Goal: Transaction & Acquisition: Purchase product/service

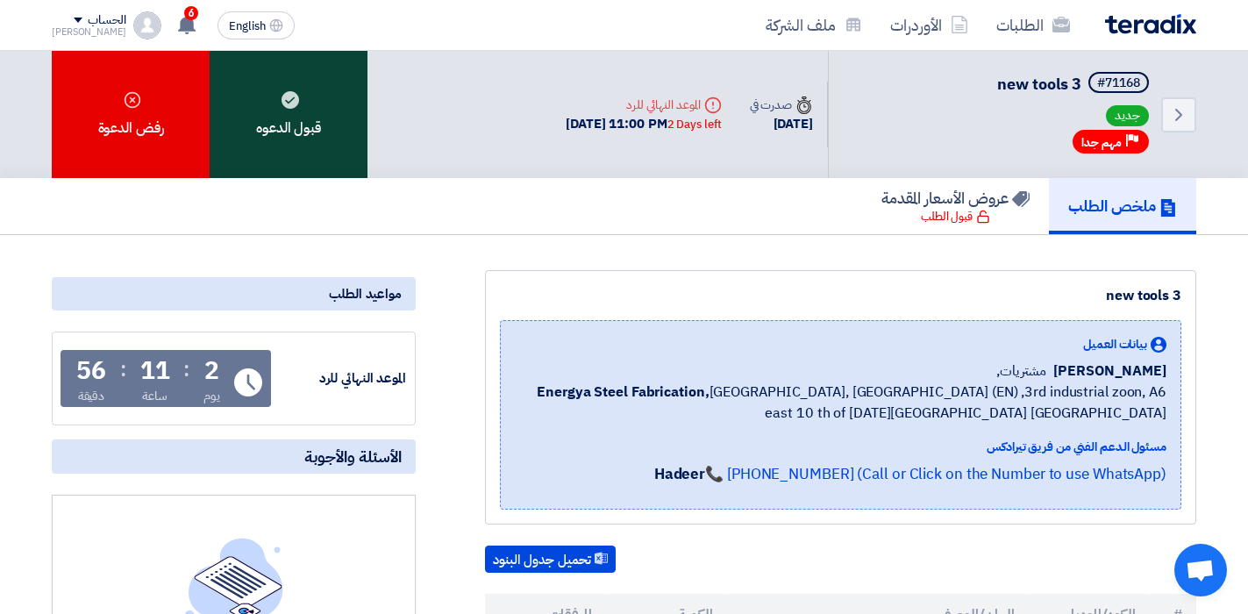
click at [311, 104] on div "قبول الدعوه" at bounding box center [289, 114] width 158 height 127
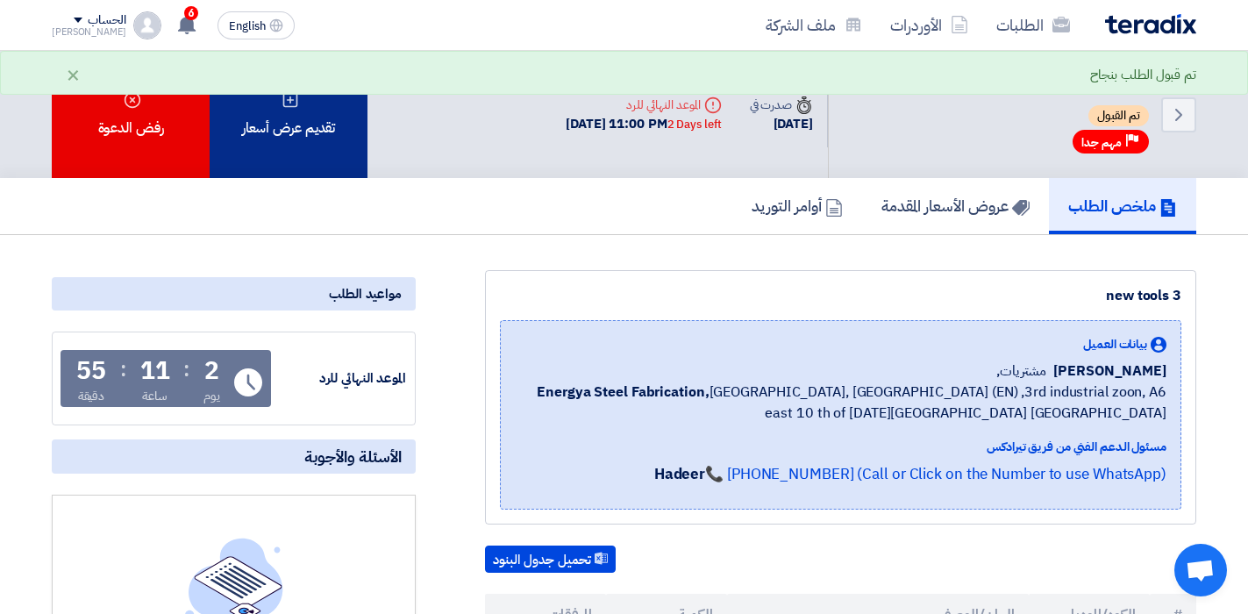
click at [261, 135] on div "تقديم عرض أسعار" at bounding box center [289, 114] width 158 height 127
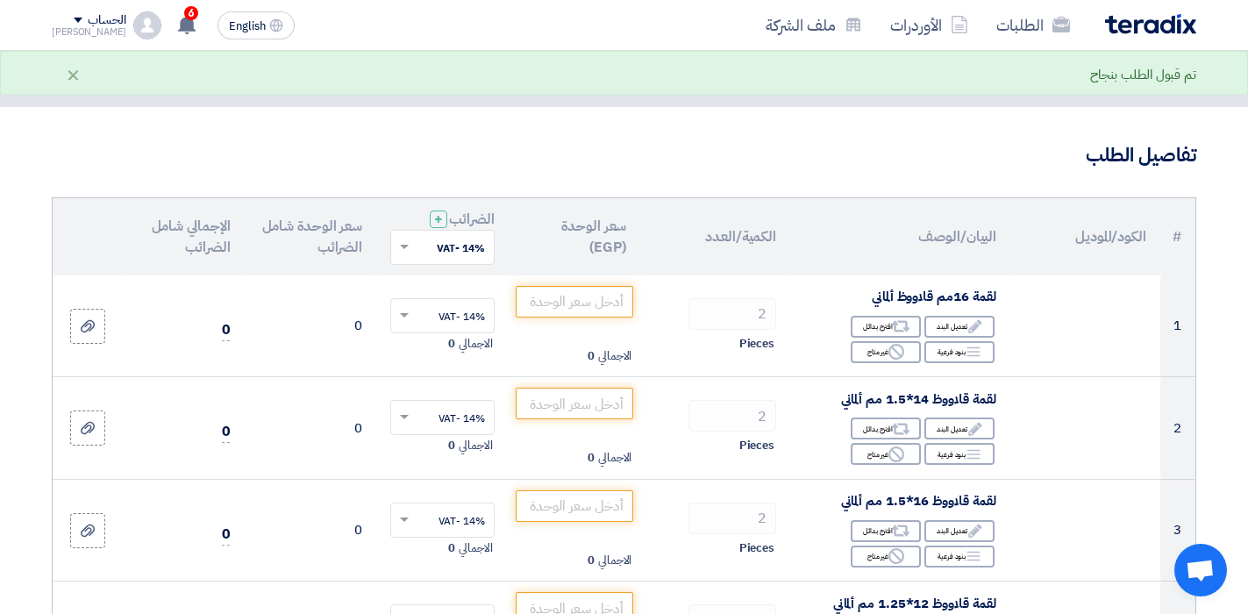
scroll to position [88, 0]
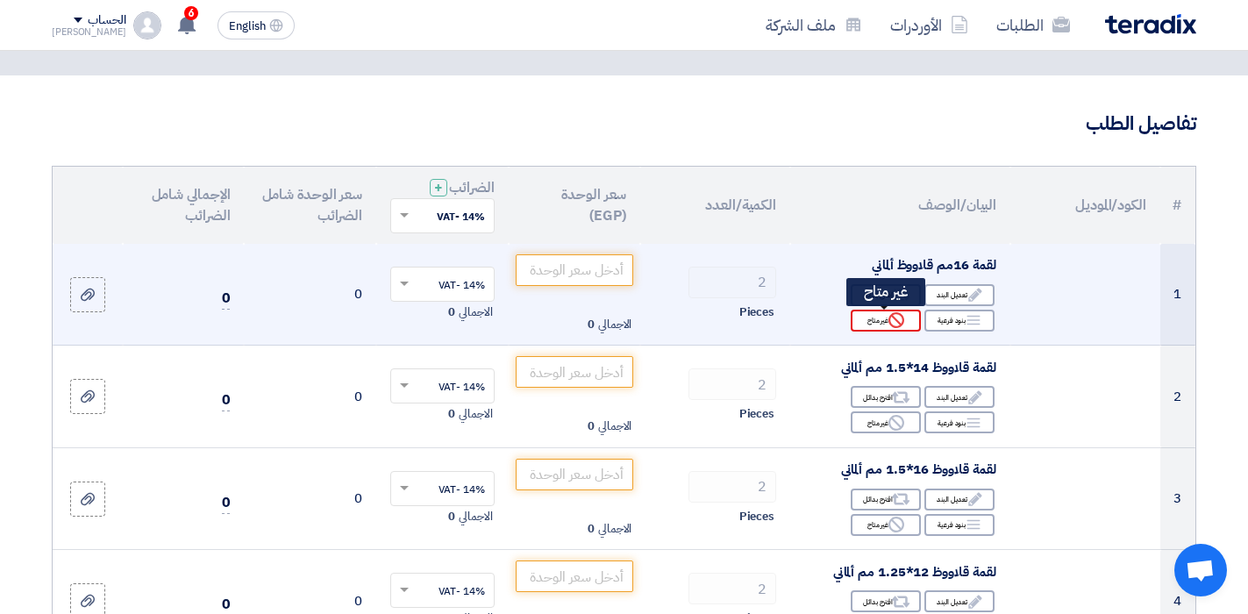
click at [883, 327] on div "Reject غير متاح" at bounding box center [886, 321] width 70 height 22
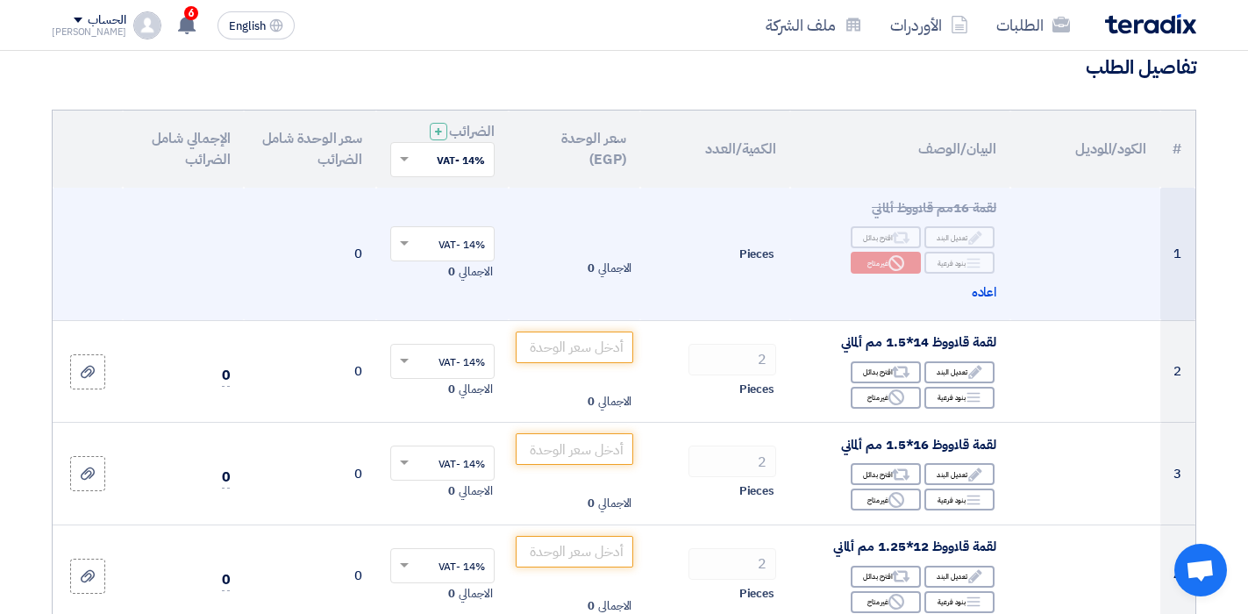
scroll to position [175, 0]
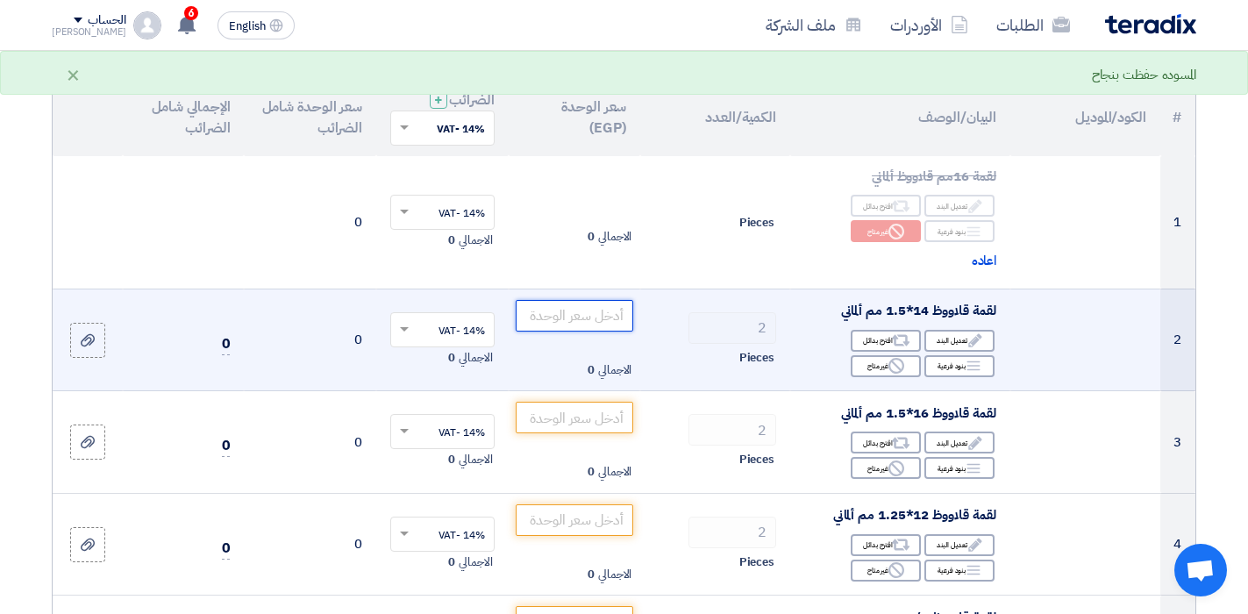
click at [597, 324] on input "number" at bounding box center [575, 316] width 118 height 32
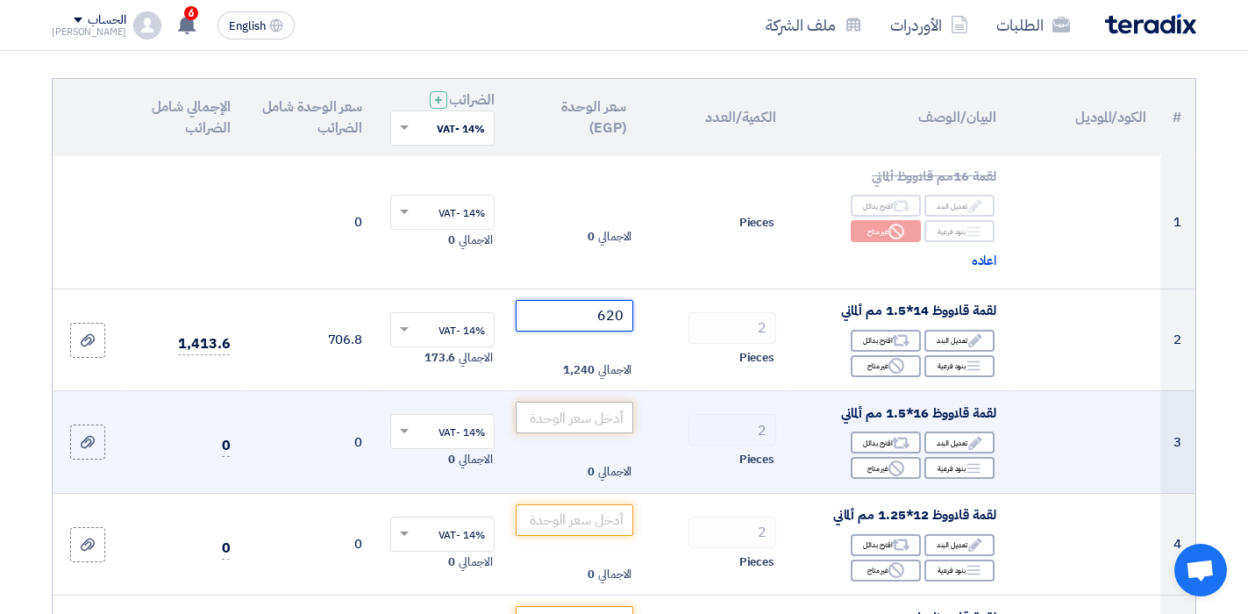
type input "620"
click at [565, 430] on input "number" at bounding box center [575, 418] width 118 height 32
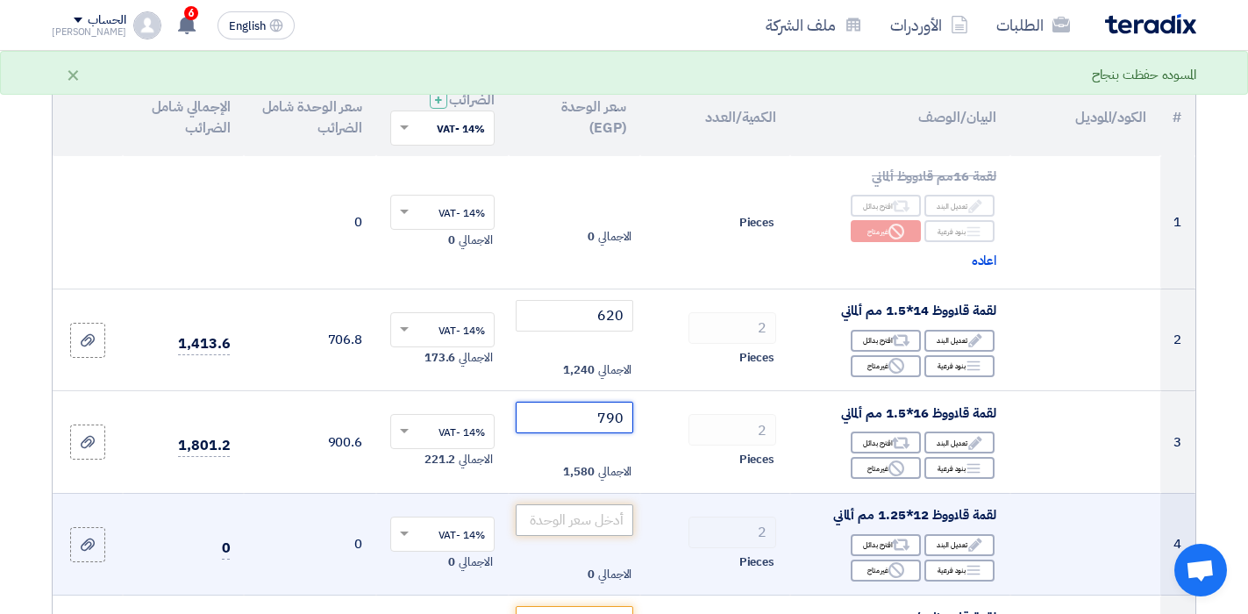
type input "790"
click at [603, 515] on input "number" at bounding box center [575, 520] width 118 height 32
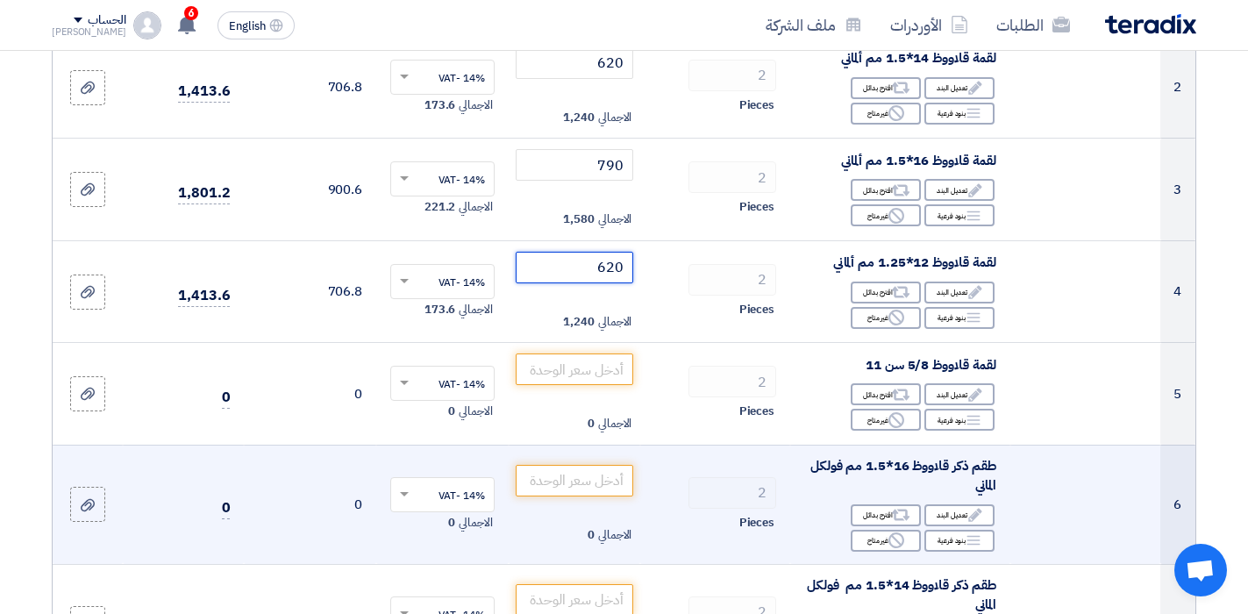
scroll to position [439, 0]
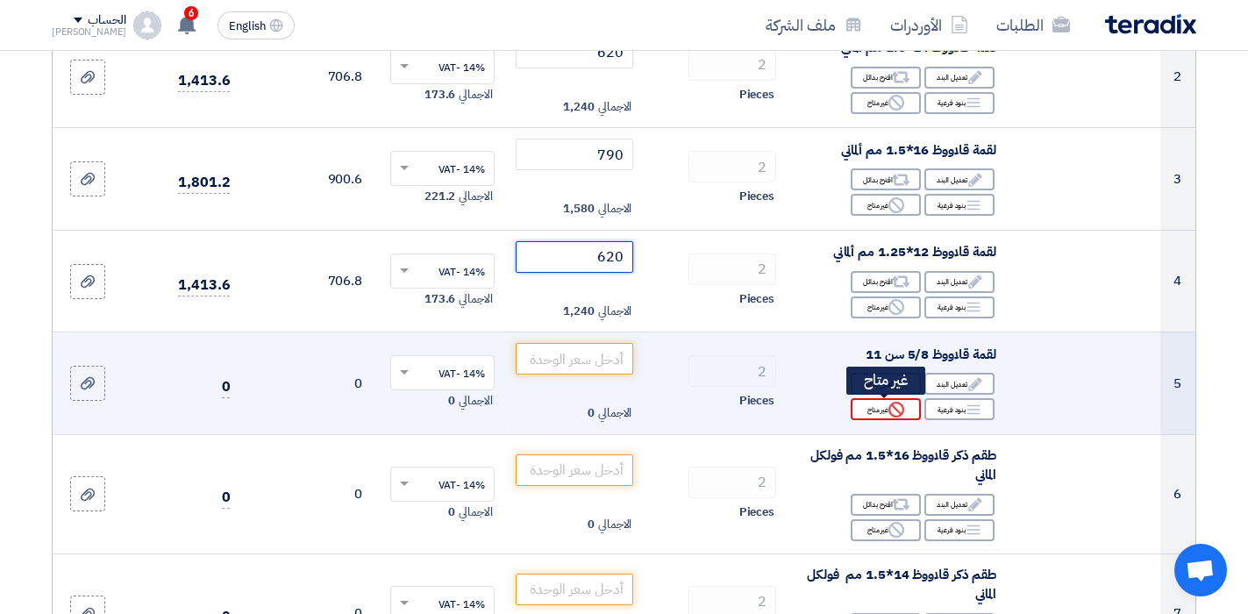
type input "620"
click at [887, 415] on div "Reject غير متاح" at bounding box center [886, 409] width 70 height 22
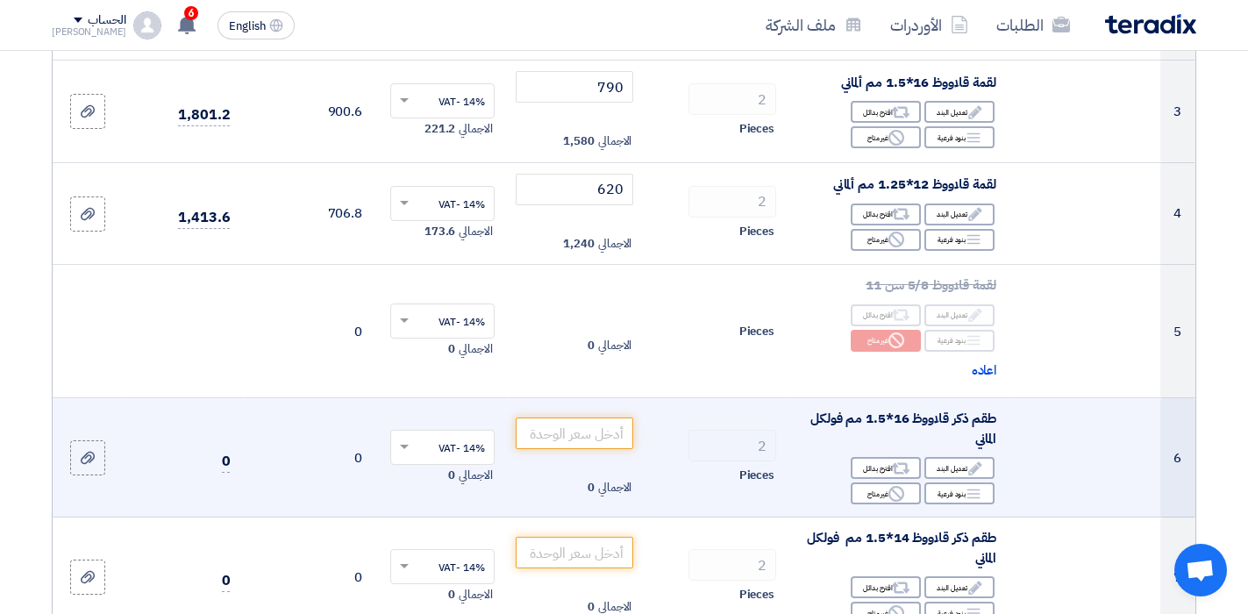
scroll to position [526, 0]
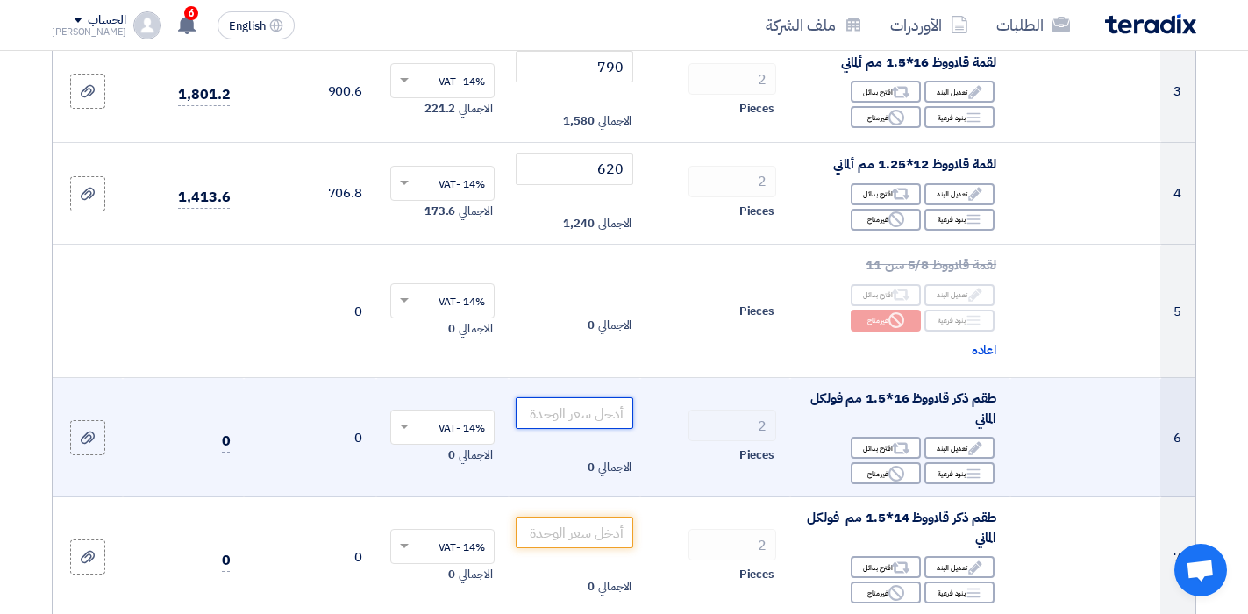
click at [612, 421] on input "number" at bounding box center [575, 413] width 118 height 32
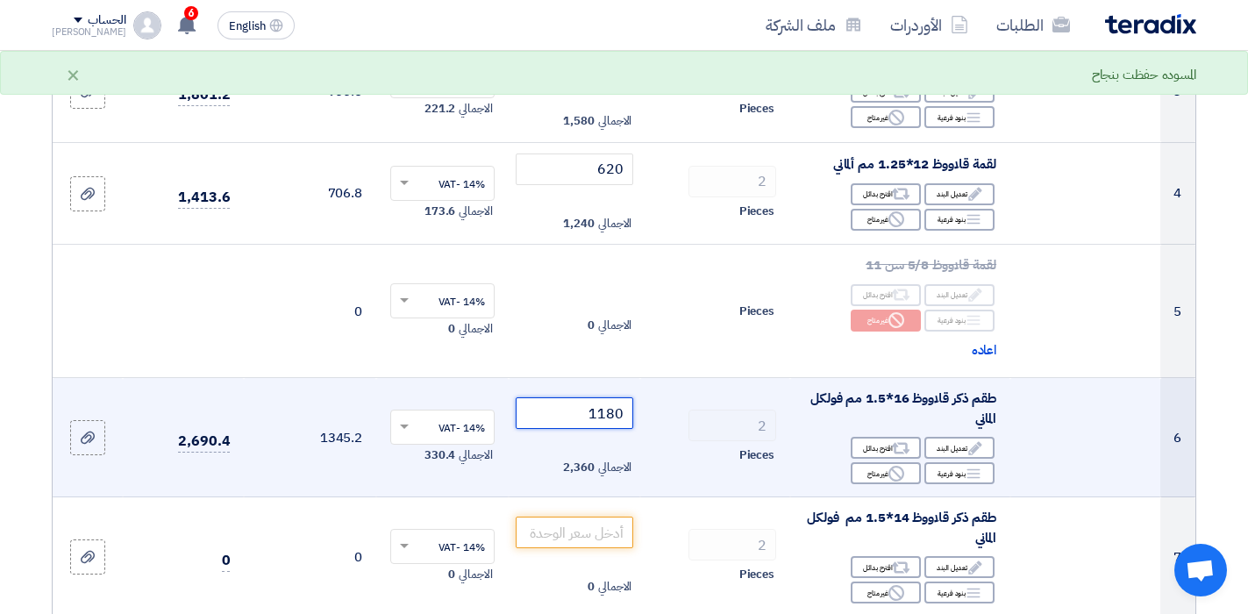
type input "1180"
click at [671, 445] on div "Pieces" at bounding box center [716, 455] width 122 height 21
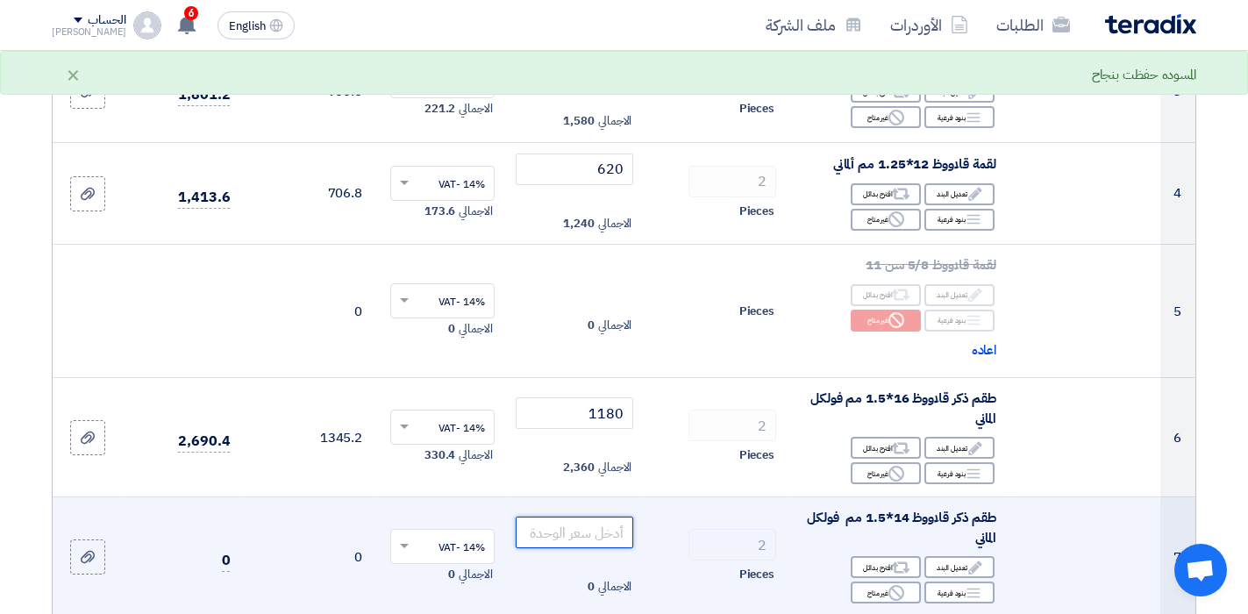
click at [613, 540] on input "number" at bounding box center [575, 533] width 118 height 32
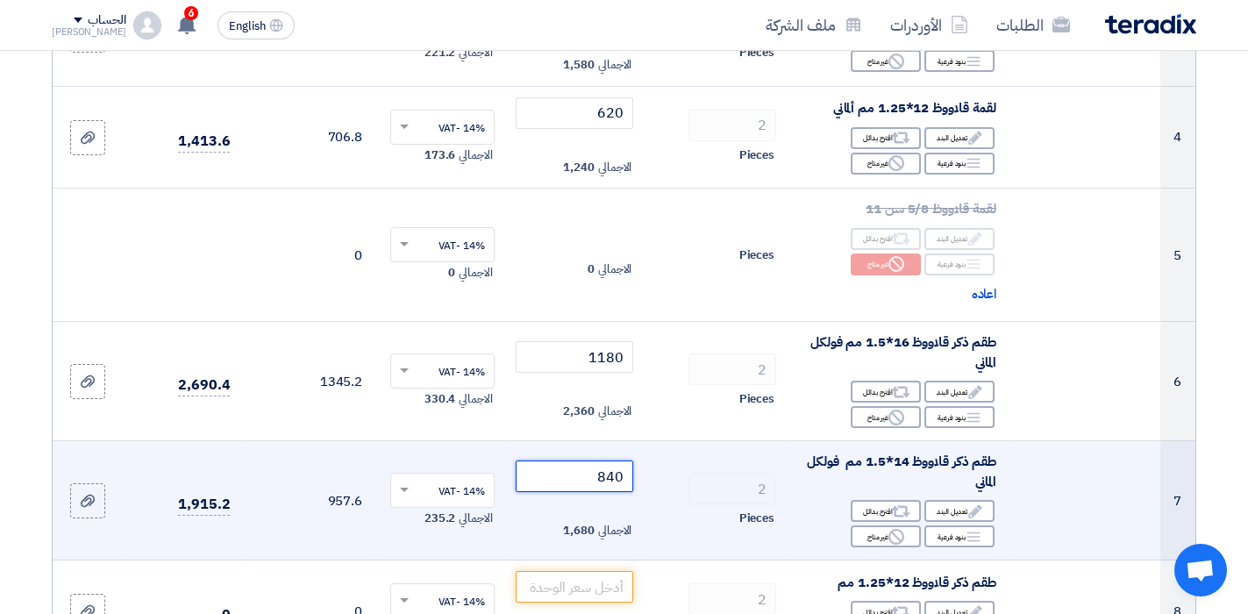
scroll to position [614, 0]
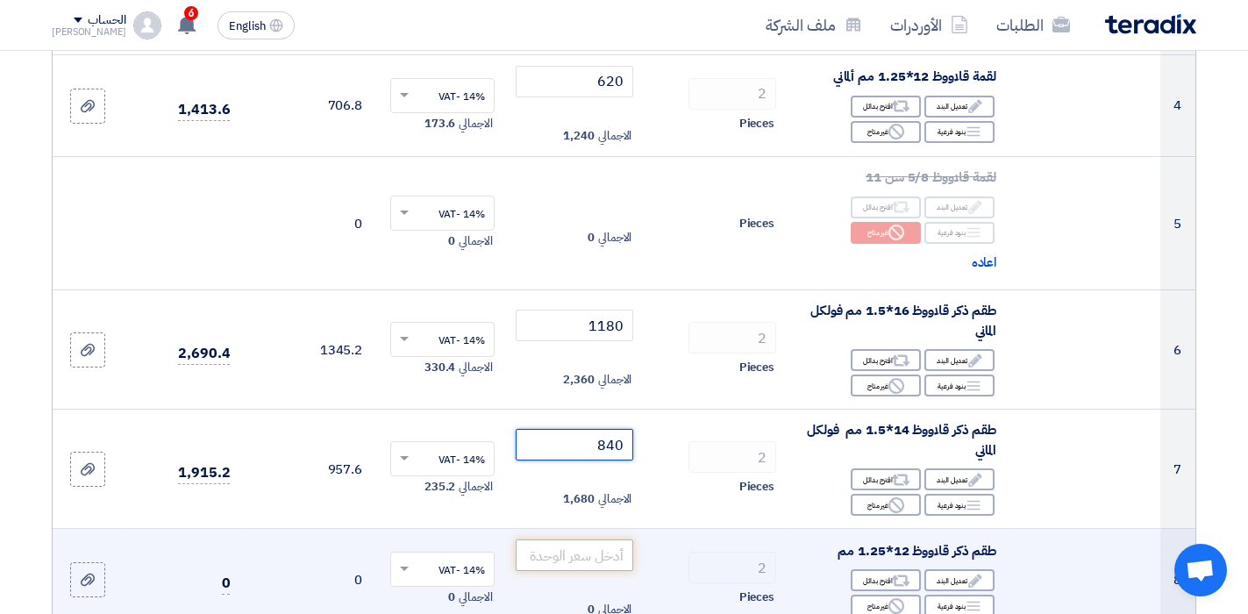
type input "840"
click at [583, 565] on input "number" at bounding box center [575, 556] width 118 height 32
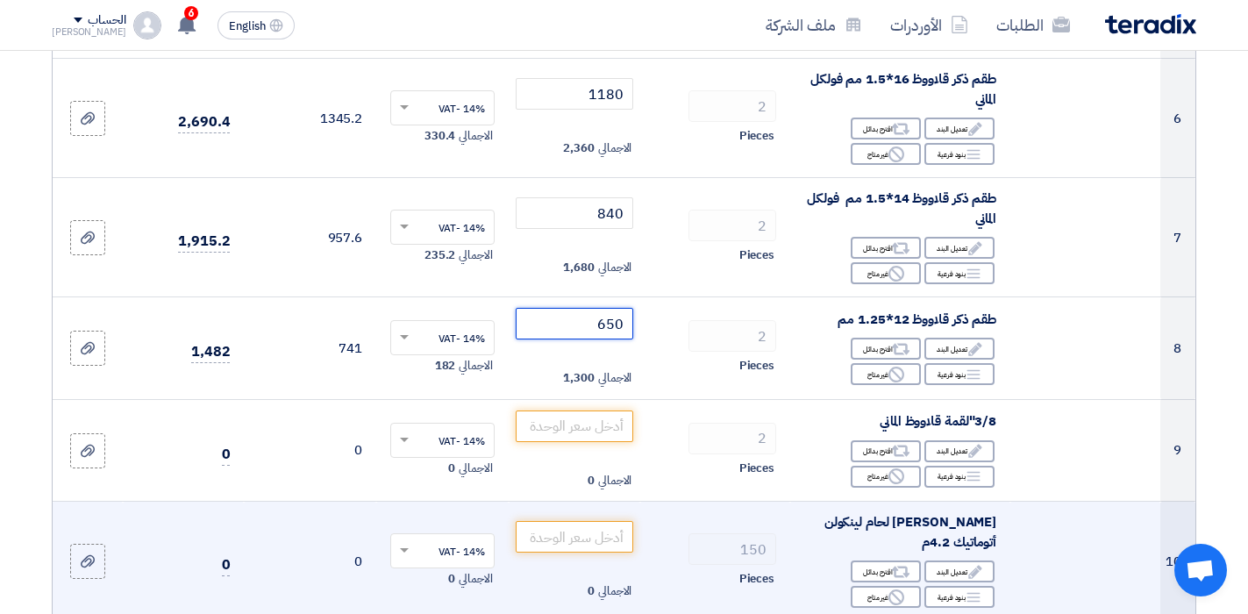
scroll to position [877, 0]
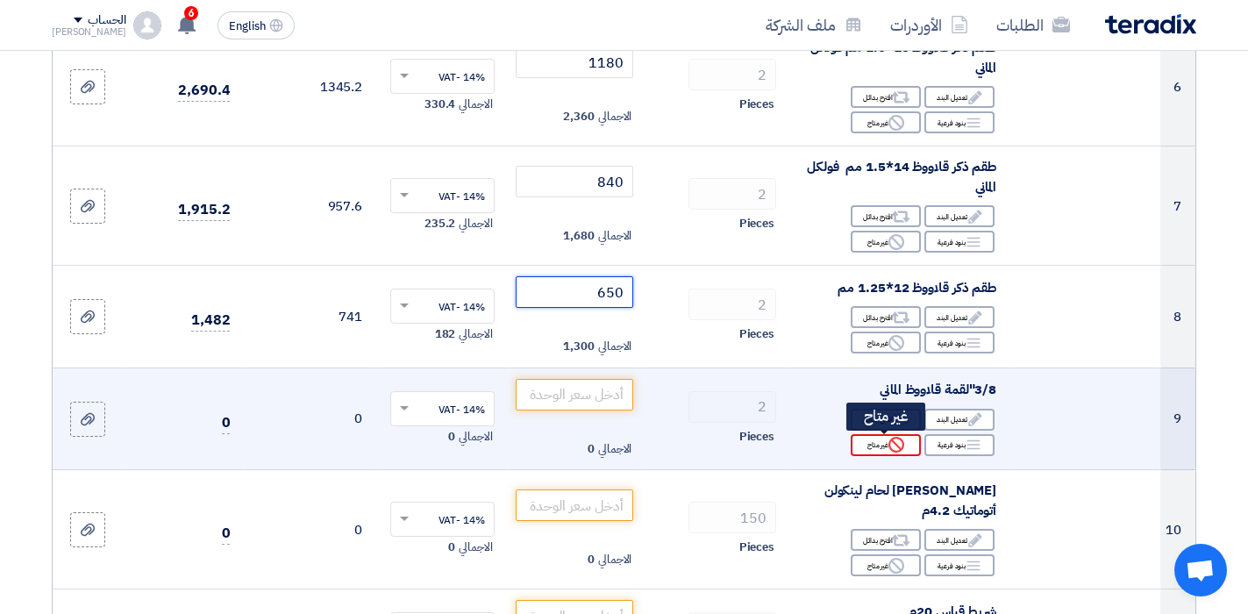
type input "650"
click at [893, 449] on icon "Reject" at bounding box center [897, 445] width 16 height 16
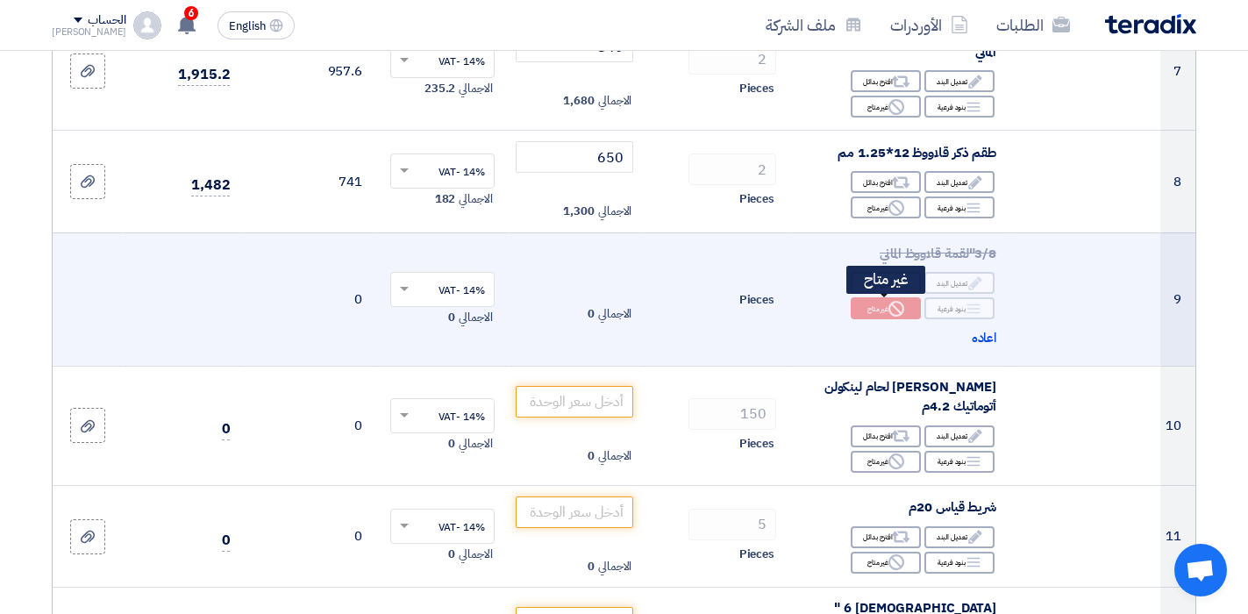
scroll to position [1053, 0]
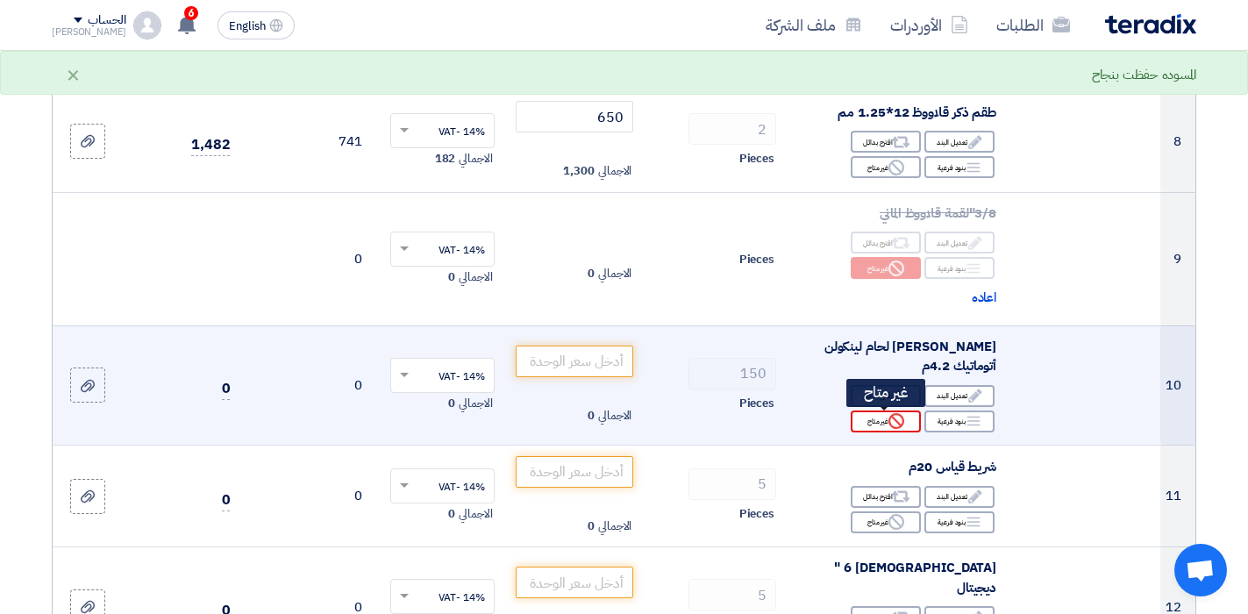
click at [896, 427] on icon "Reject" at bounding box center [897, 421] width 16 height 16
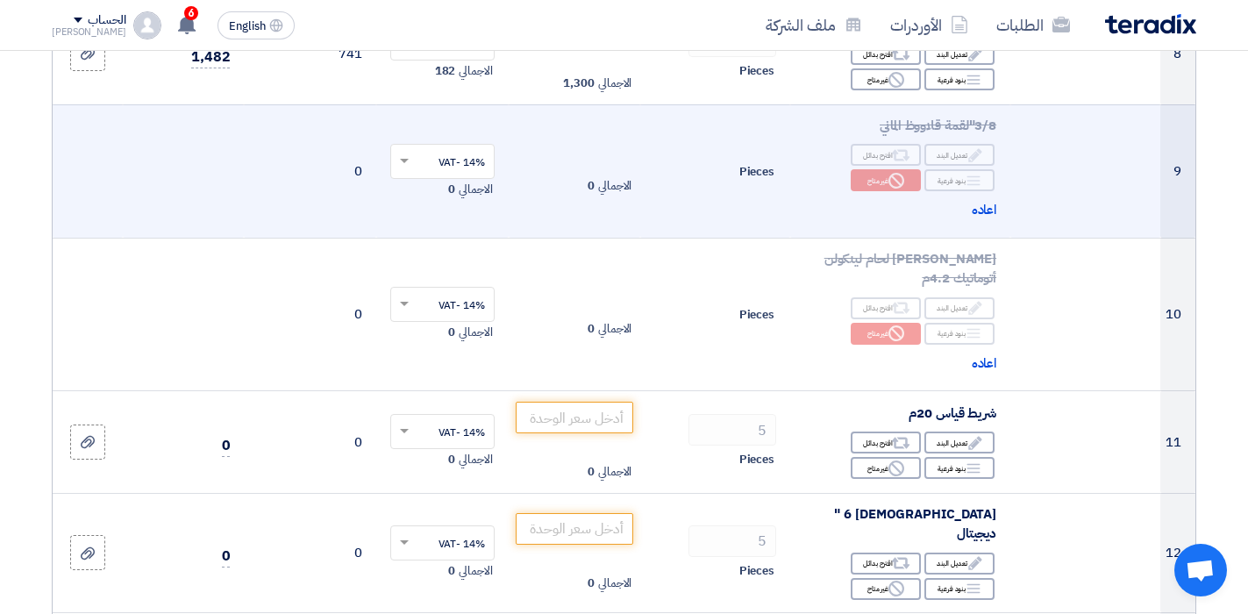
scroll to position [1228, 0]
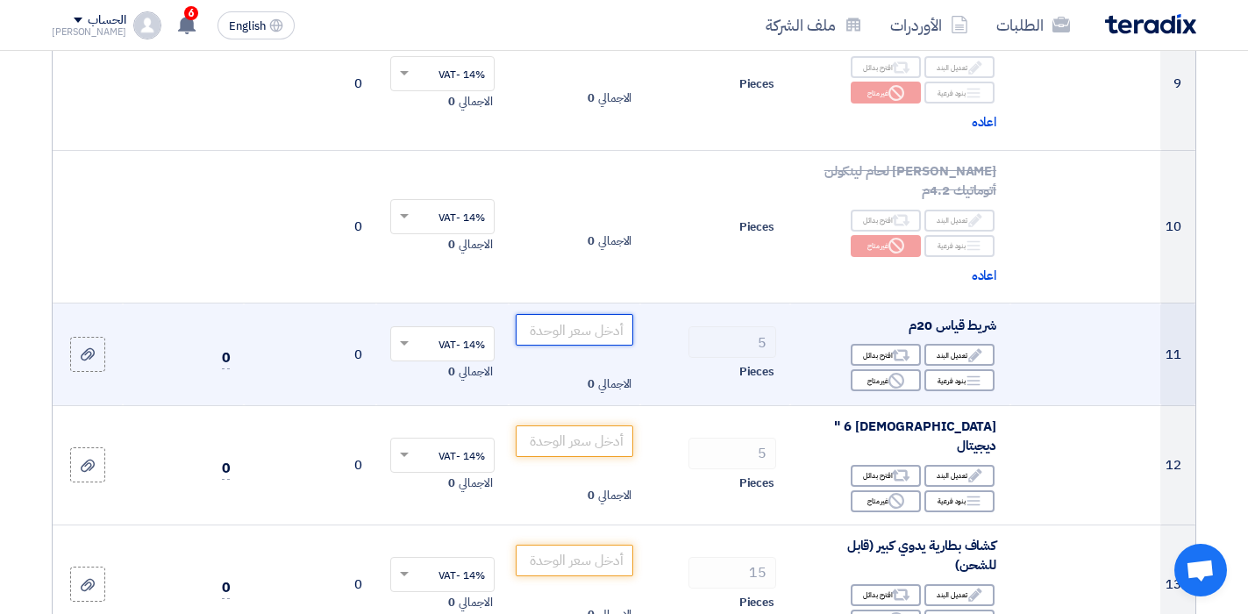
click at [597, 330] on input "number" at bounding box center [575, 330] width 118 height 32
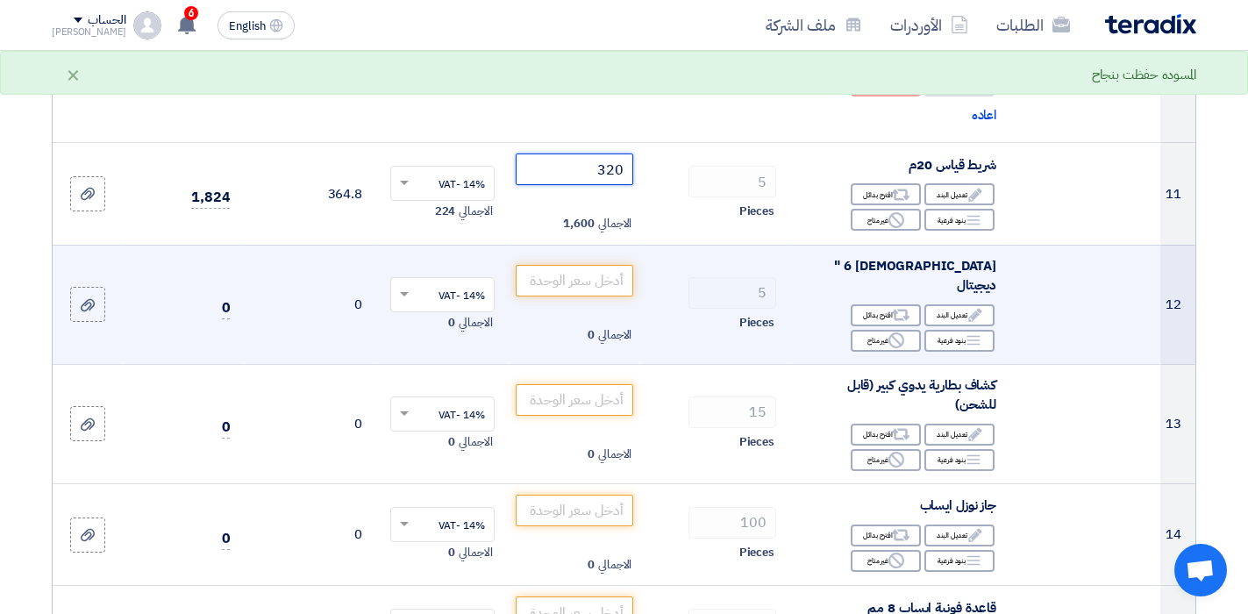
scroll to position [1404, 0]
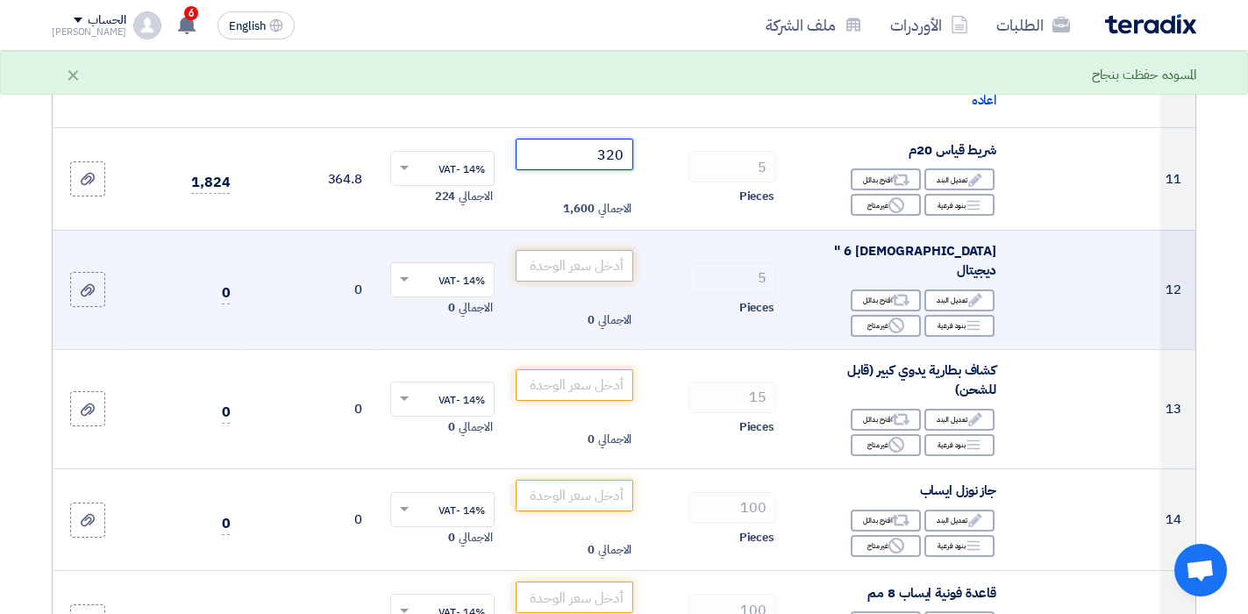
type input "320"
click at [597, 257] on input "number" at bounding box center [575, 266] width 118 height 32
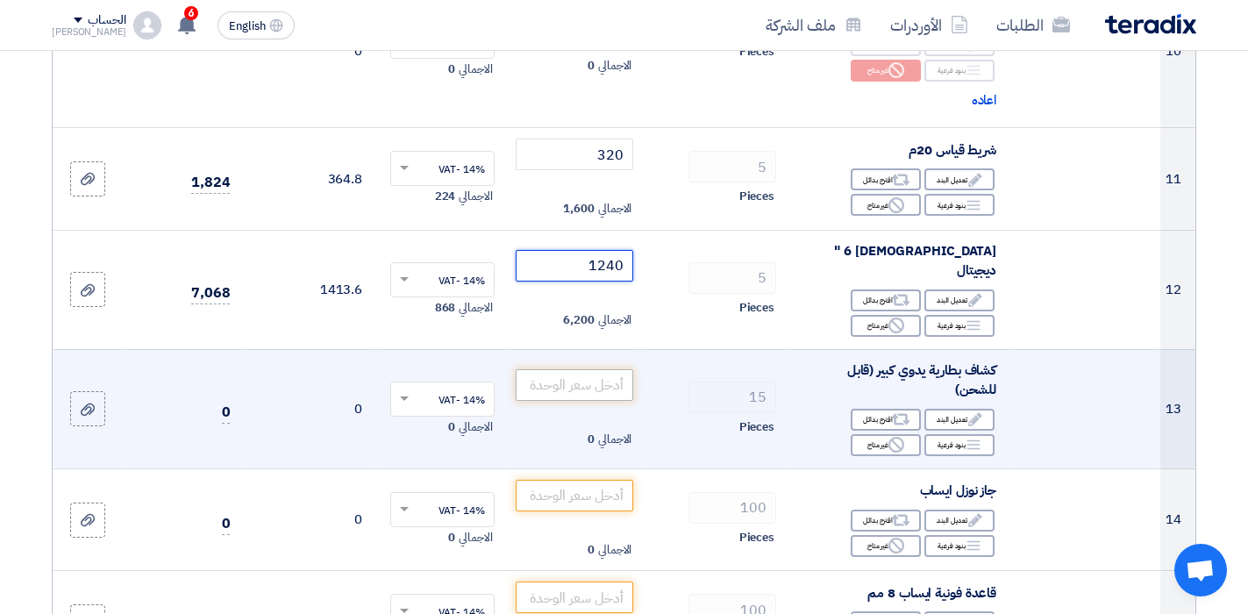
type input "1240"
click at [583, 376] on input "number" at bounding box center [575, 385] width 118 height 32
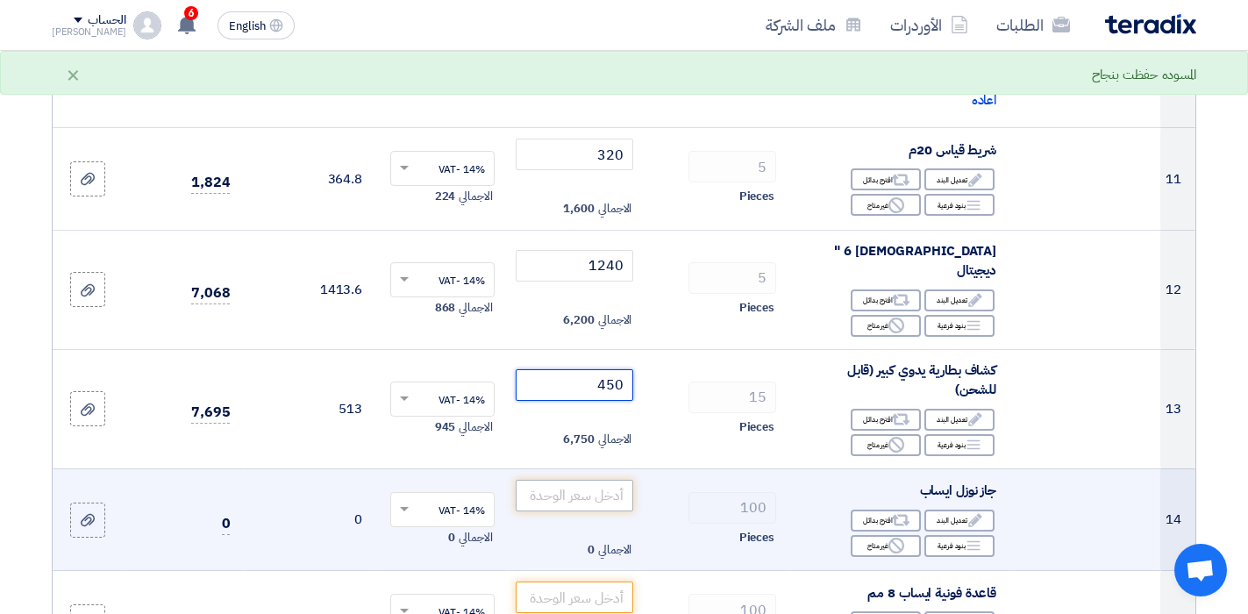
type input "450"
click at [581, 480] on input "number" at bounding box center [575, 496] width 118 height 32
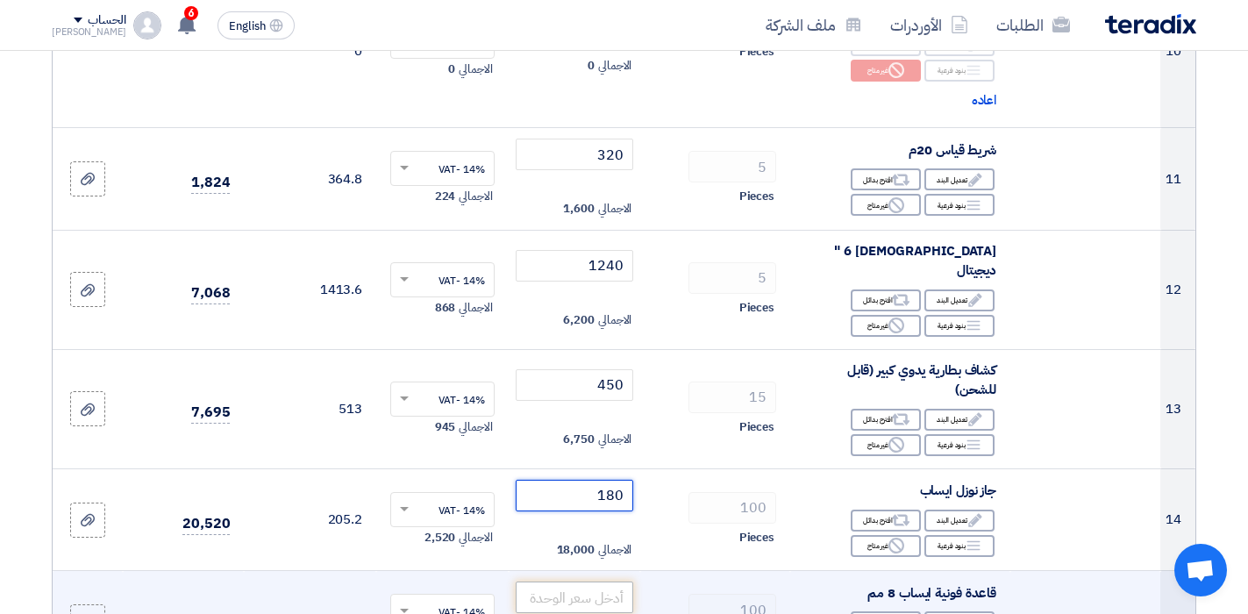
type input "180"
click at [607, 582] on input "number" at bounding box center [575, 598] width 118 height 32
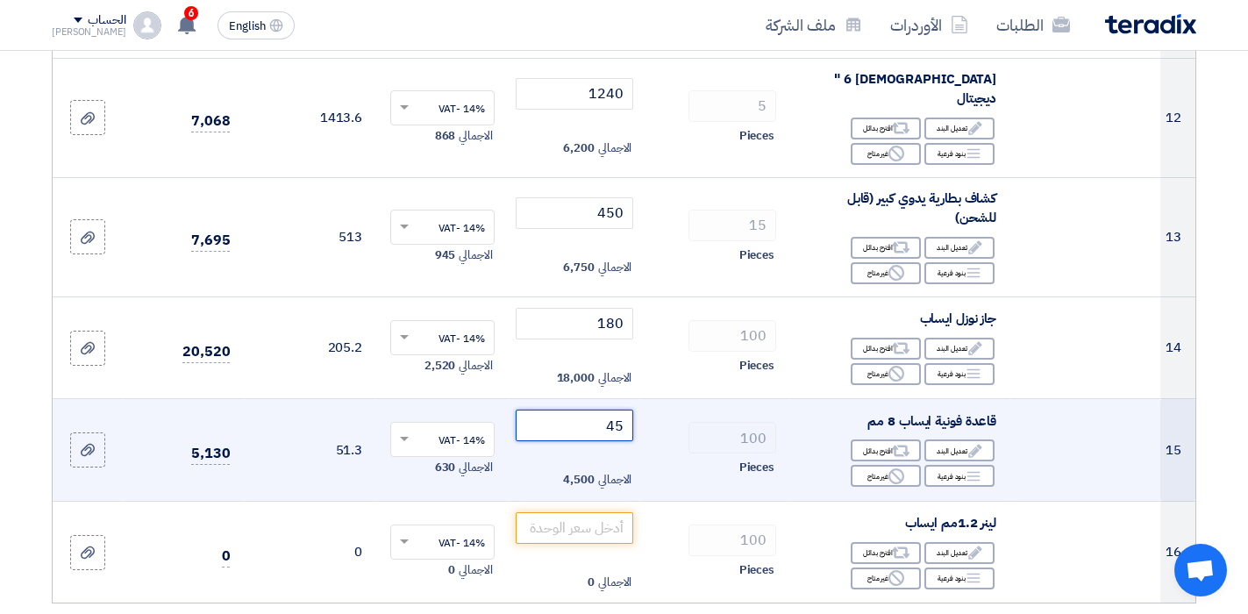
scroll to position [1579, 0]
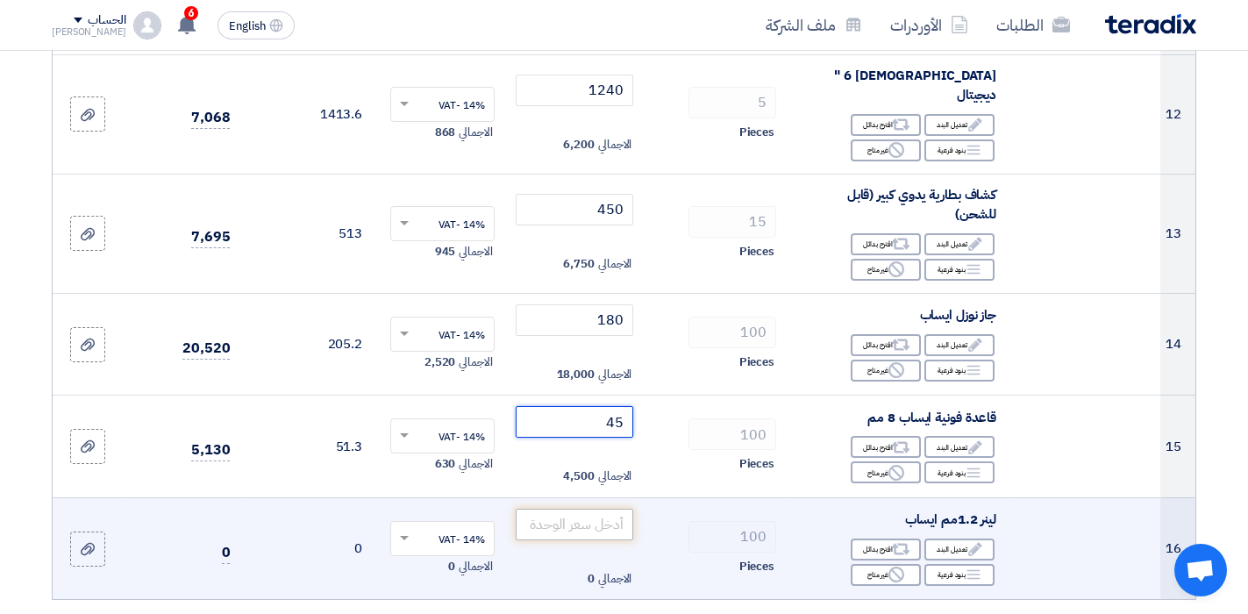
type input "45"
click at [566, 512] on input "number" at bounding box center [575, 525] width 118 height 32
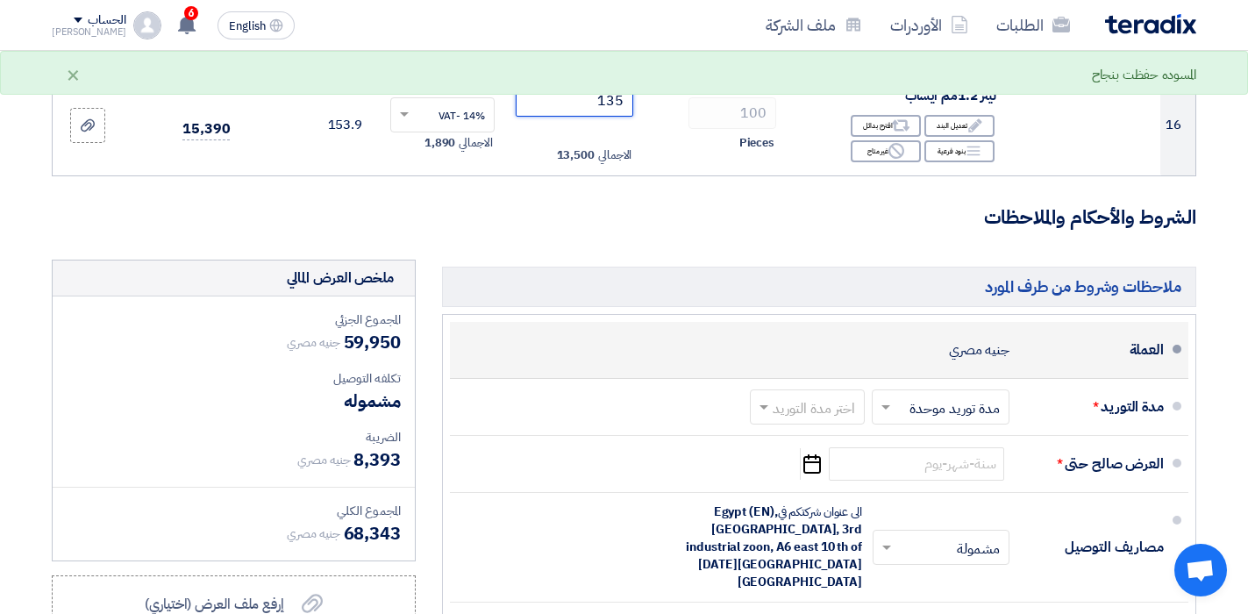
scroll to position [2018, 0]
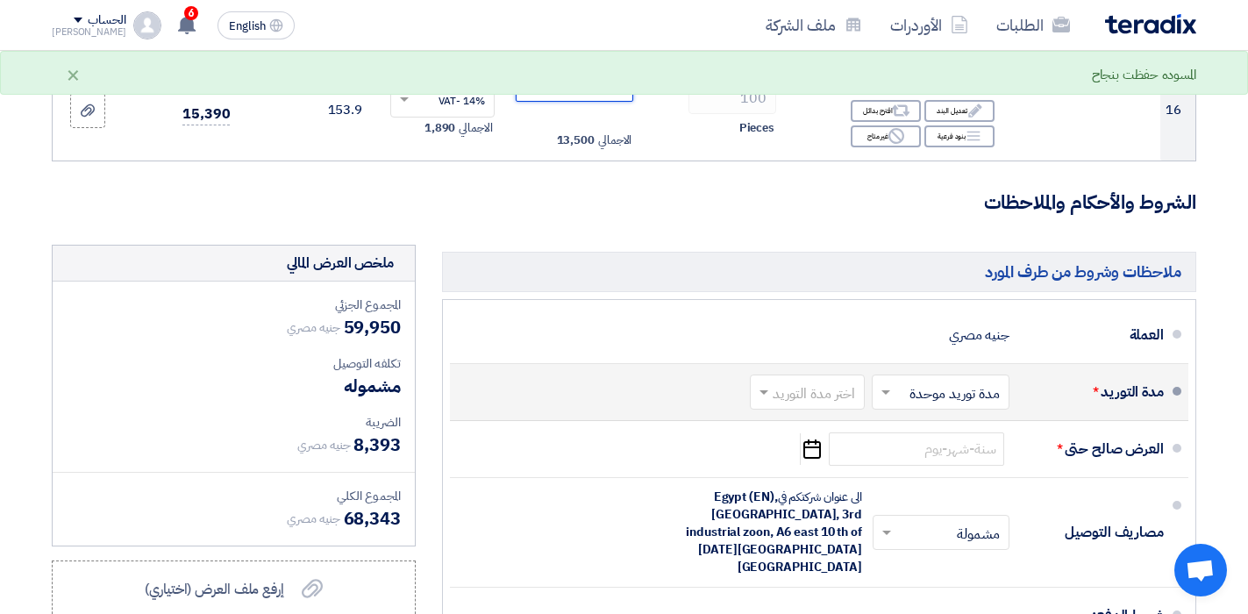
click at [818, 381] on input "text" at bounding box center [804, 393] width 106 height 25
type input "135"
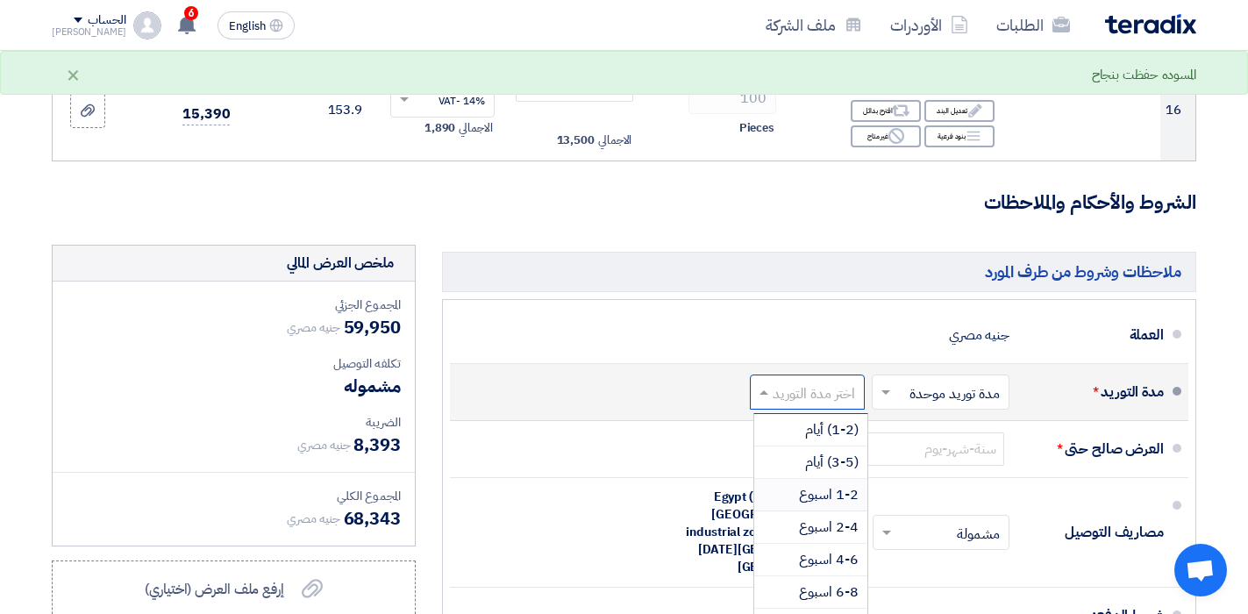
click at [842, 484] on span "1-2 اسبوع" at bounding box center [829, 494] width 60 height 21
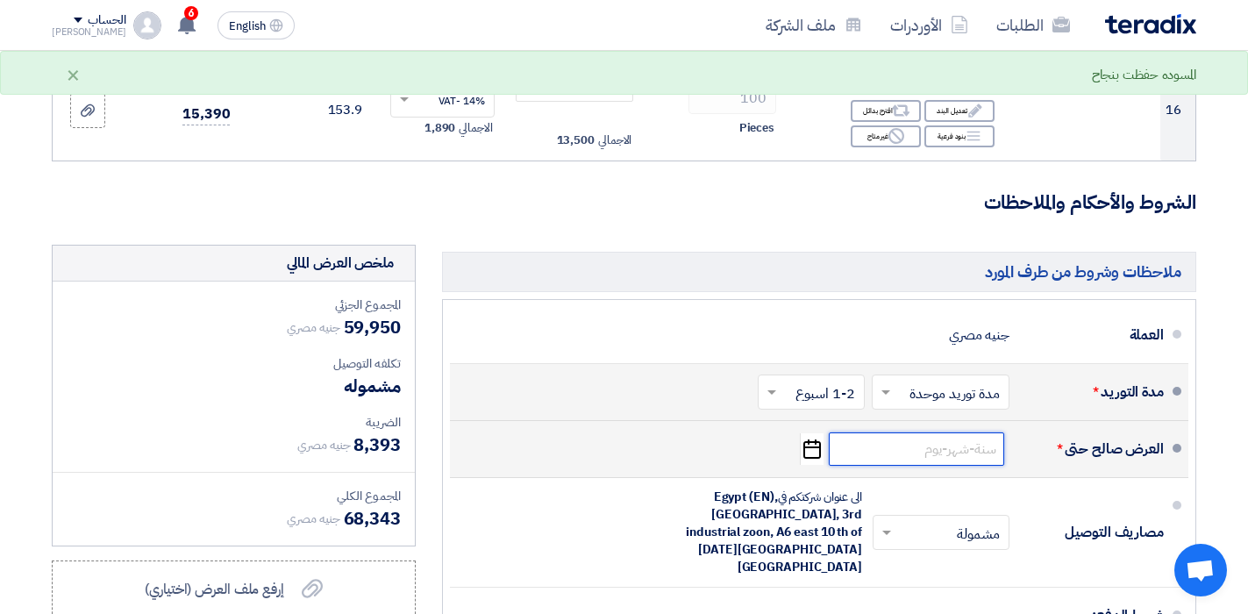
click at [900, 433] on input at bounding box center [916, 449] width 175 height 33
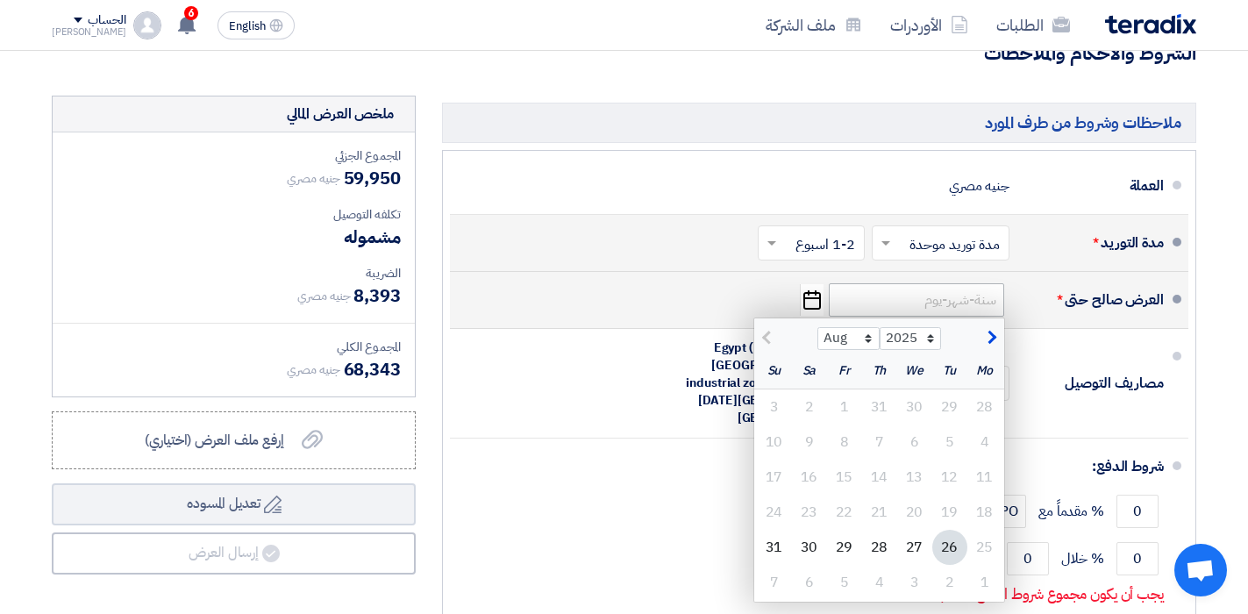
scroll to position [2193, 0]
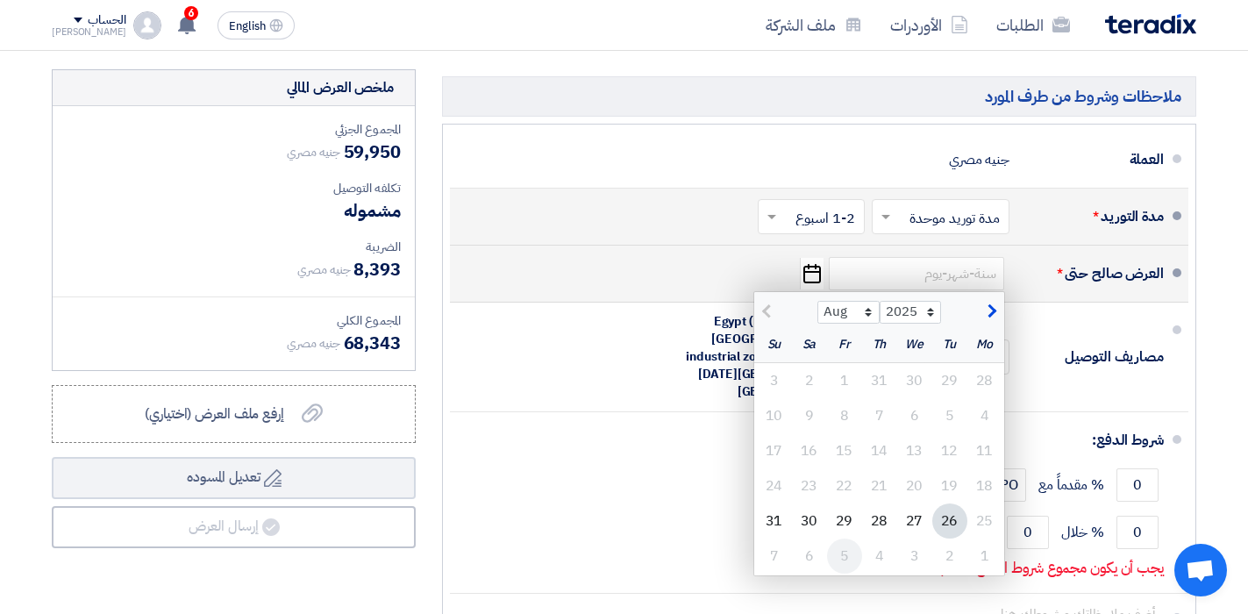
click at [854, 539] on div "5" at bounding box center [844, 556] width 35 height 35
type input "[DATE]"
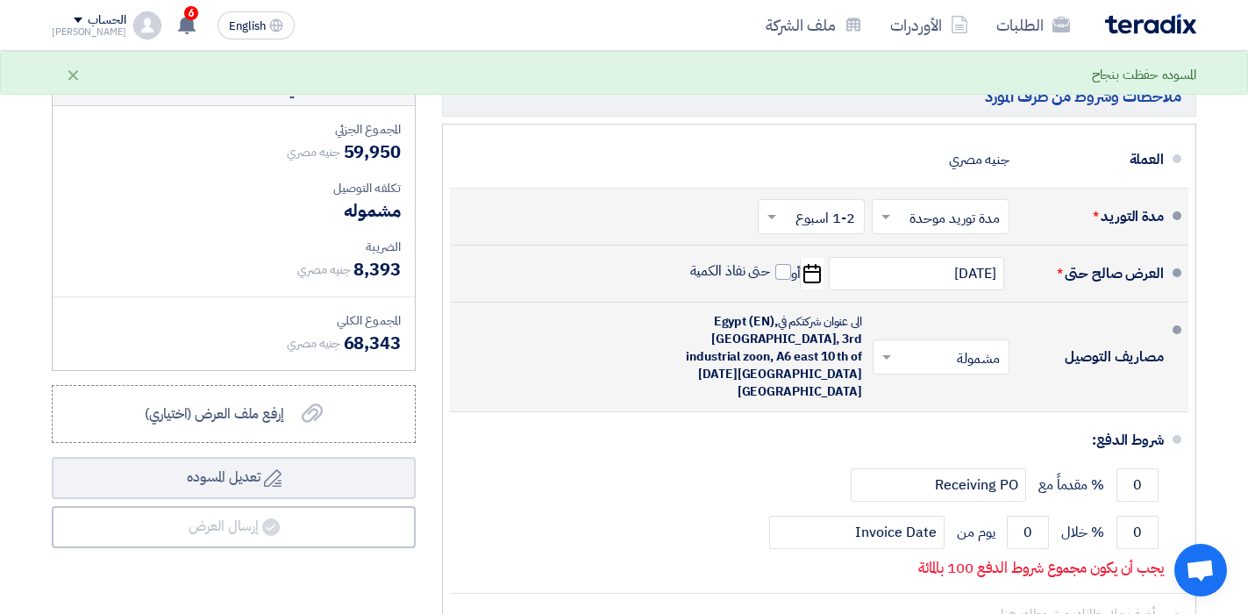
click at [962, 346] on input "text" at bounding box center [938, 358] width 128 height 25
click at [961, 417] on span "غير مشمولة" at bounding box center [972, 427] width 61 height 21
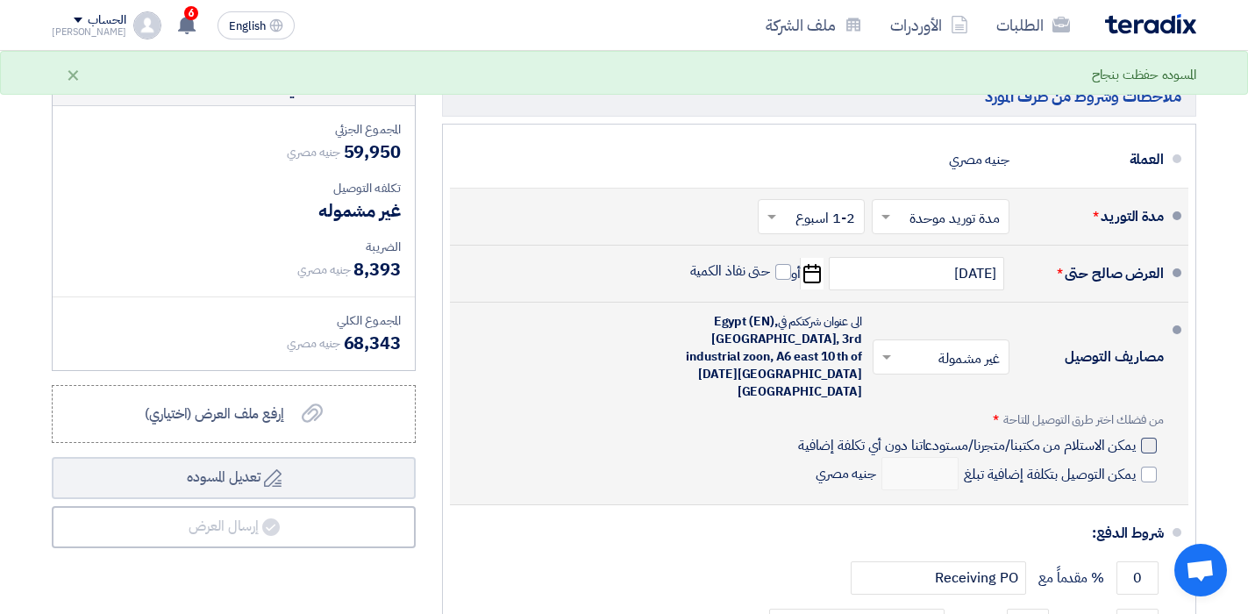
click at [1147, 438] on div at bounding box center [1149, 446] width 16 height 16
click at [1136, 436] on input "يمكن الاستلام من مكتبنا/متجرنا/مستودعاتنا دون أي تكلفة إضافية" at bounding box center [965, 452] width 341 height 33
checkbox input "true"
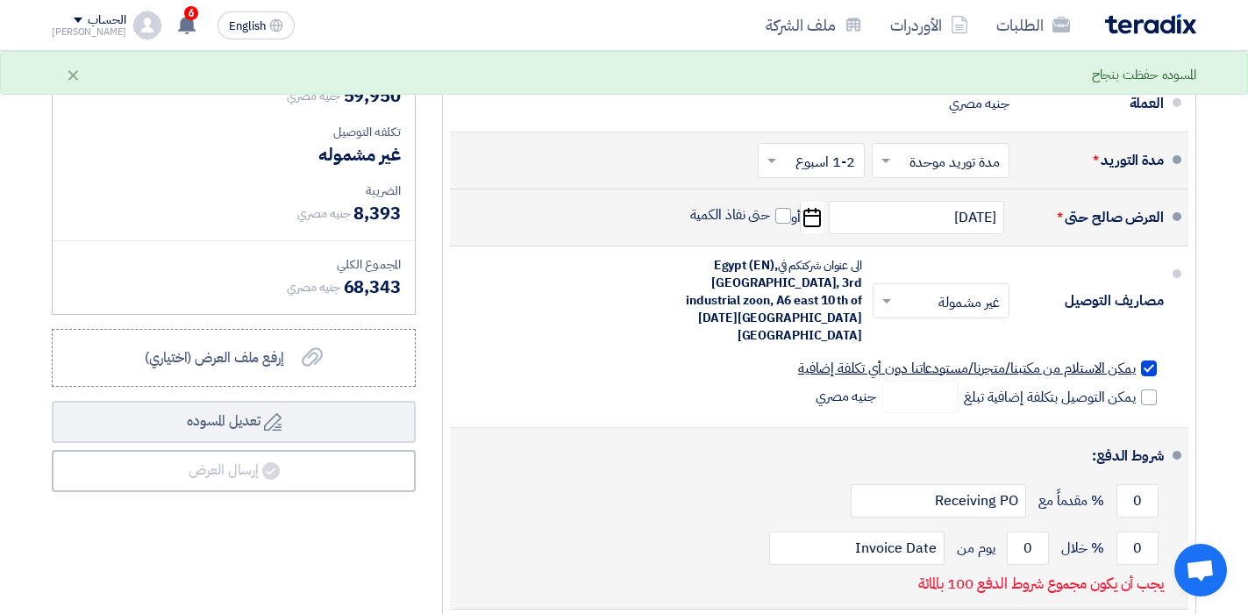
scroll to position [2281, 0]
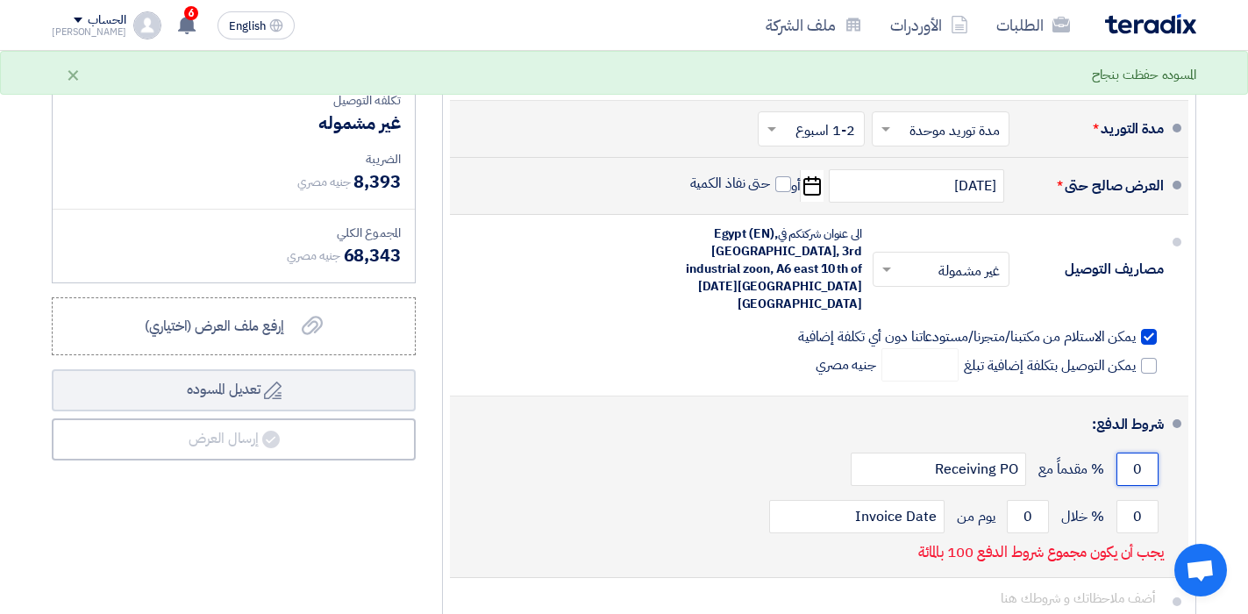
drag, startPoint x: 1132, startPoint y: 414, endPoint x: 1147, endPoint y: 414, distance: 14.9
click at [1147, 453] on input "0" at bounding box center [1138, 469] width 42 height 33
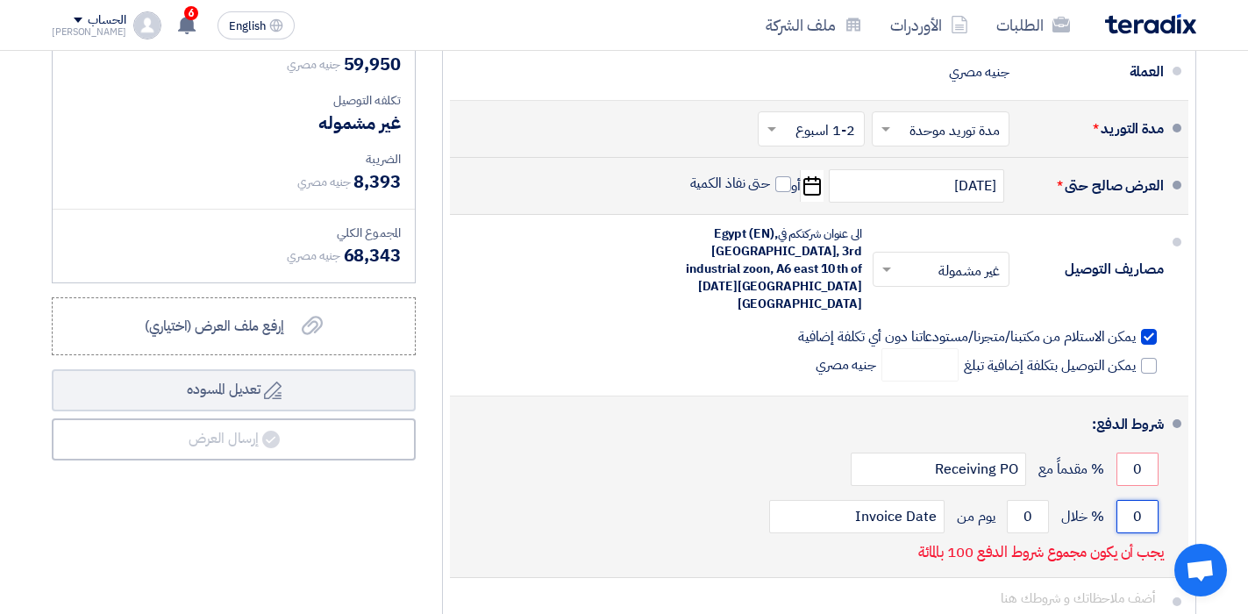
drag, startPoint x: 1128, startPoint y: 466, endPoint x: 1154, endPoint y: 466, distance: 25.4
click at [1154, 500] on input "0" at bounding box center [1138, 516] width 42 height 33
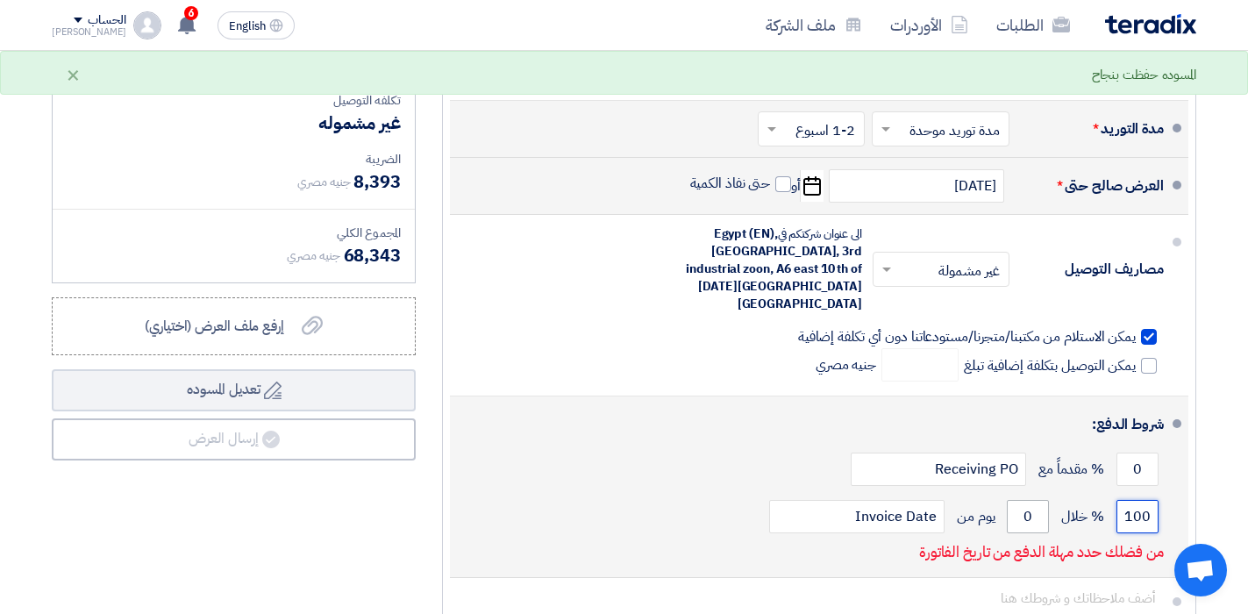
type input "100"
click at [1034, 500] on input "0" at bounding box center [1028, 516] width 42 height 33
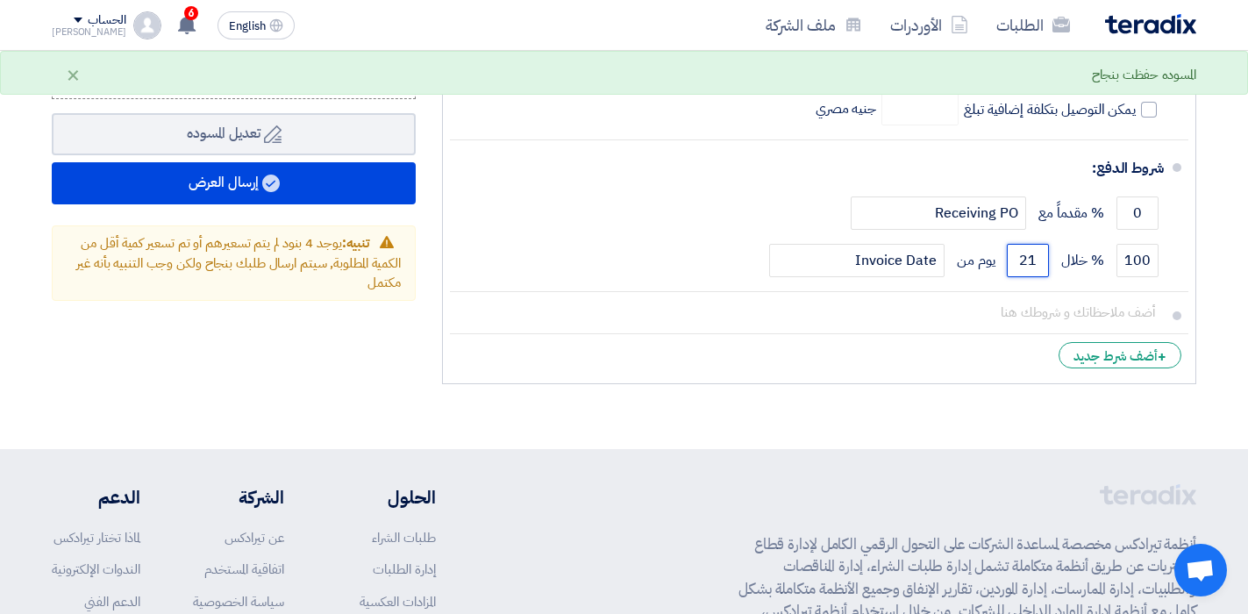
scroll to position [2544, 0]
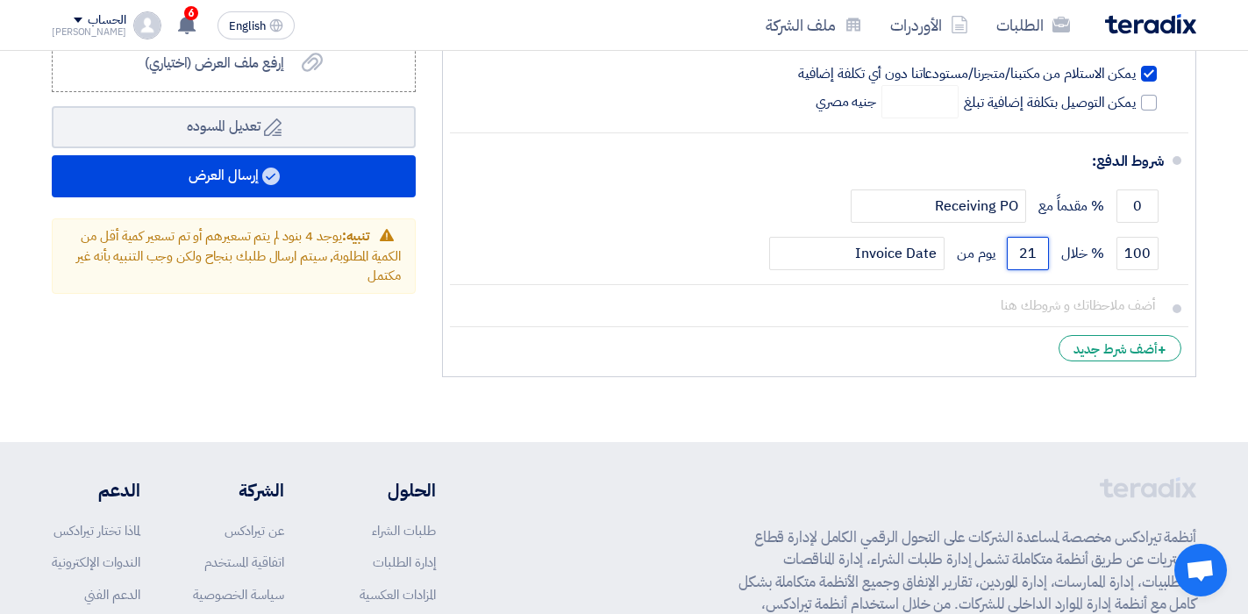
type input "21"
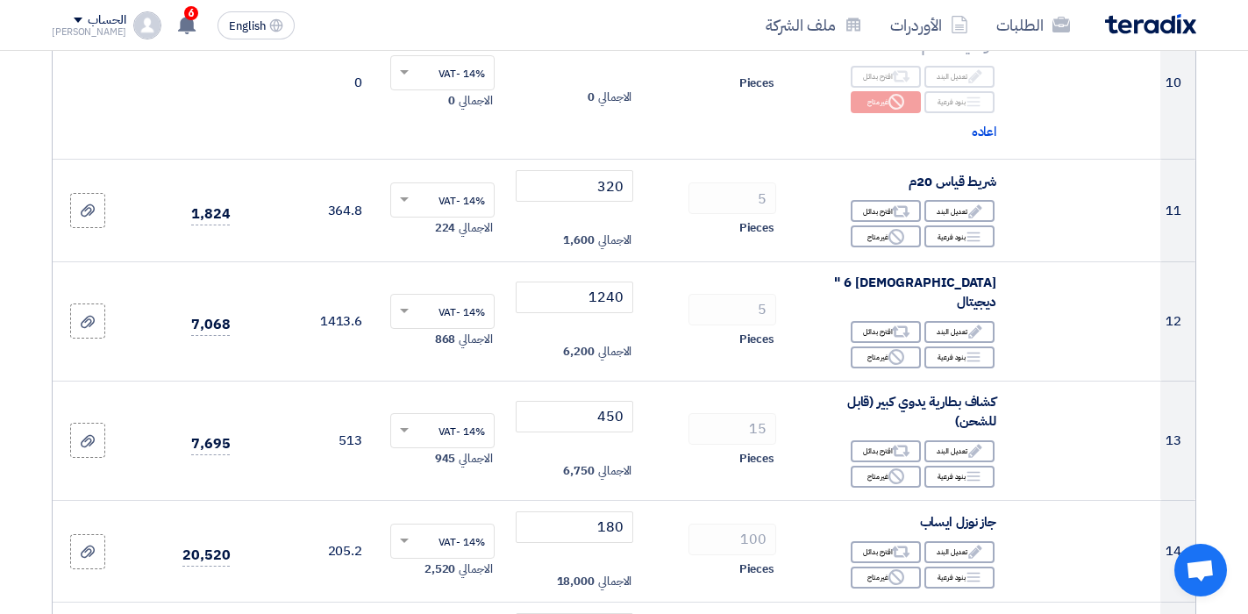
scroll to position [1404, 0]
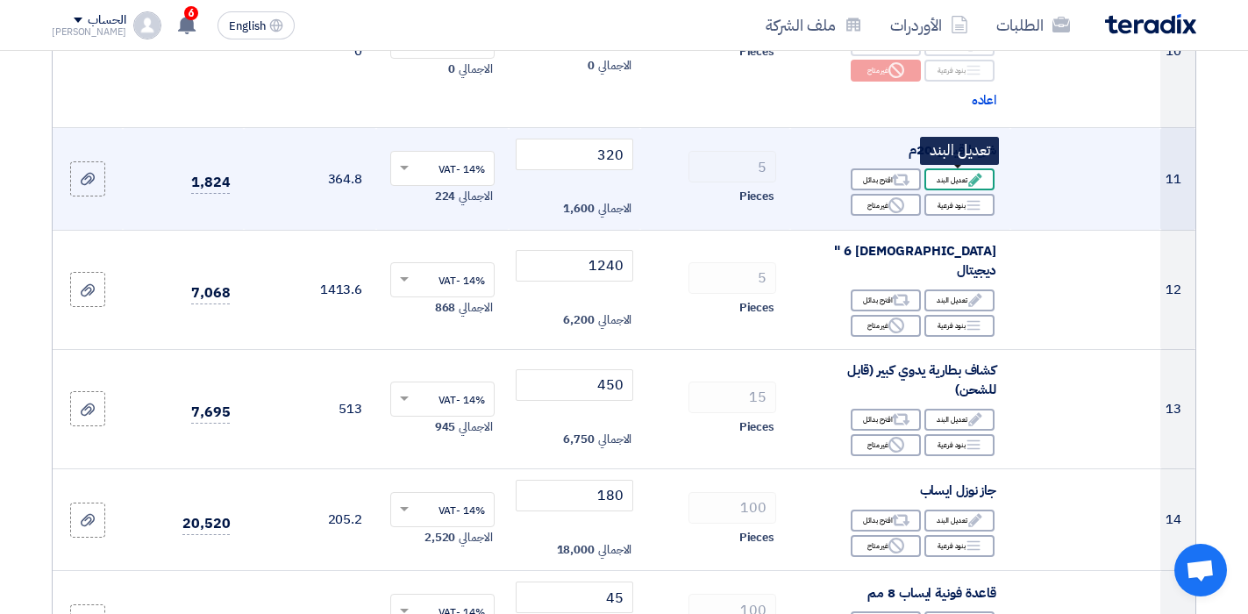
click at [951, 183] on div "Edit تعديل البند" at bounding box center [960, 179] width 70 height 22
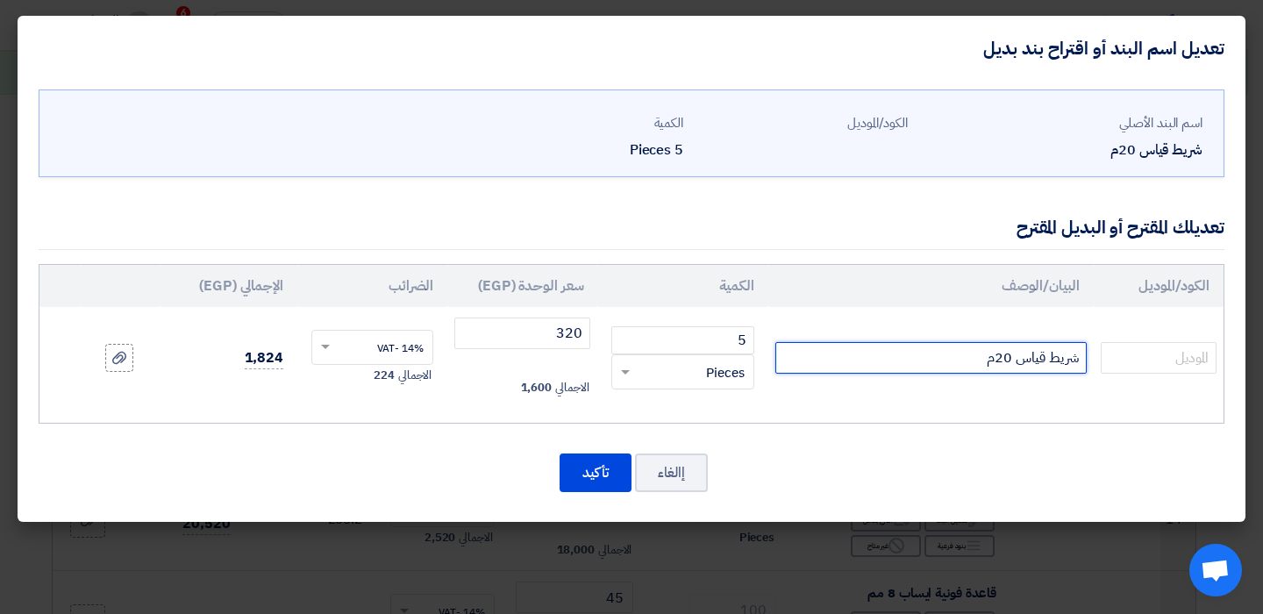
click at [862, 358] on input "شريط قياس 20م" at bounding box center [931, 358] width 311 height 32
type input "شريط قياس 20م انكو او APT"
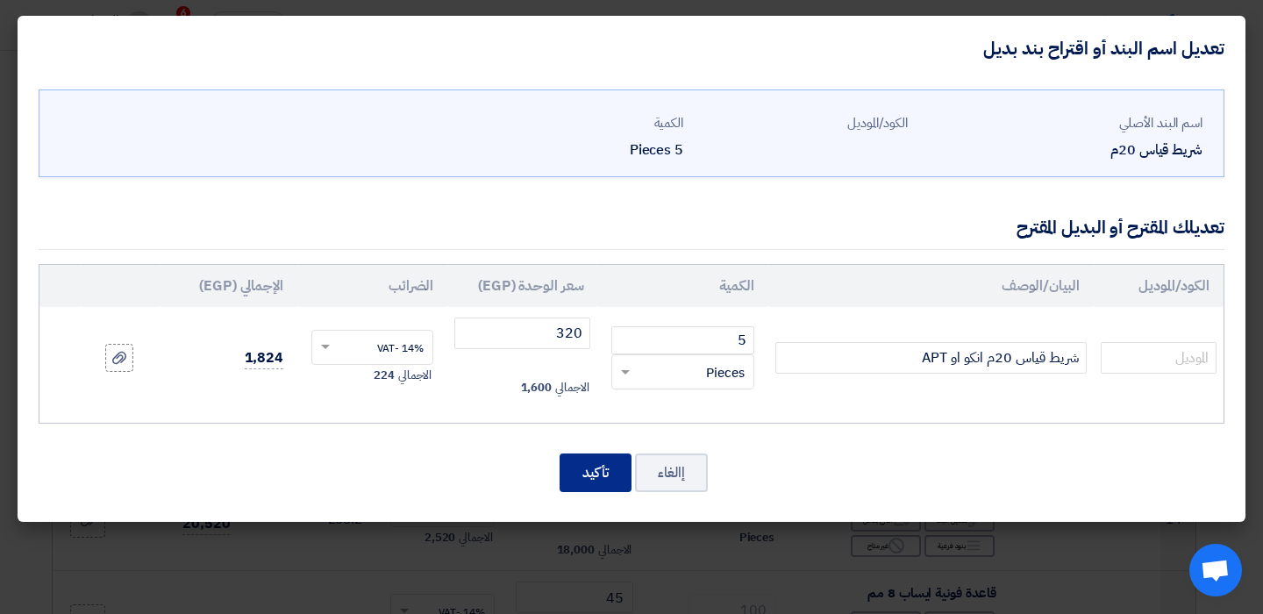
click at [578, 469] on button "تأكيد" at bounding box center [596, 473] width 72 height 39
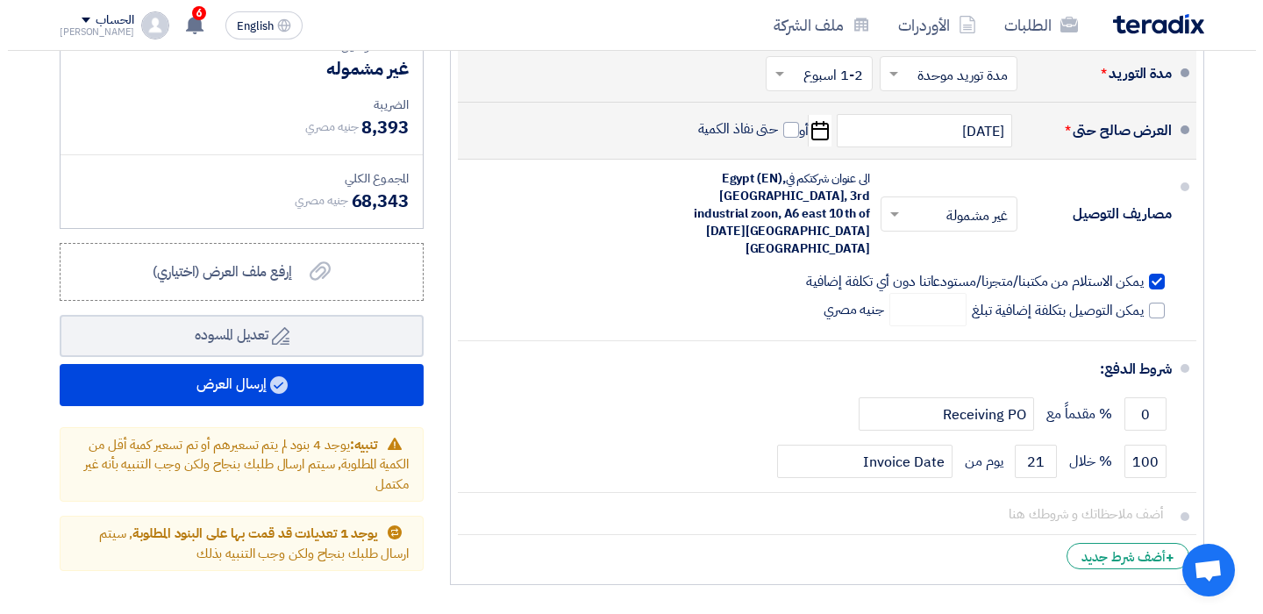
scroll to position [2369, 0]
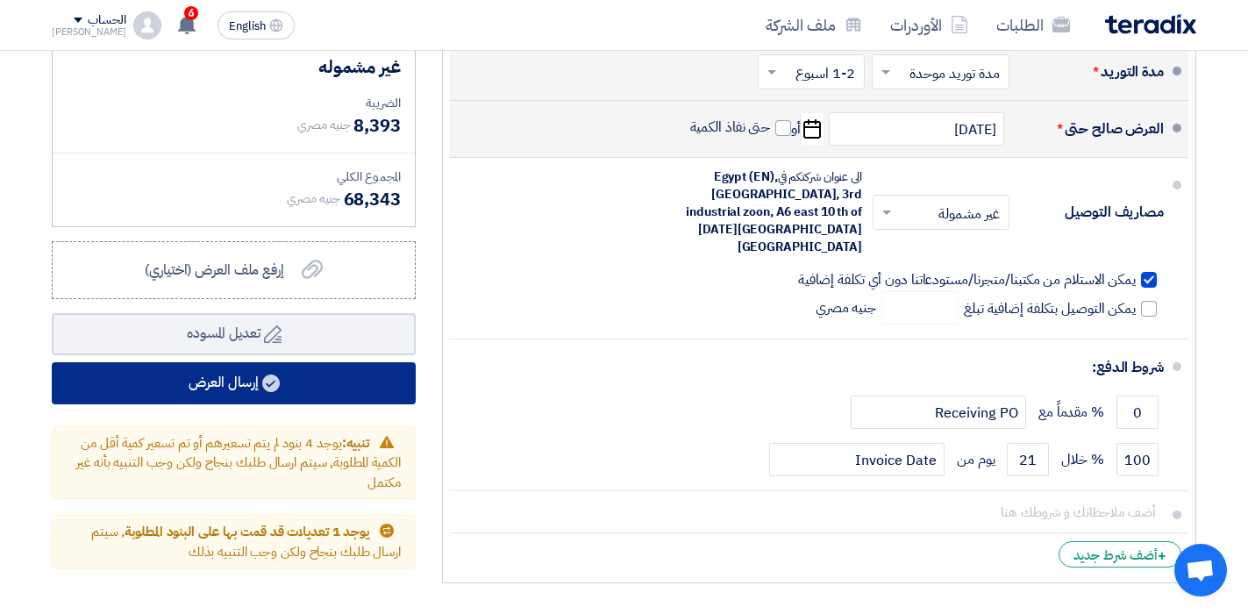
click at [223, 367] on button "إرسال العرض" at bounding box center [234, 383] width 364 height 42
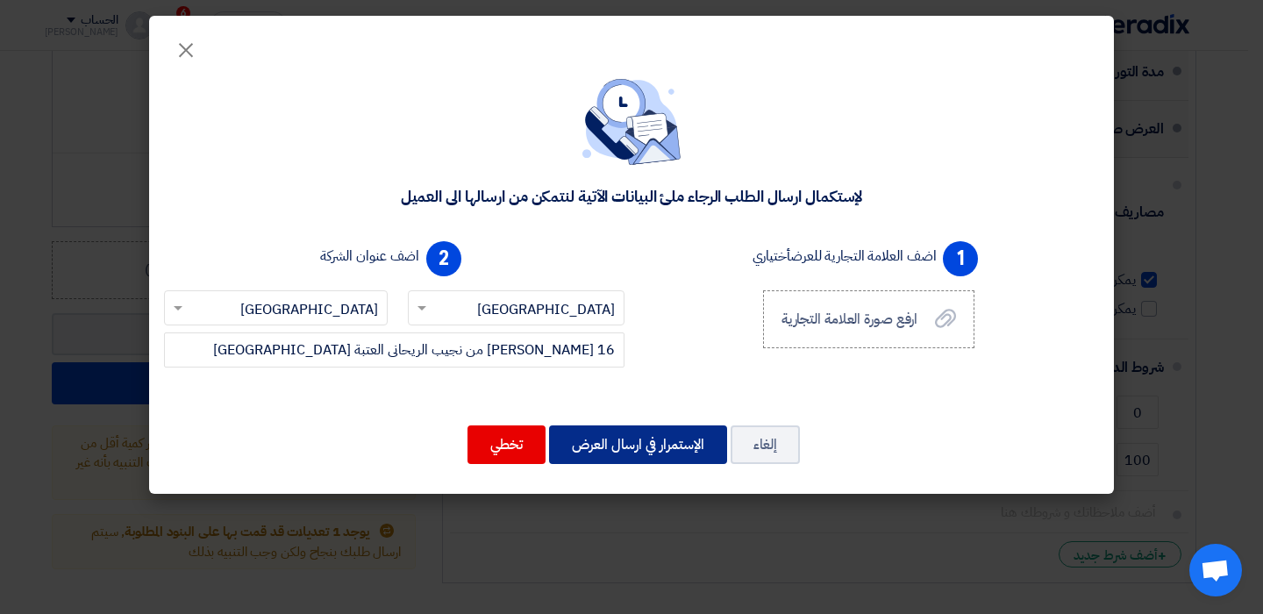
click at [612, 442] on button "الإستمرار في ارسال العرض" at bounding box center [638, 445] width 178 height 39
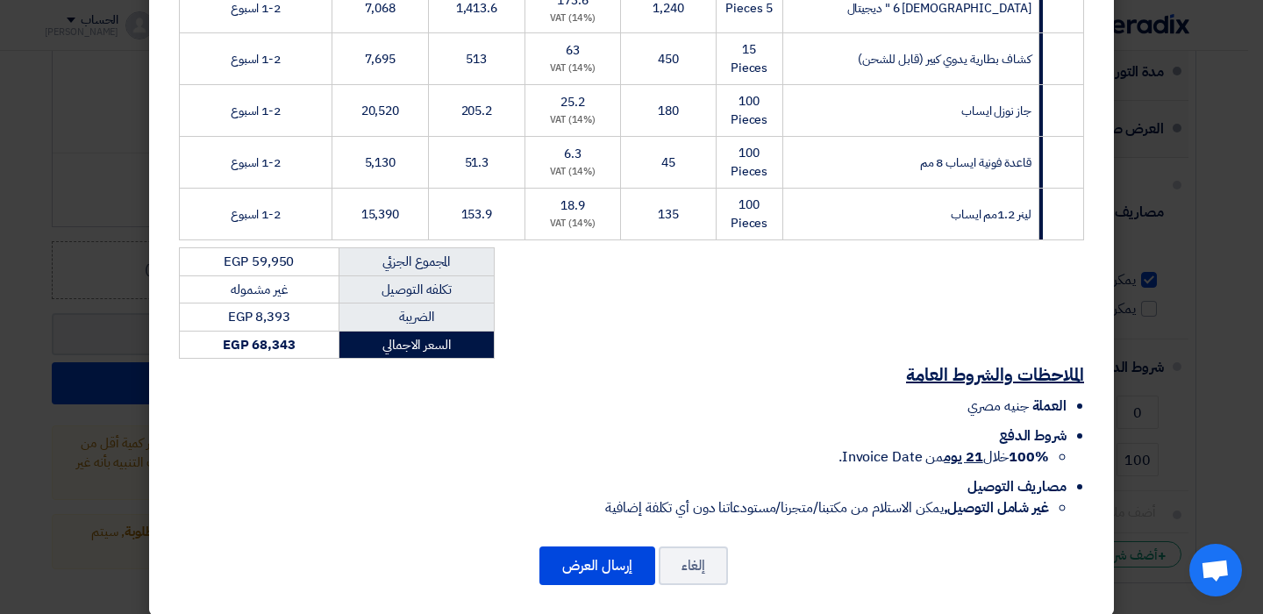
scroll to position [920, 0]
click at [613, 546] on button "إرسال العرض" at bounding box center [598, 565] width 116 height 39
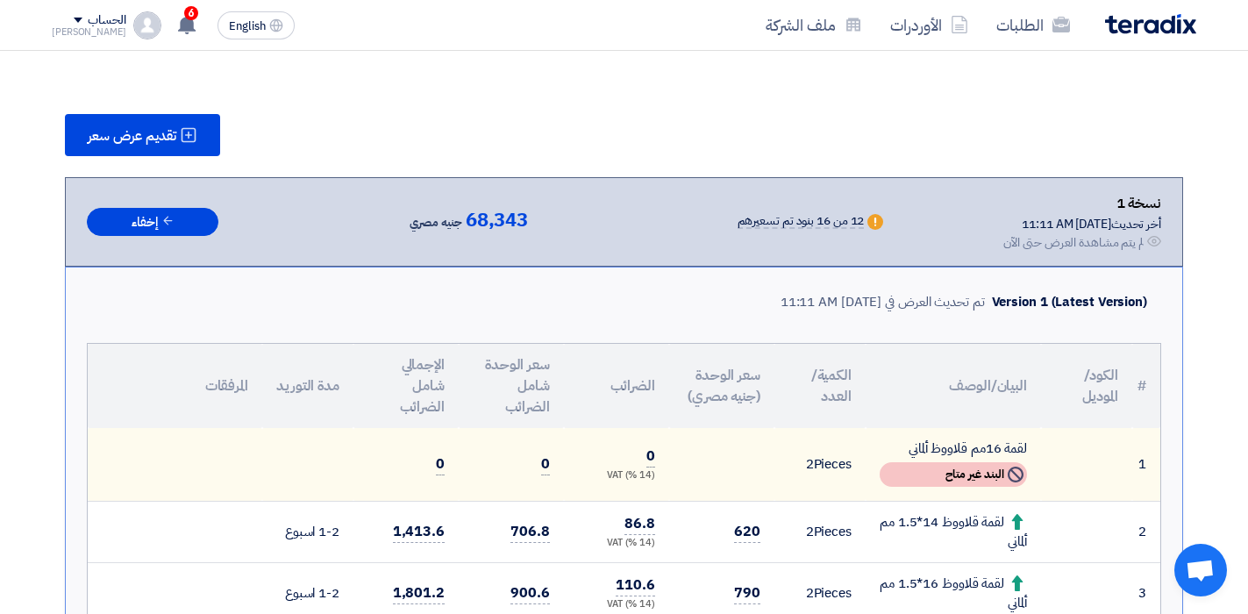
scroll to position [1997, 0]
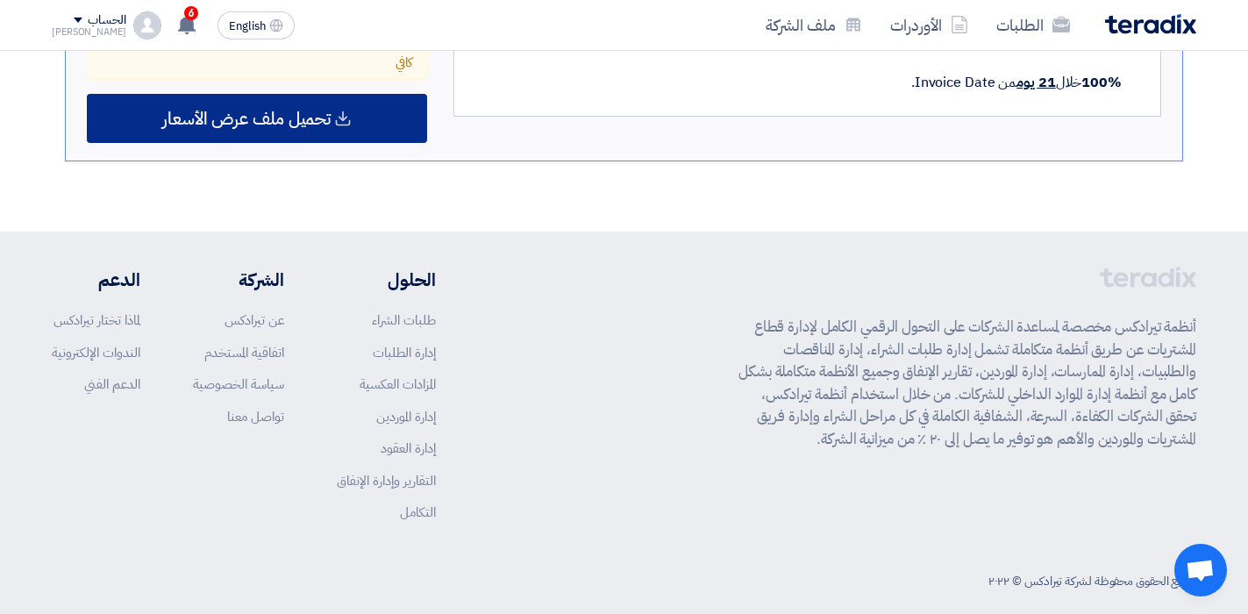
click at [292, 111] on span "تحميل ملف عرض الأسعار" at bounding box center [246, 119] width 168 height 16
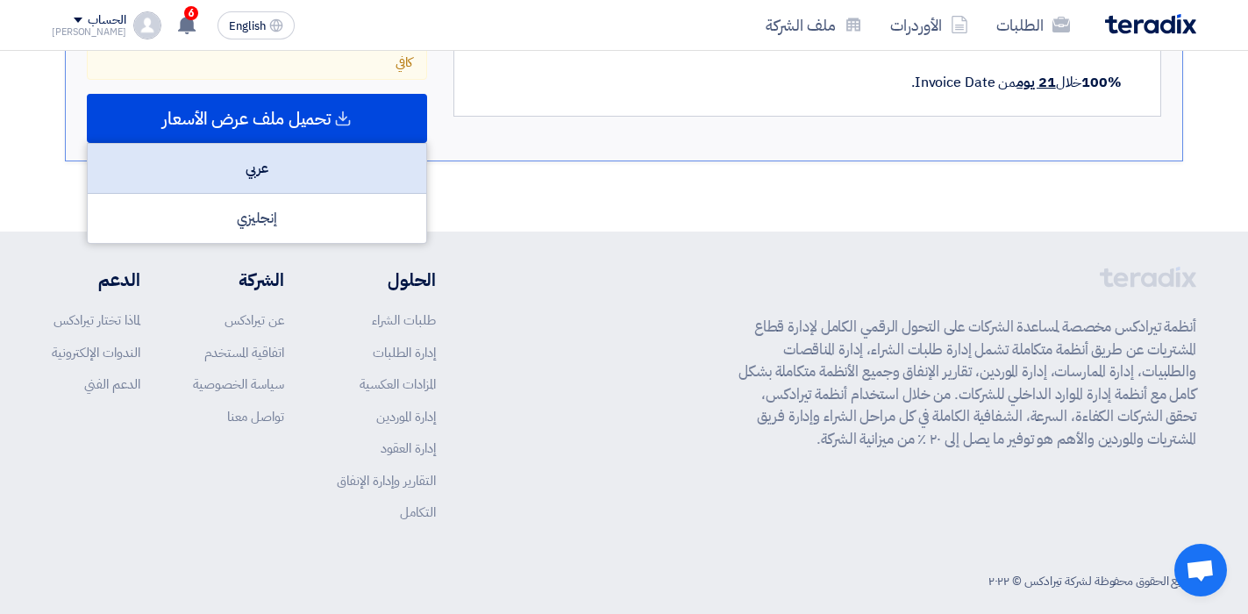
click at [283, 153] on div "عربي" at bounding box center [257, 169] width 339 height 50
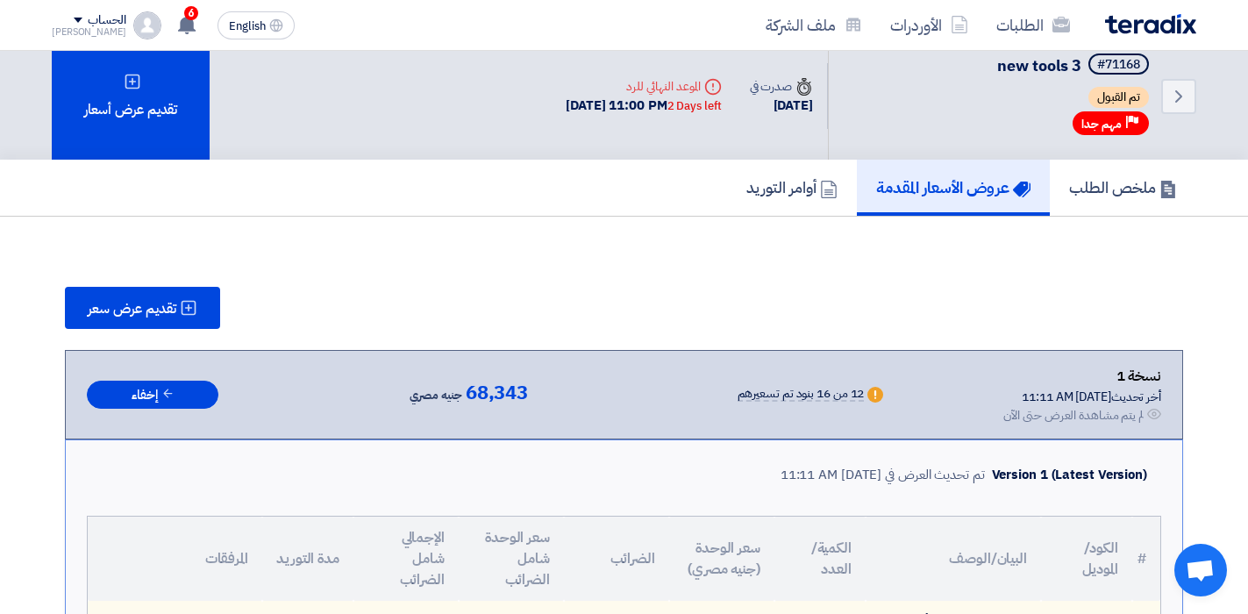
scroll to position [0, 0]
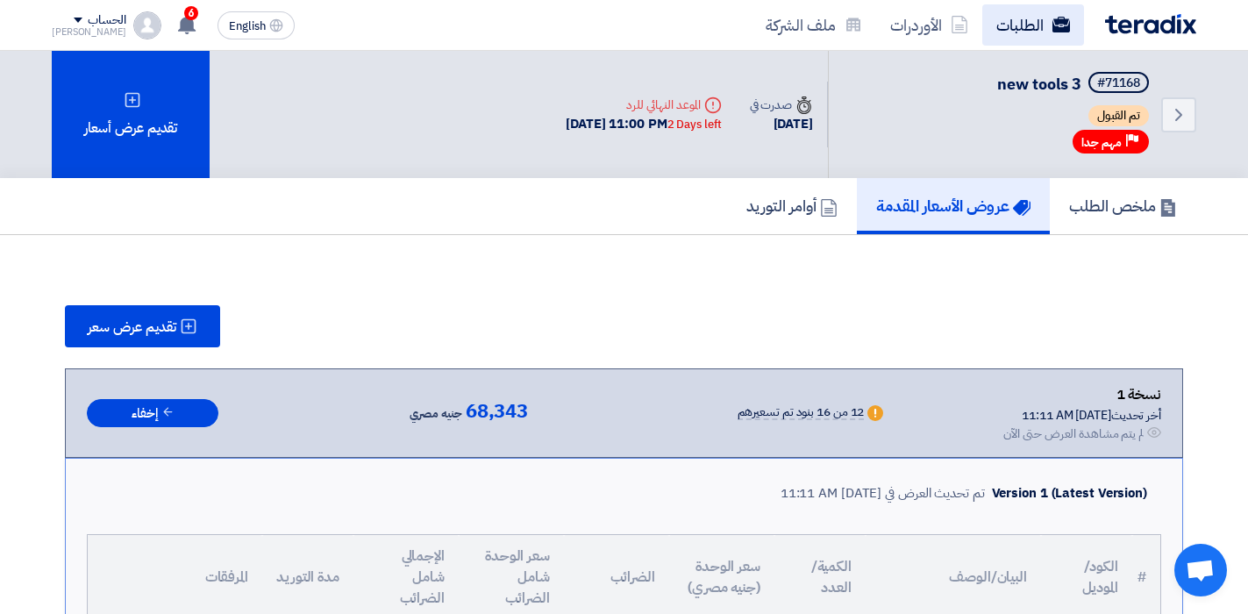
click at [1036, 36] on link "الطلبات" at bounding box center [1034, 24] width 102 height 41
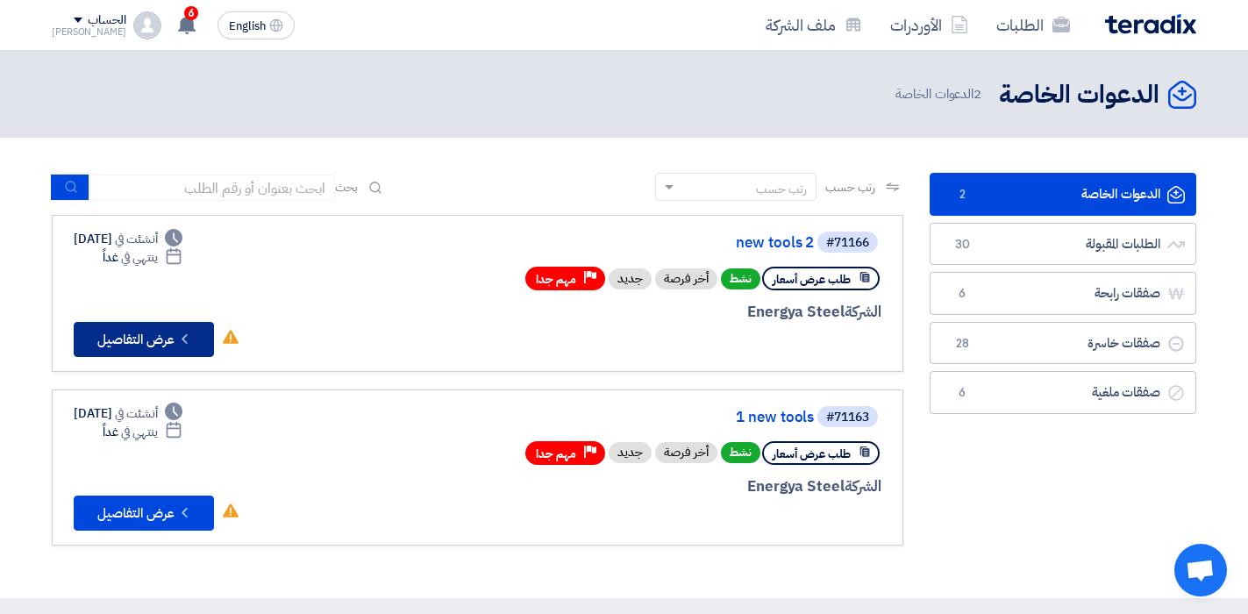
click at [157, 343] on button "Check details عرض التفاصيل" at bounding box center [144, 339] width 140 height 35
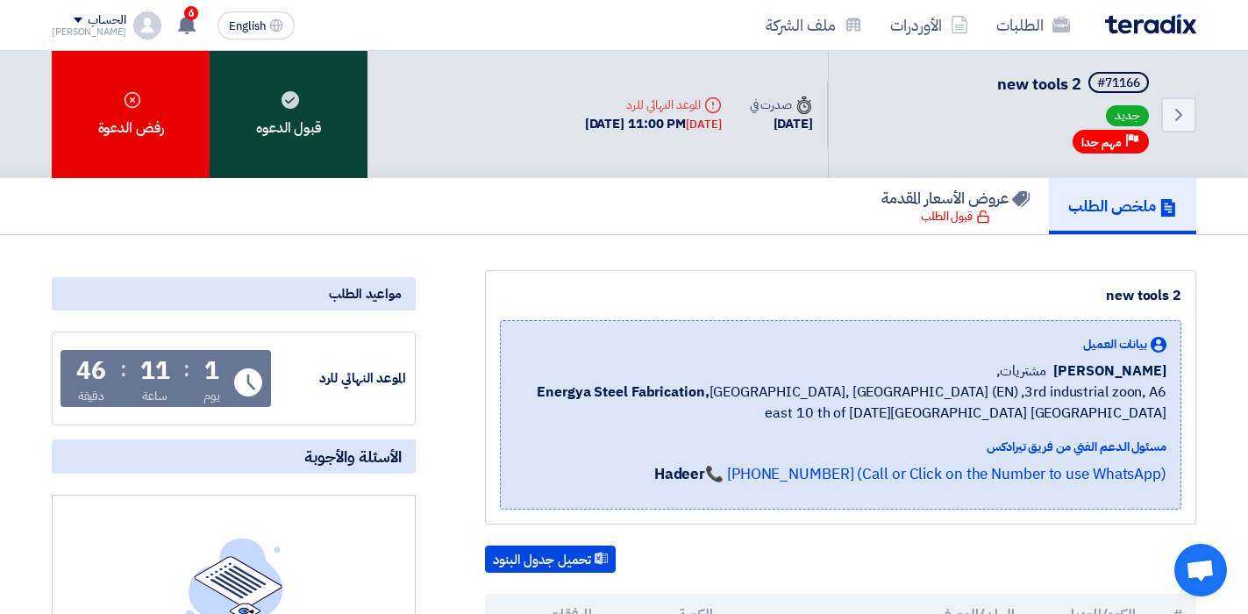
click at [273, 137] on div "قبول الدعوه" at bounding box center [289, 114] width 158 height 127
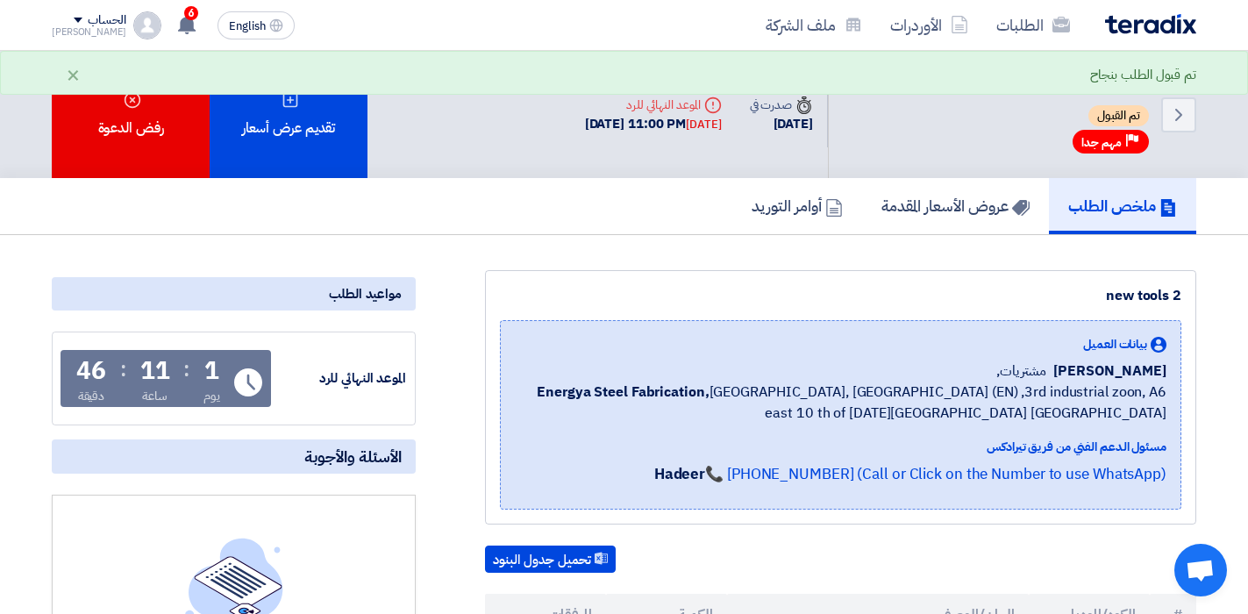
click at [273, 137] on div "تقديم عرض أسعار" at bounding box center [289, 114] width 158 height 127
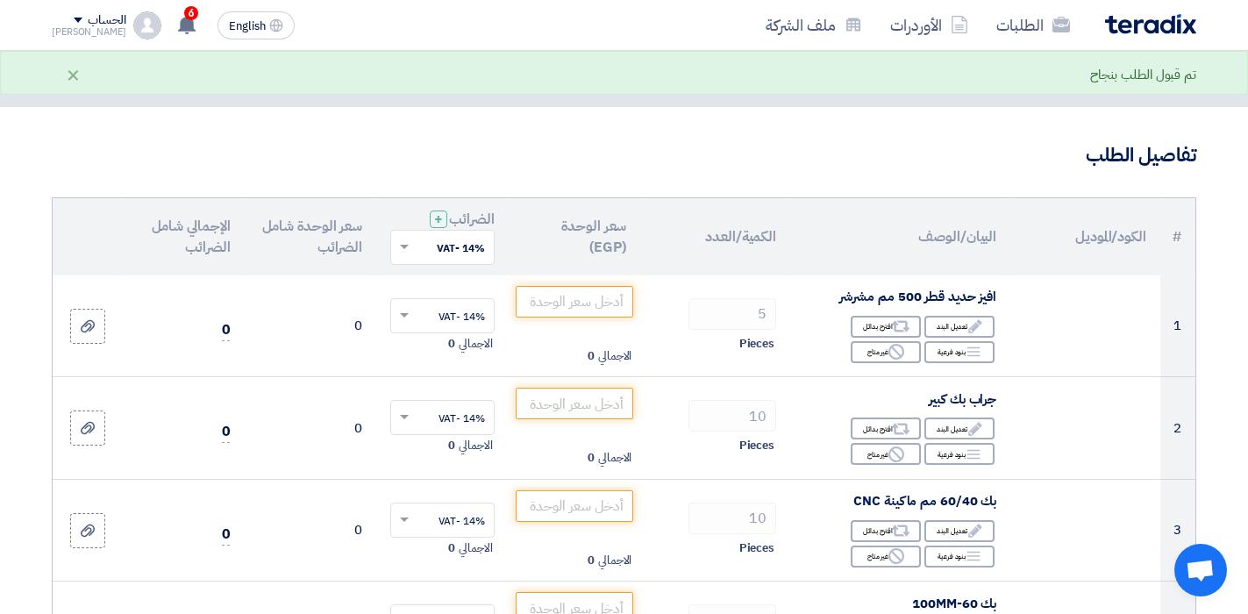
scroll to position [88, 0]
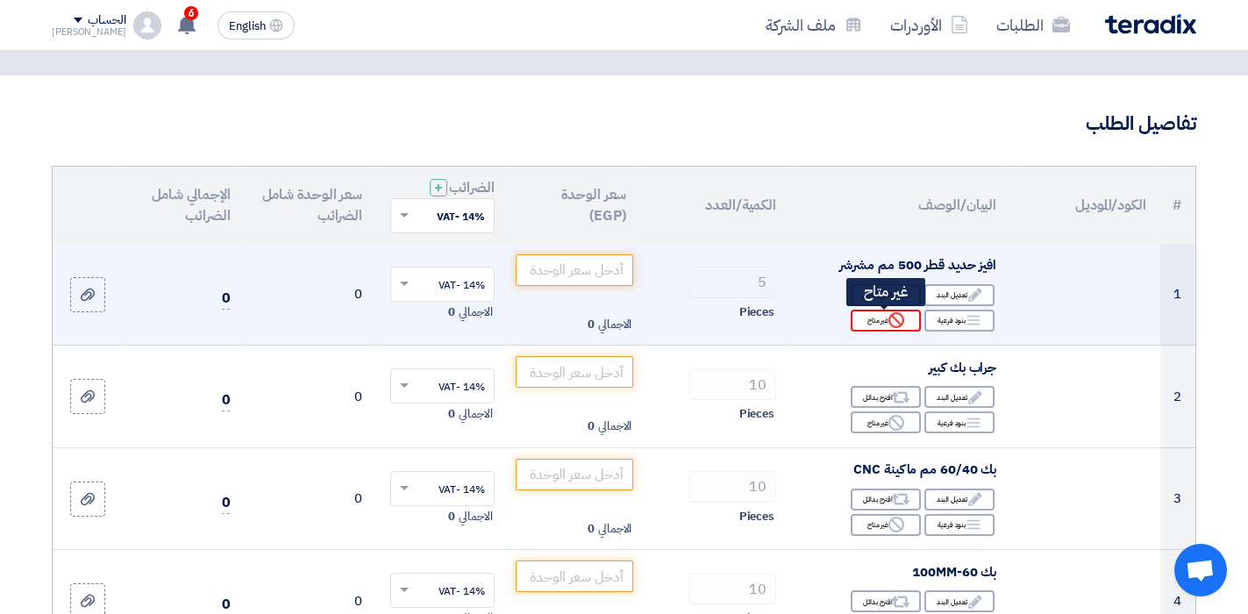
click at [901, 322] on icon "Reject" at bounding box center [897, 320] width 16 height 16
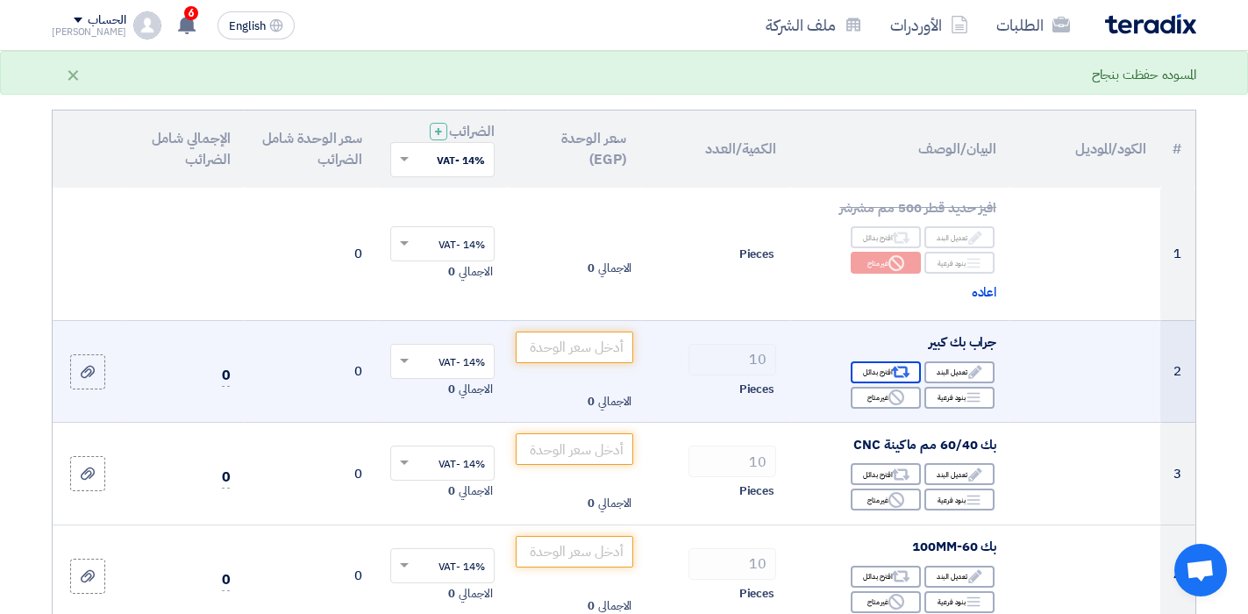
scroll to position [175, 0]
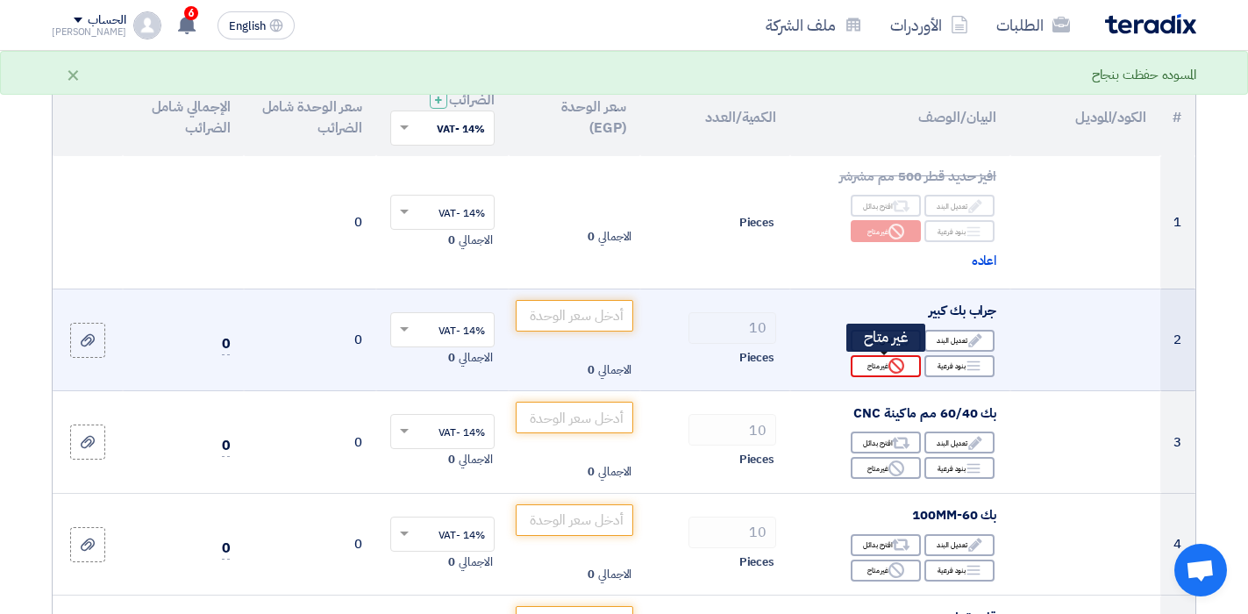
click at [876, 366] on div "Reject غير متاح" at bounding box center [886, 366] width 70 height 22
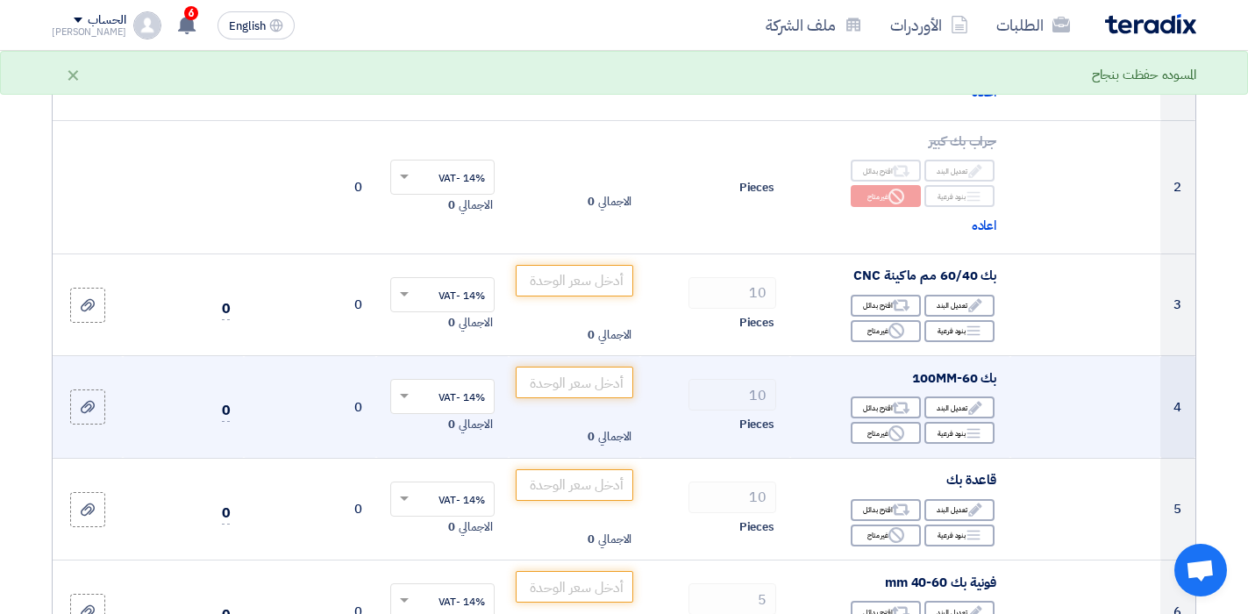
scroll to position [351, 0]
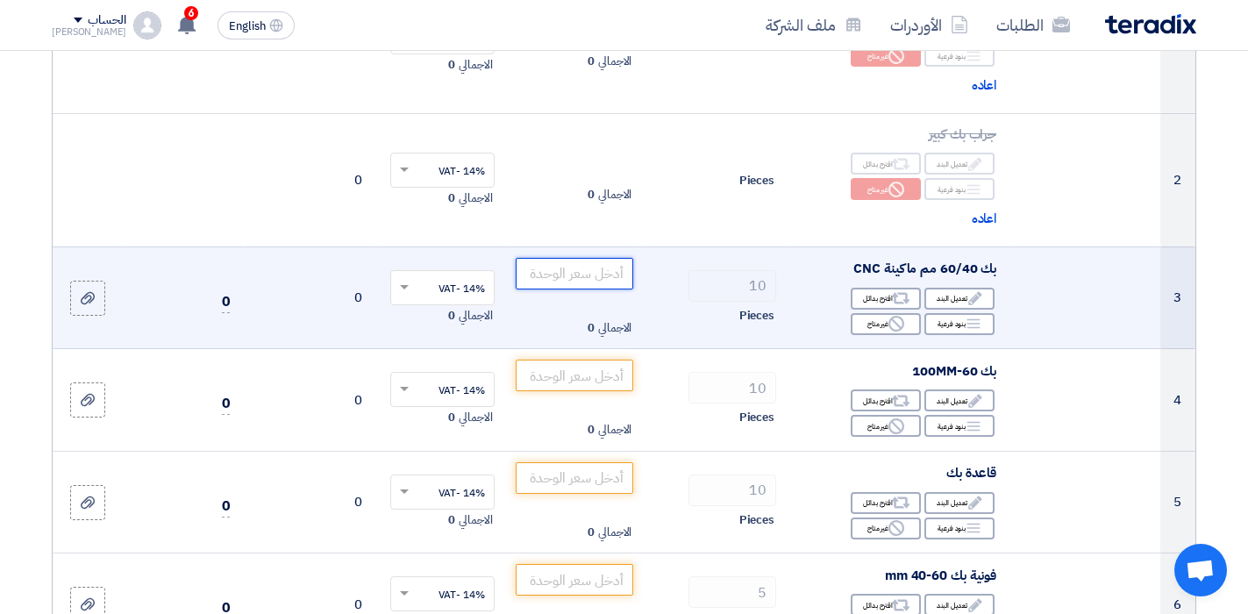
click at [612, 276] on input "number" at bounding box center [575, 274] width 118 height 32
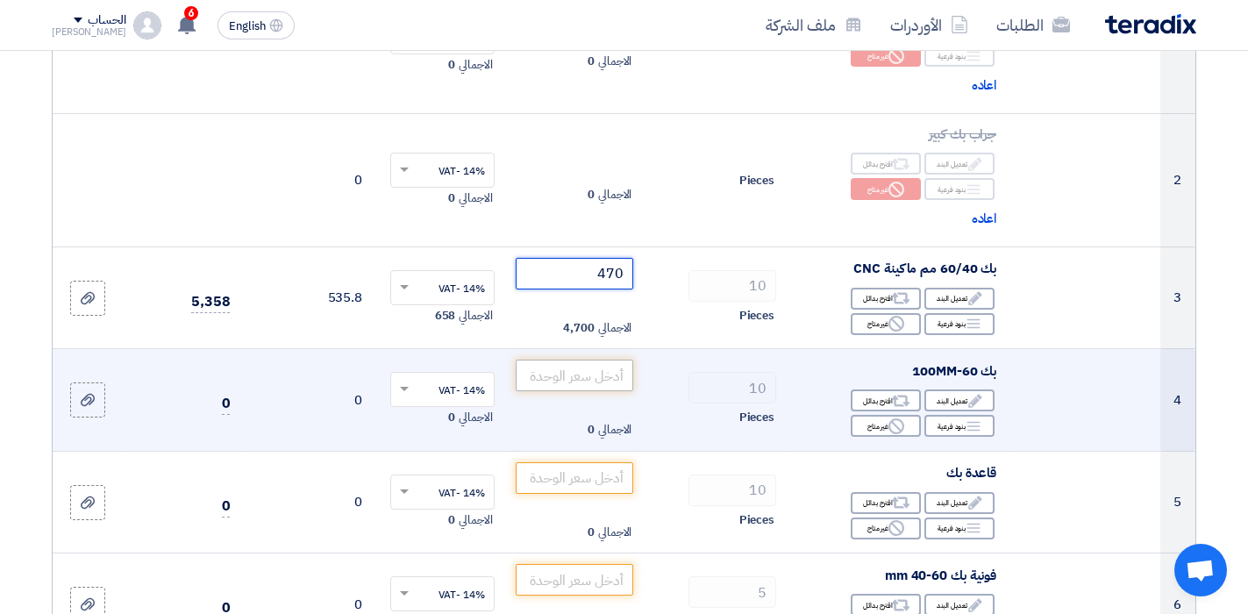
type input "470"
click at [596, 371] on input "number" at bounding box center [575, 376] width 118 height 32
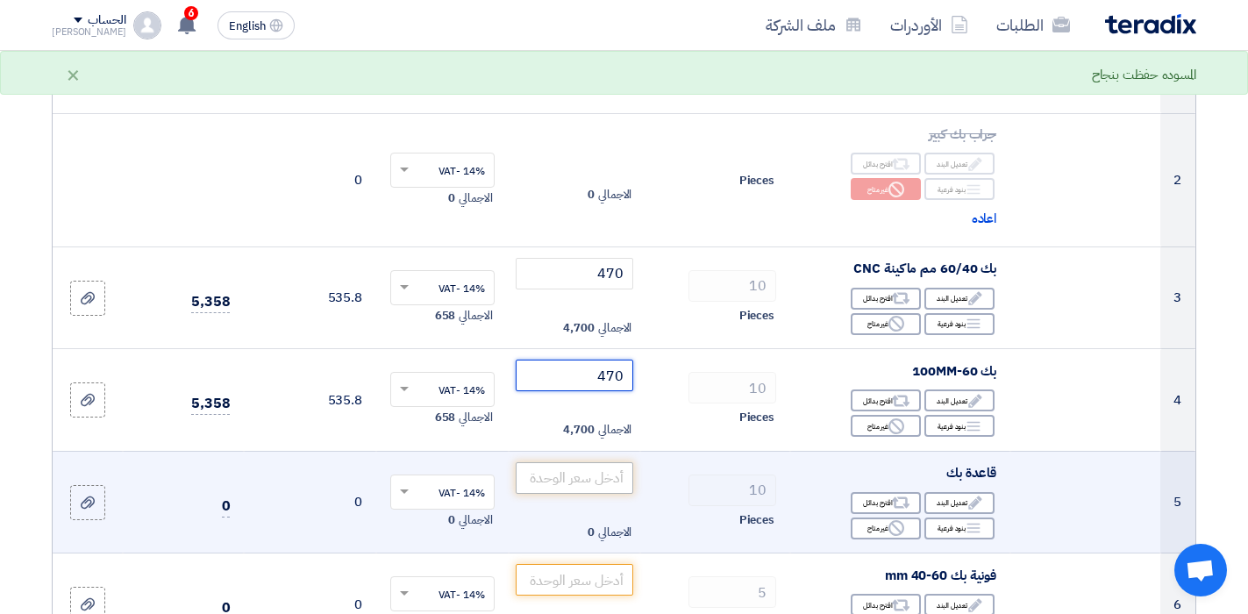
type input "470"
click at [608, 478] on input "number" at bounding box center [575, 478] width 118 height 32
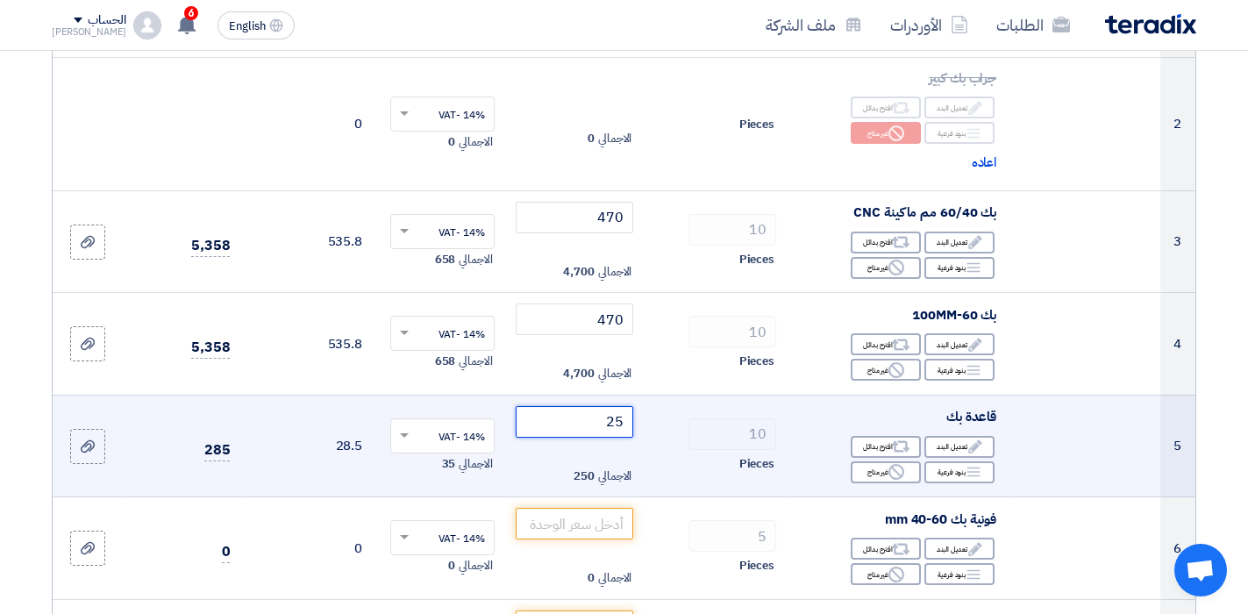
scroll to position [439, 0]
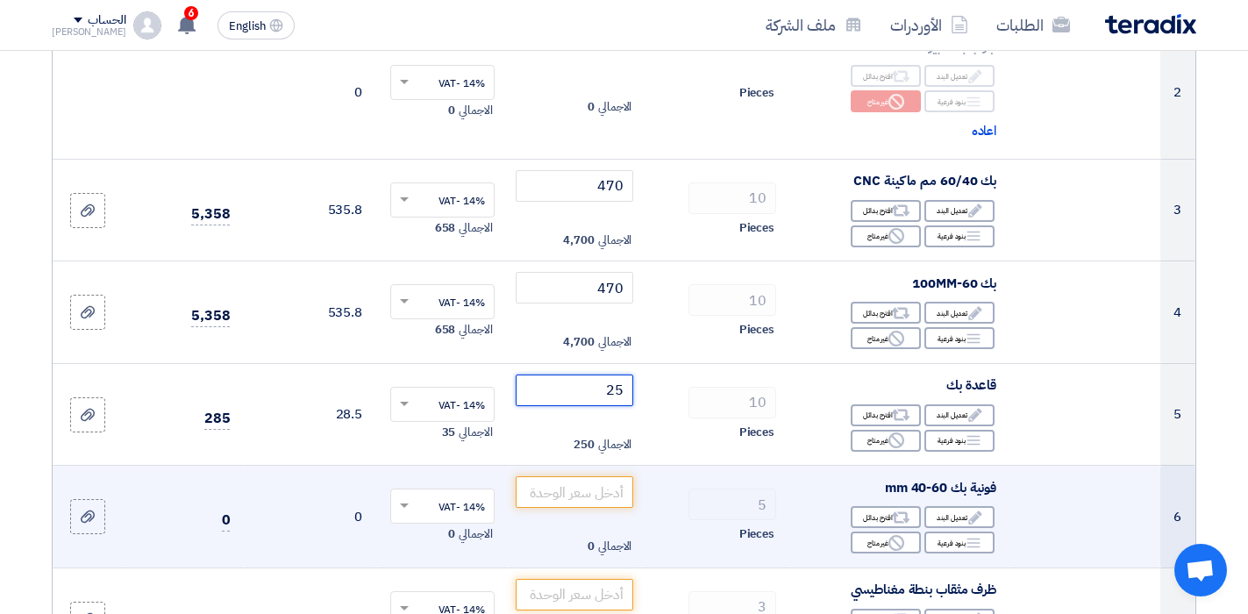
type input "25"
click at [608, 510] on td "الاجمالي 0" at bounding box center [575, 517] width 132 height 103
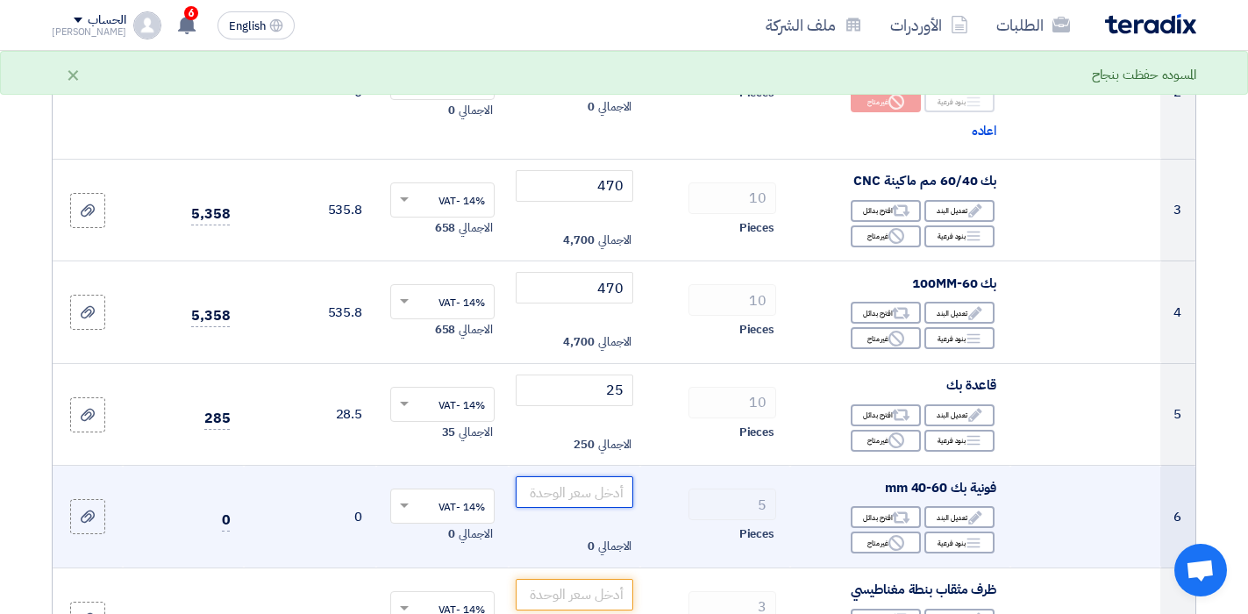
click at [613, 497] on input "number" at bounding box center [575, 492] width 118 height 32
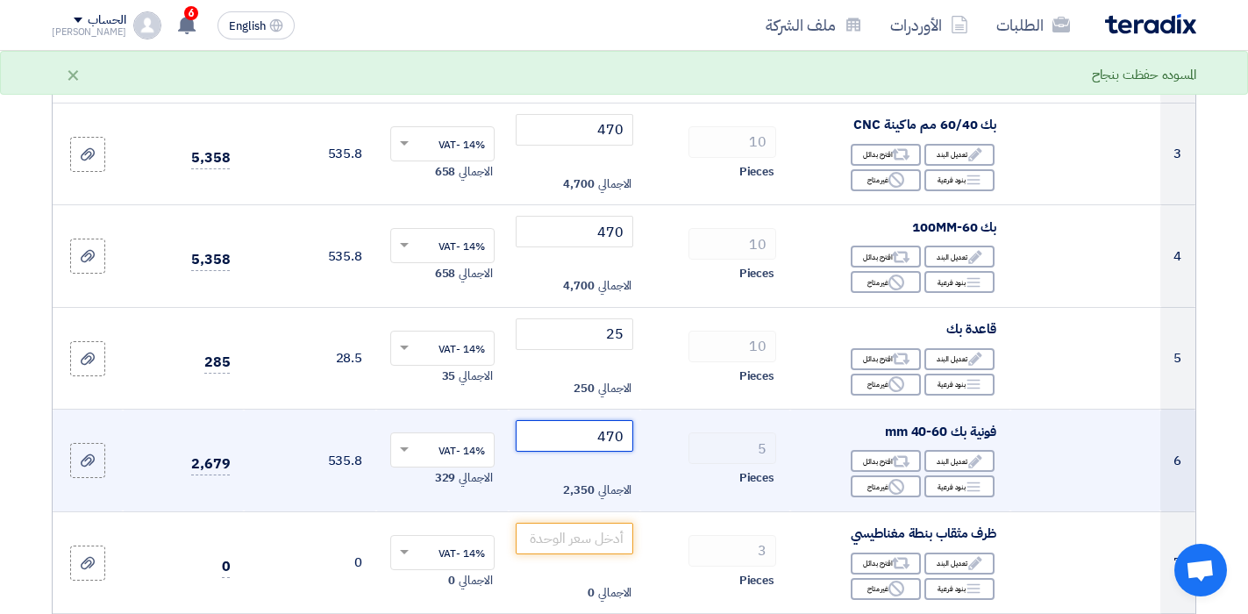
scroll to position [526, 0]
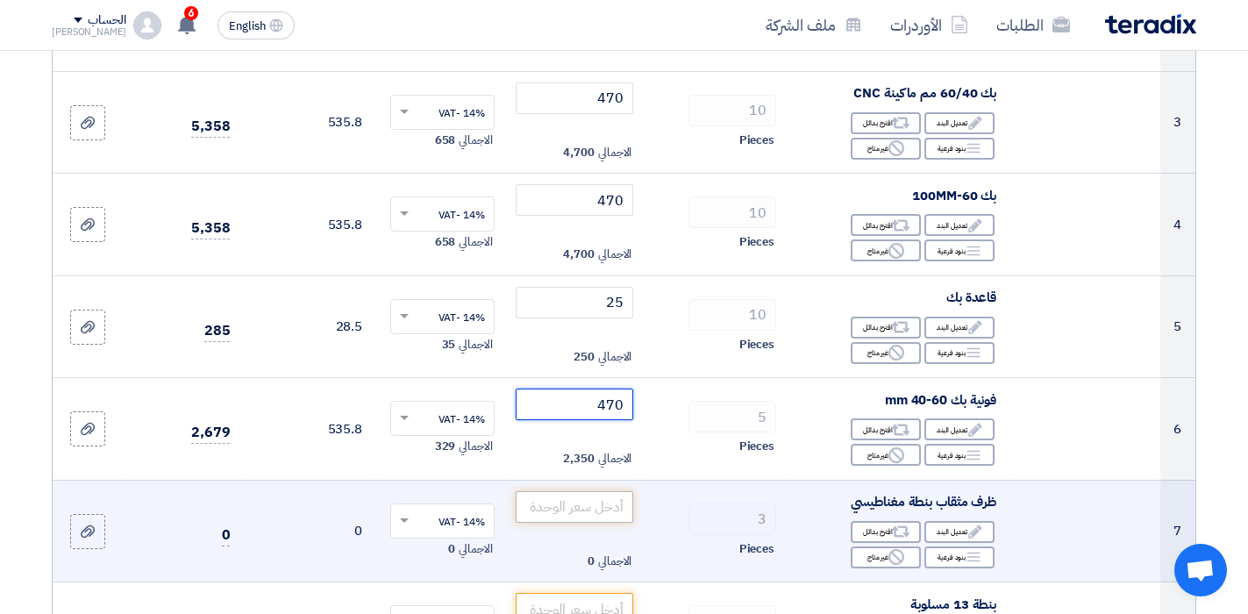
type input "470"
click at [619, 511] on input "number" at bounding box center [575, 507] width 118 height 32
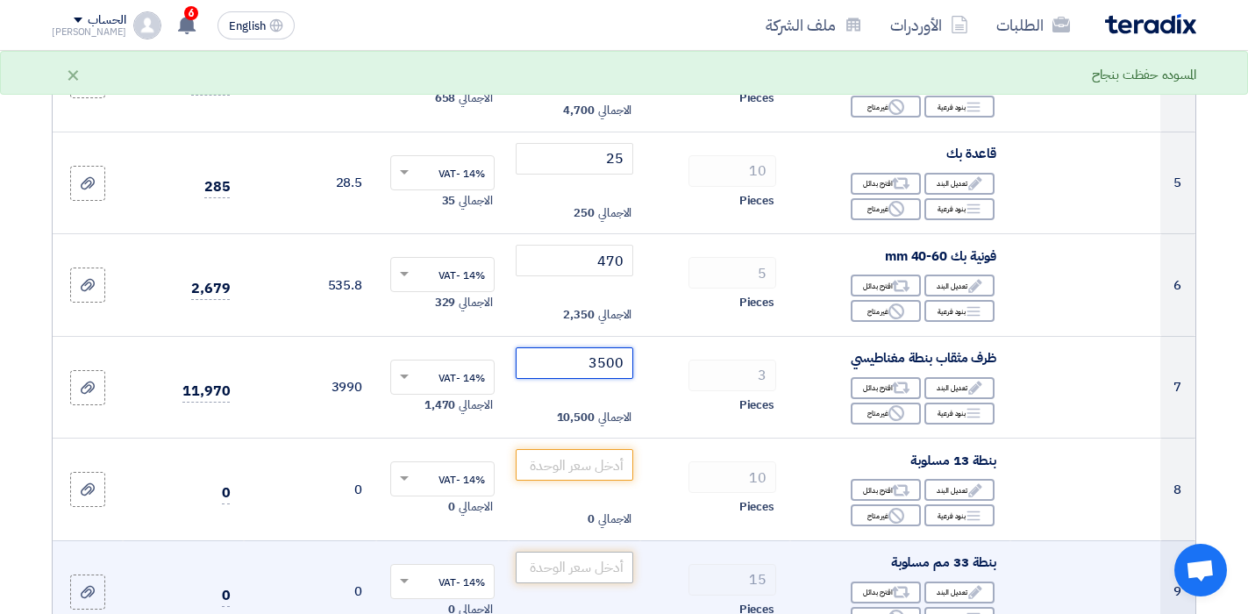
scroll to position [702, 0]
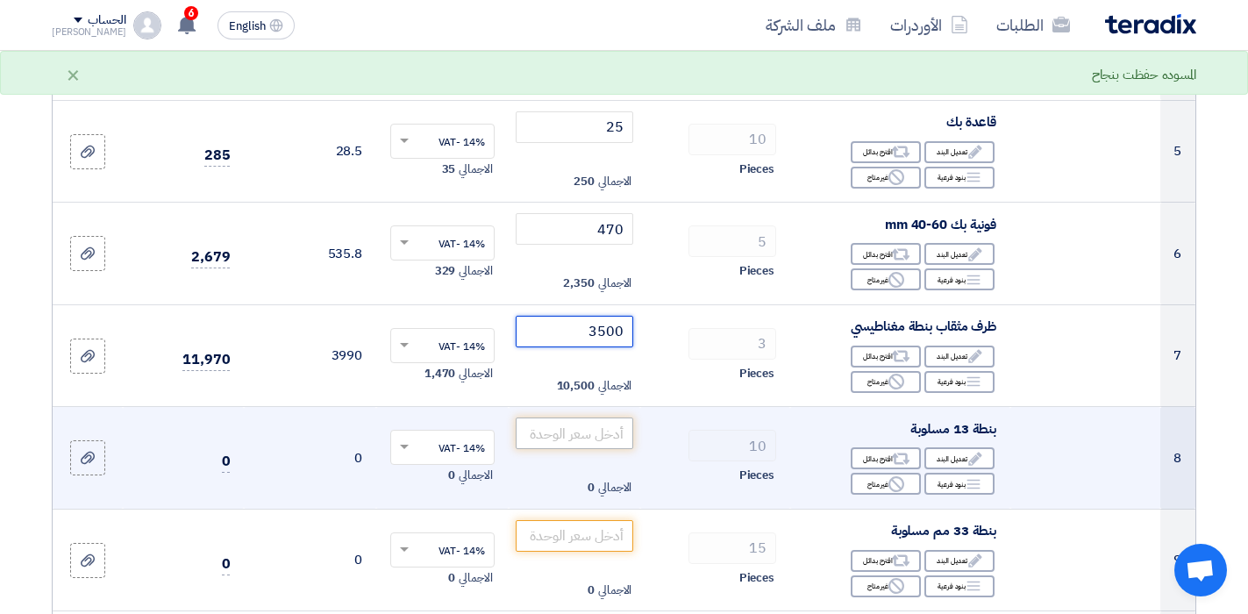
type input "3500"
click at [598, 437] on input "number" at bounding box center [575, 434] width 118 height 32
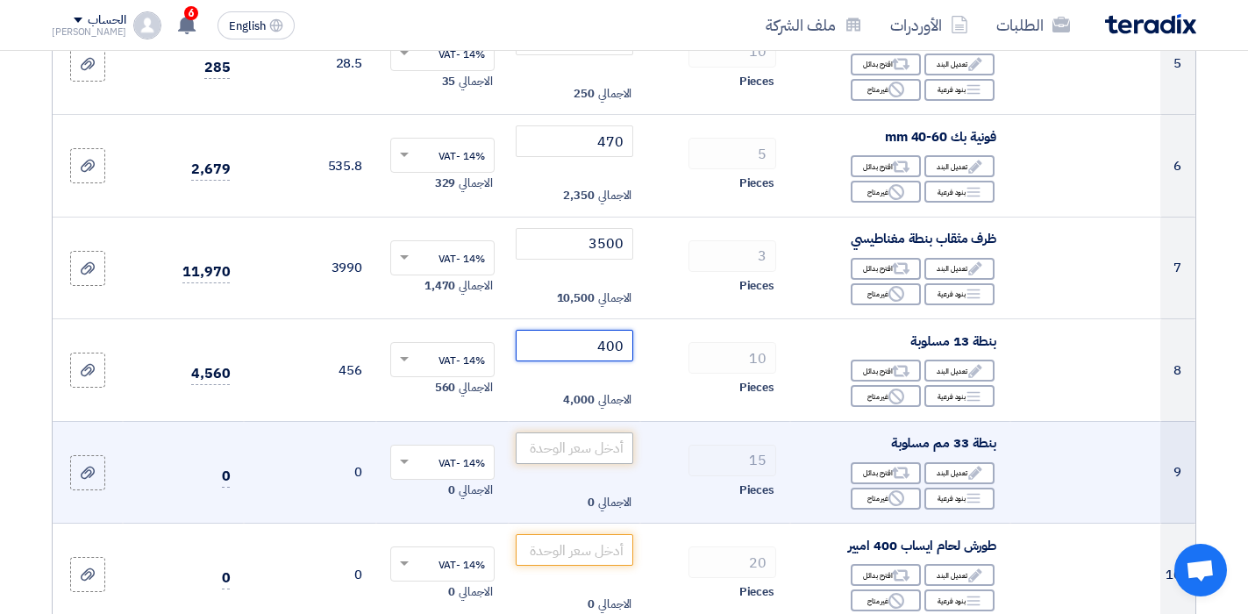
type input "400"
click at [594, 443] on input "number" at bounding box center [575, 449] width 118 height 32
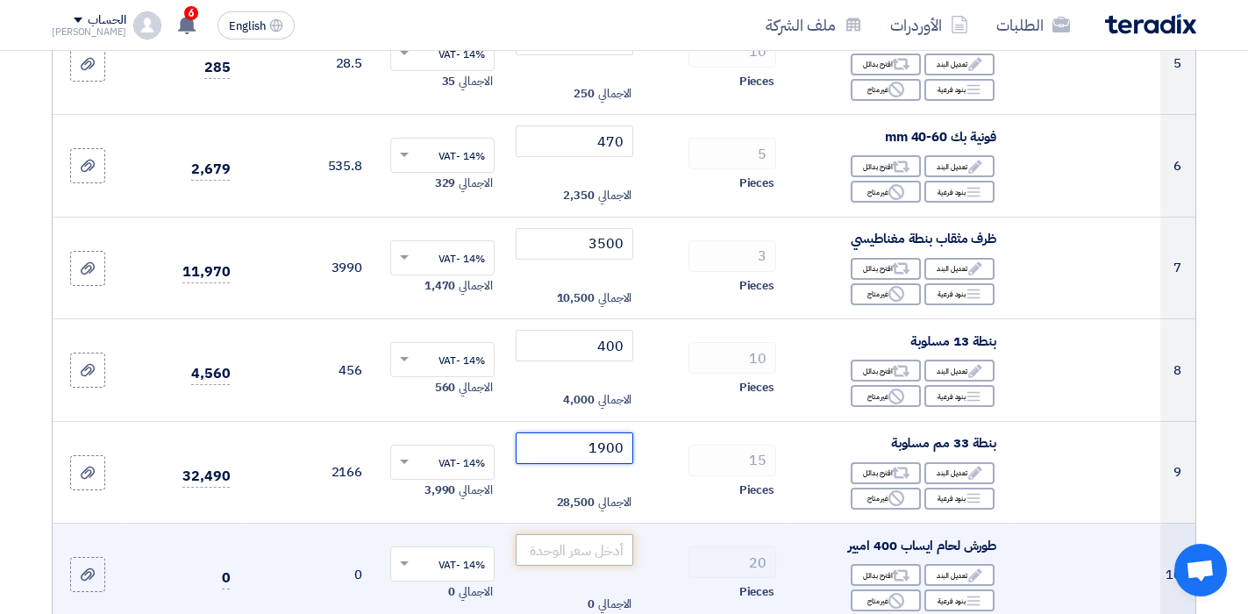
type input "1900"
click at [603, 554] on input "number" at bounding box center [575, 550] width 118 height 32
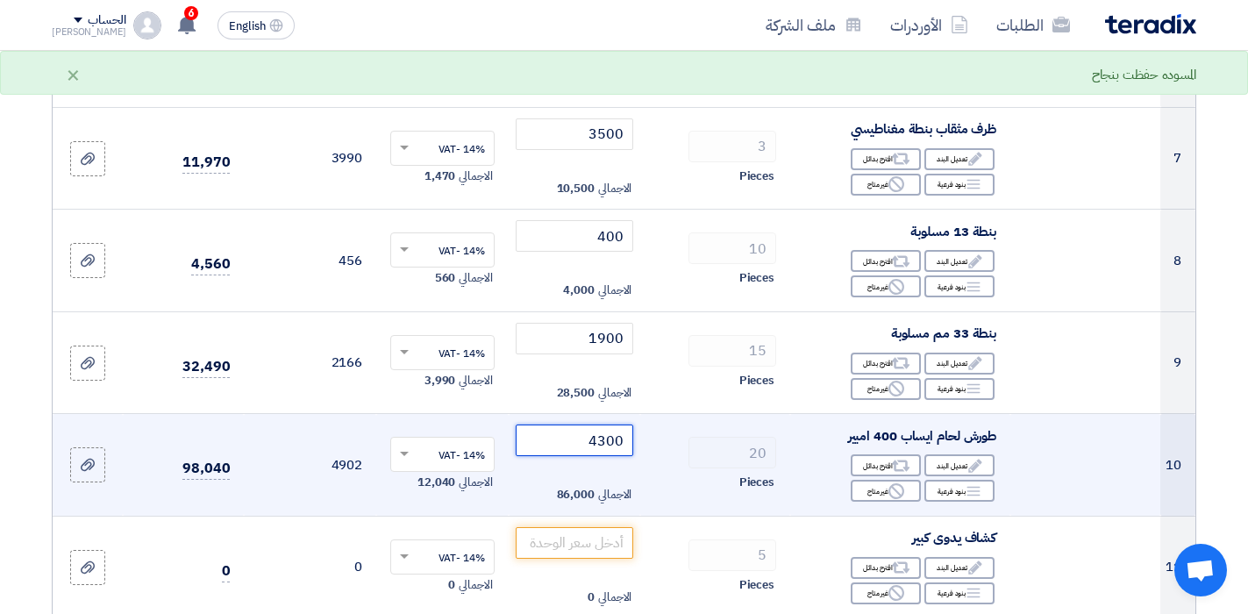
scroll to position [965, 0]
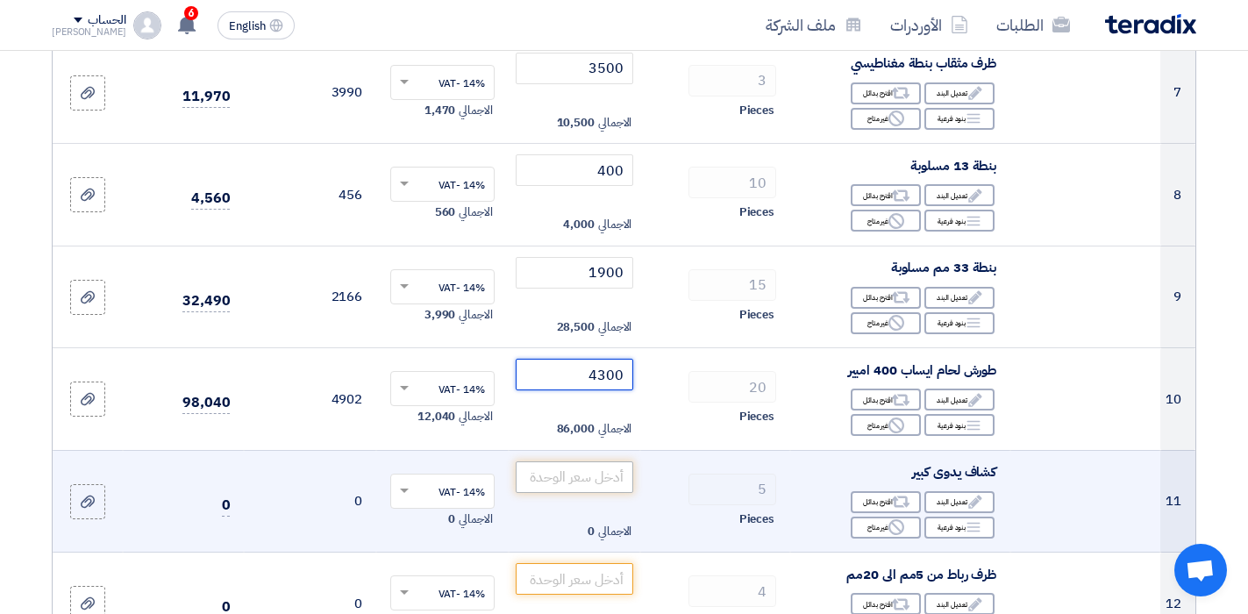
type input "4300"
click at [608, 478] on input "number" at bounding box center [575, 477] width 118 height 32
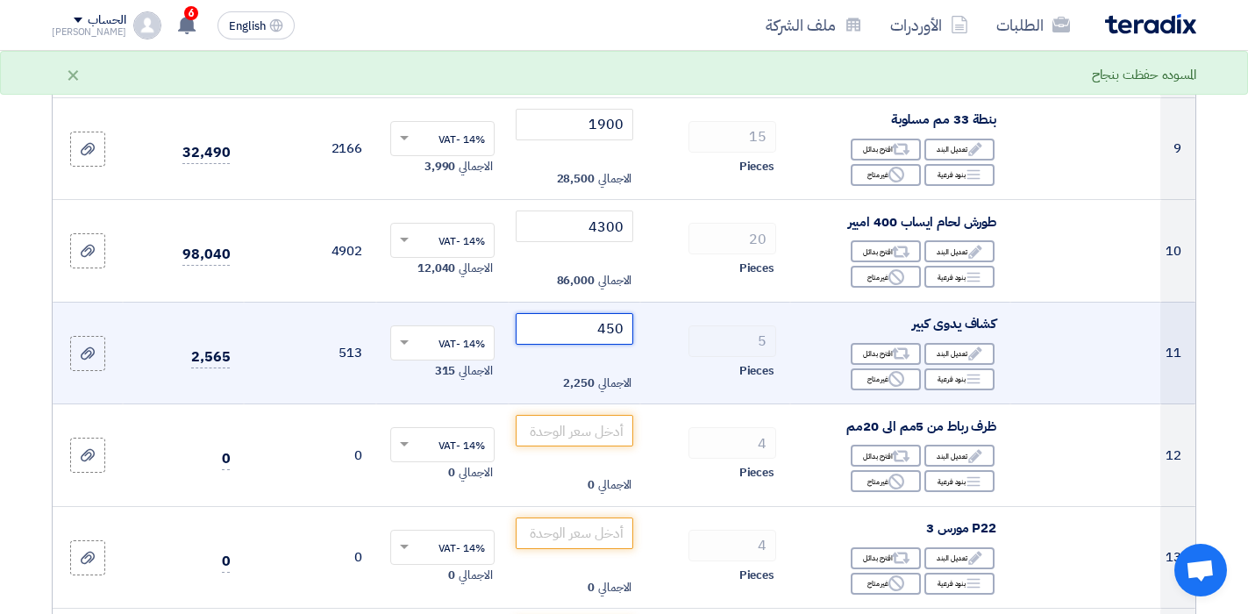
scroll to position [1141, 0]
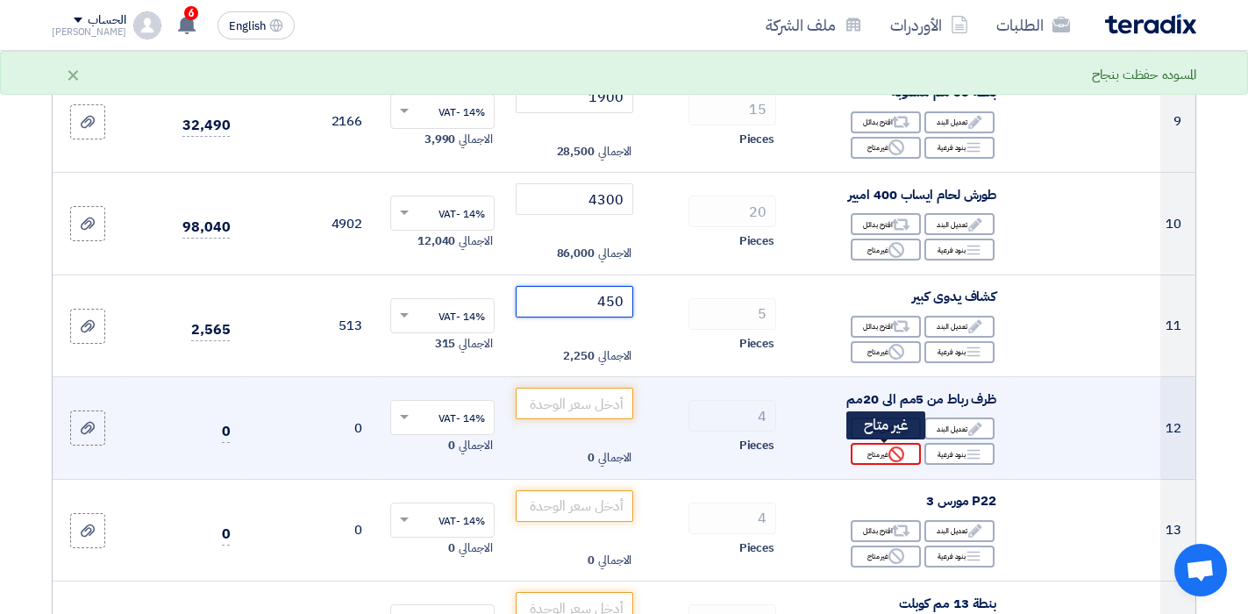
type input "450"
click at [885, 456] on div "Reject غير متاح" at bounding box center [886, 454] width 70 height 22
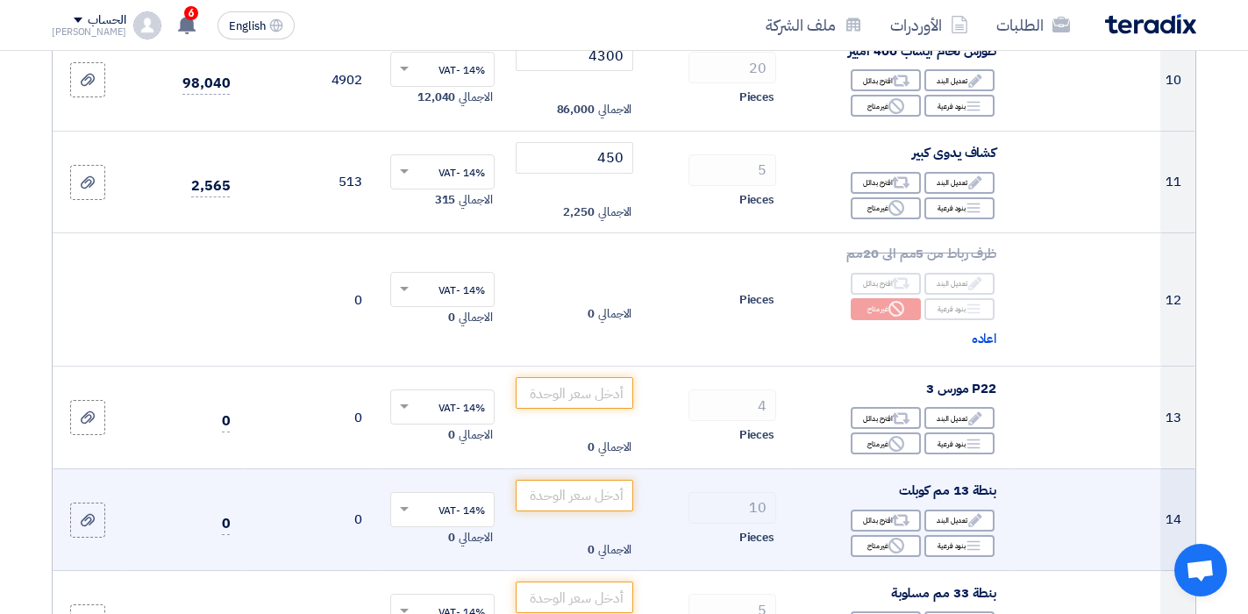
scroll to position [1316, 0]
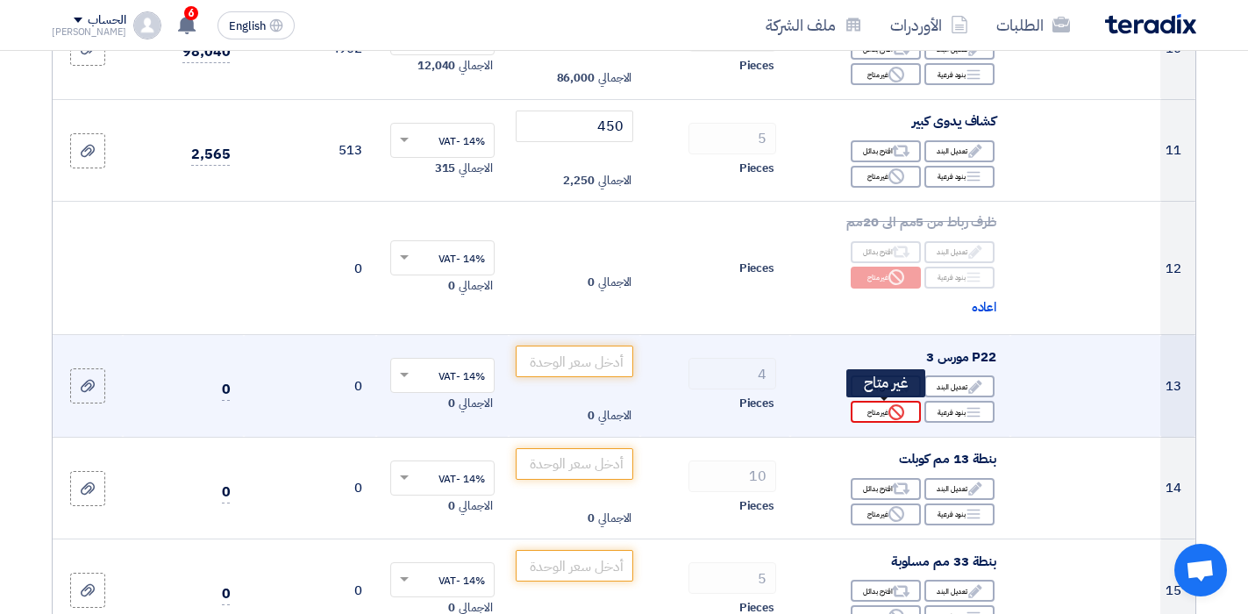
click at [862, 416] on div "Reject غير متاح" at bounding box center [886, 412] width 70 height 22
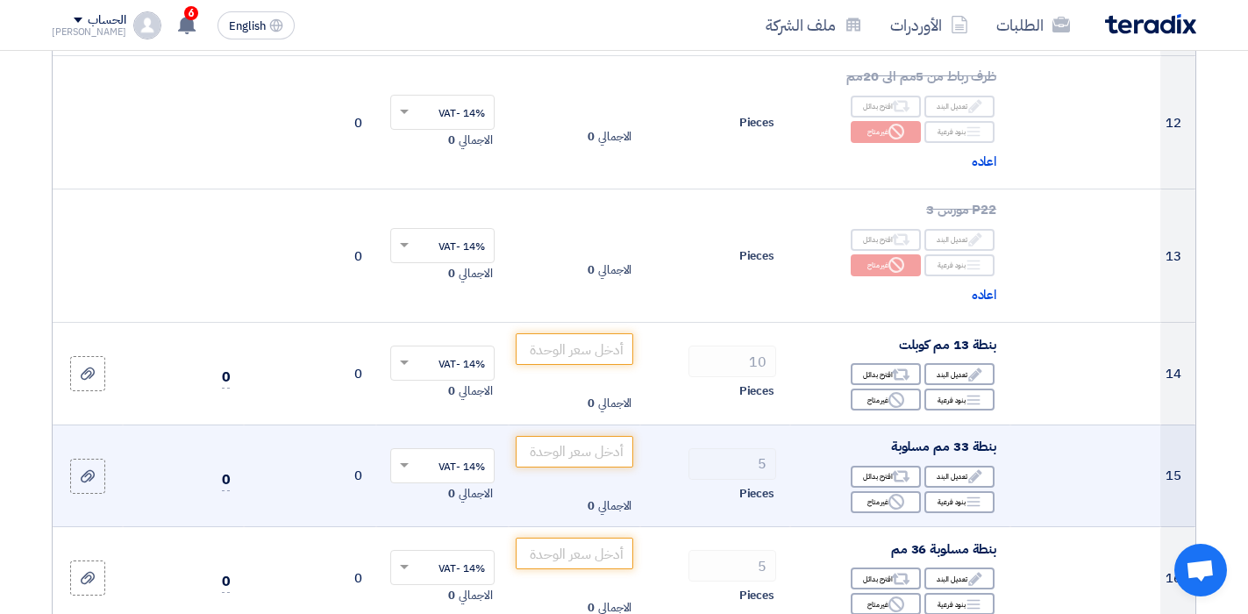
scroll to position [1492, 0]
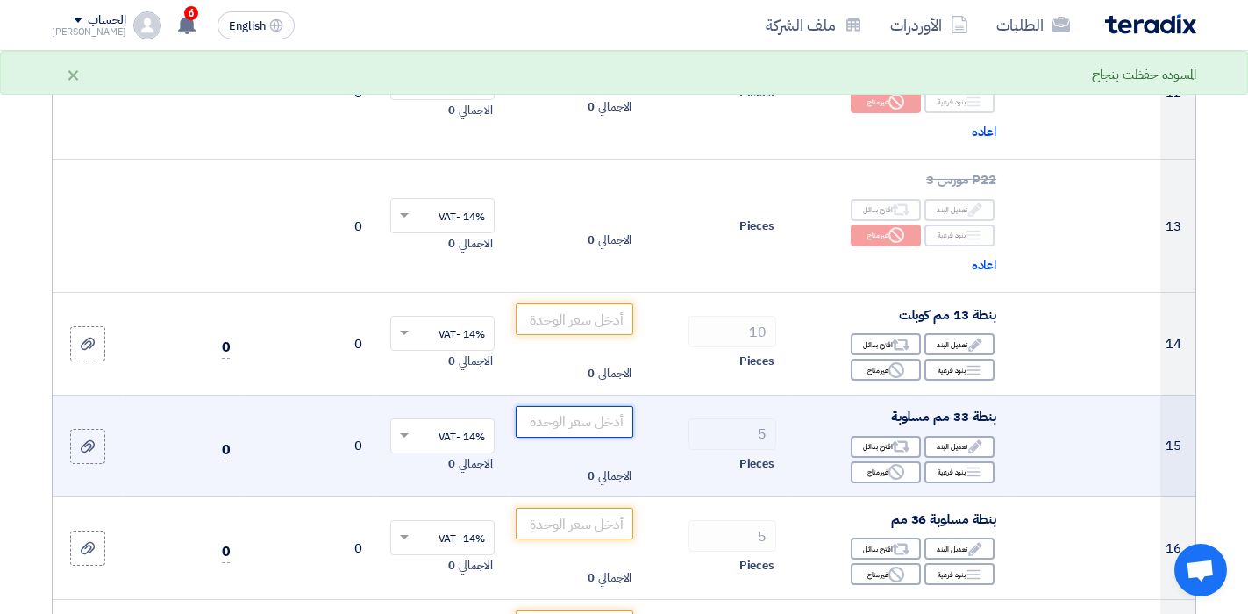
click at [609, 426] on input "number" at bounding box center [575, 422] width 118 height 32
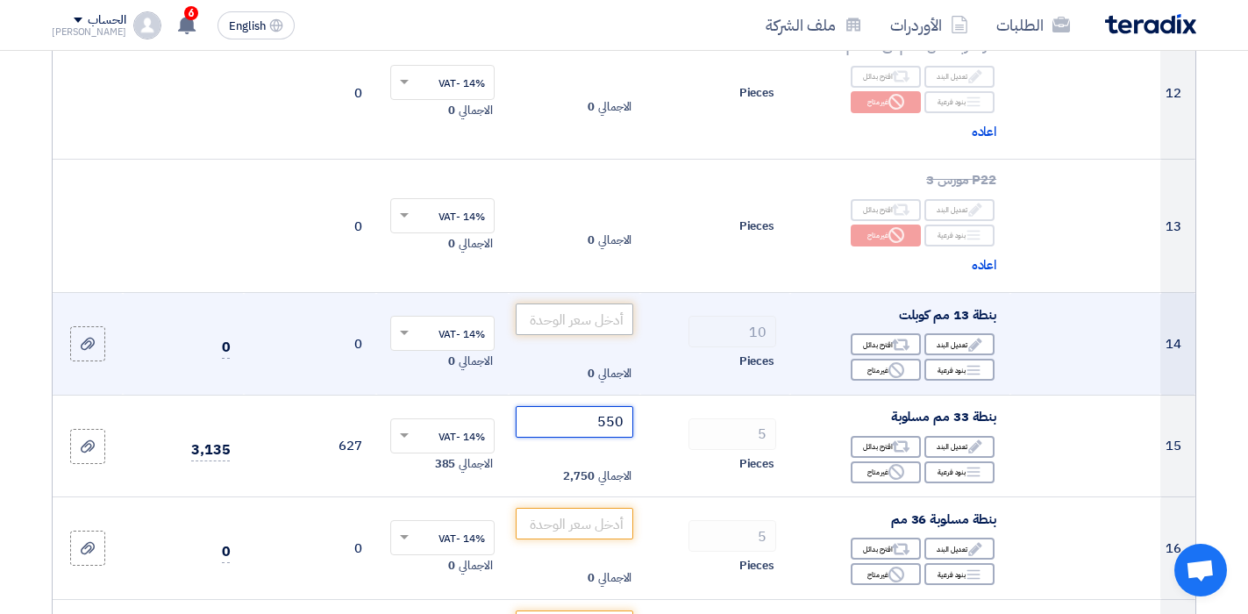
type input "550"
click at [613, 311] on input "number" at bounding box center [575, 320] width 118 height 32
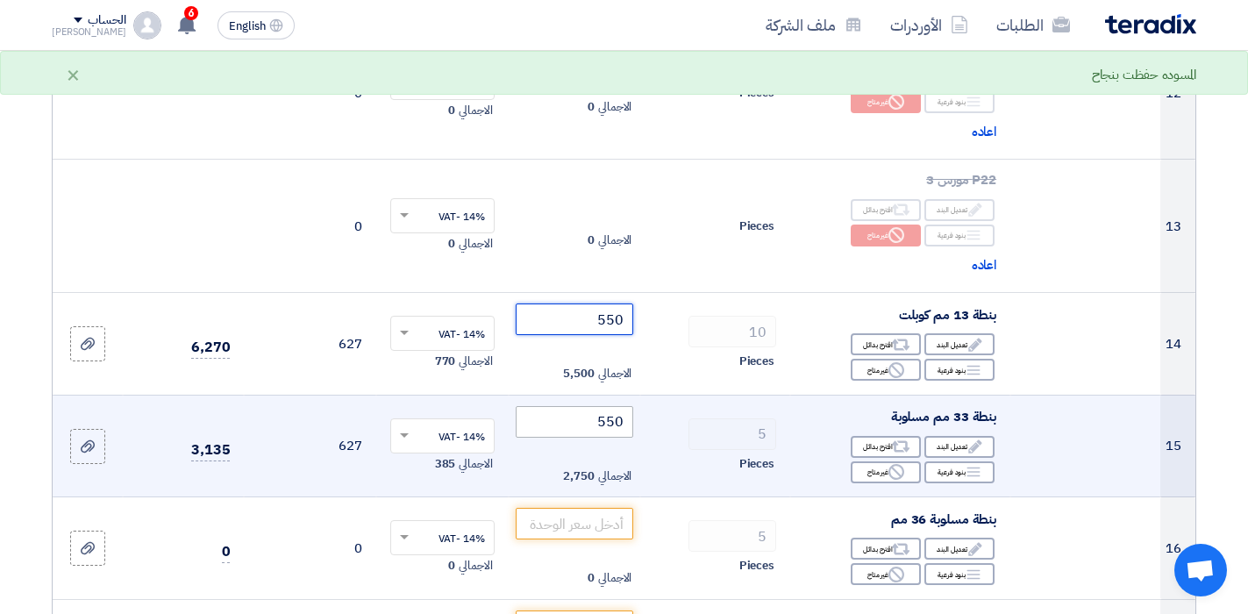
type input "550"
click at [586, 415] on input "550" at bounding box center [575, 422] width 118 height 32
click at [618, 424] on input "550" at bounding box center [575, 422] width 118 height 32
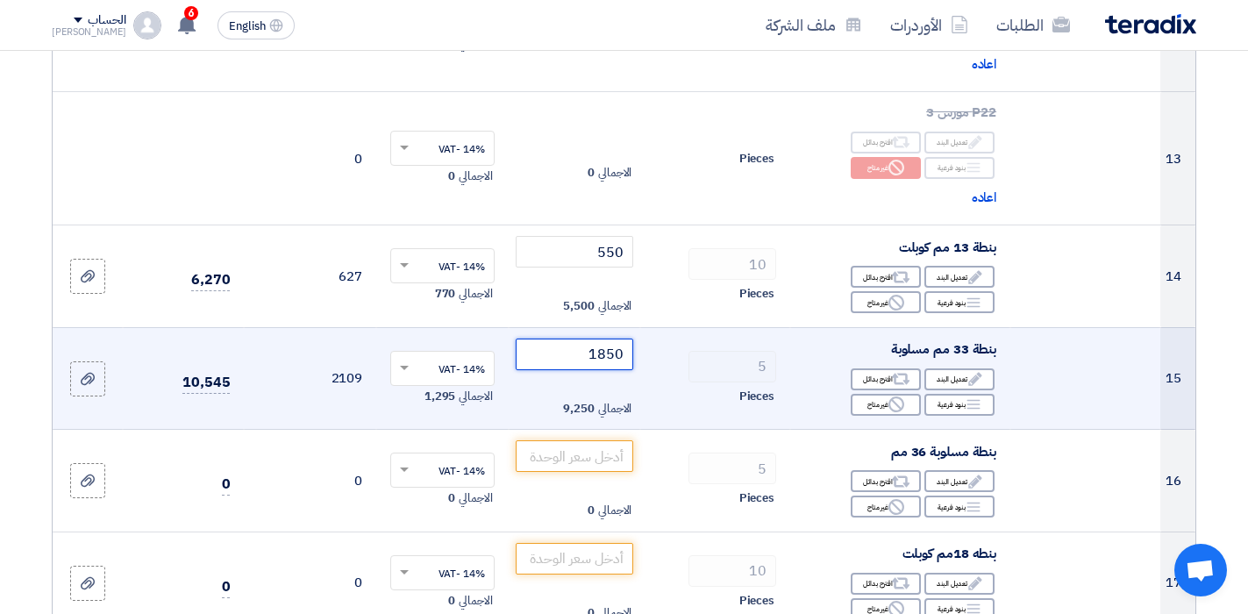
scroll to position [1579, 0]
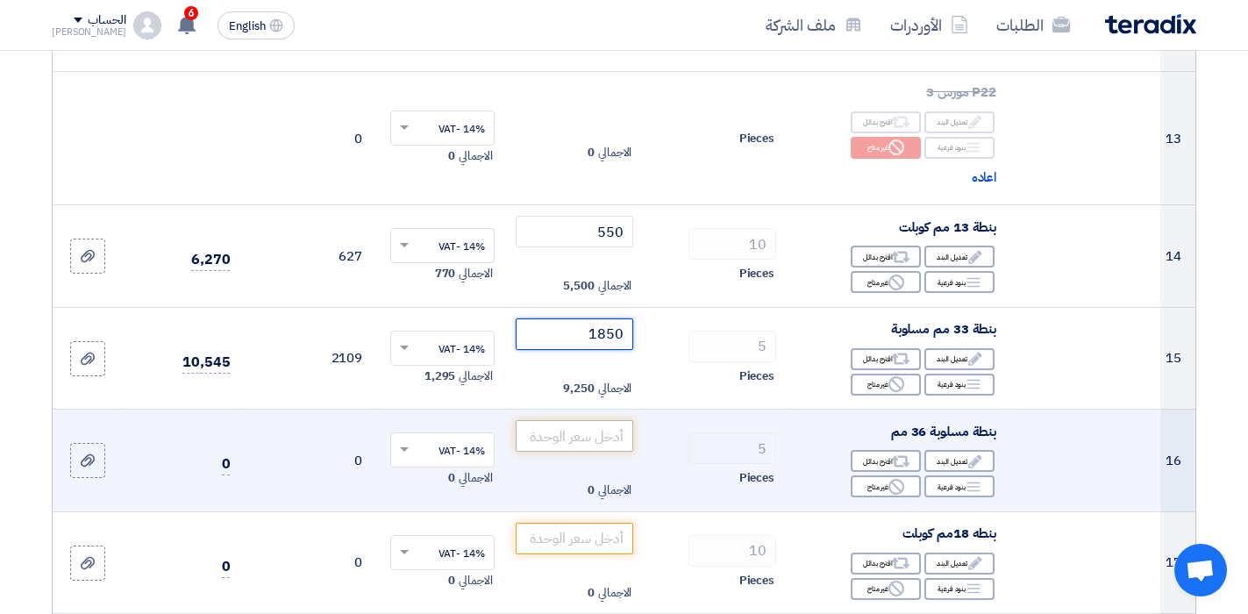
type input "1850"
click at [583, 428] on input "number" at bounding box center [575, 436] width 118 height 32
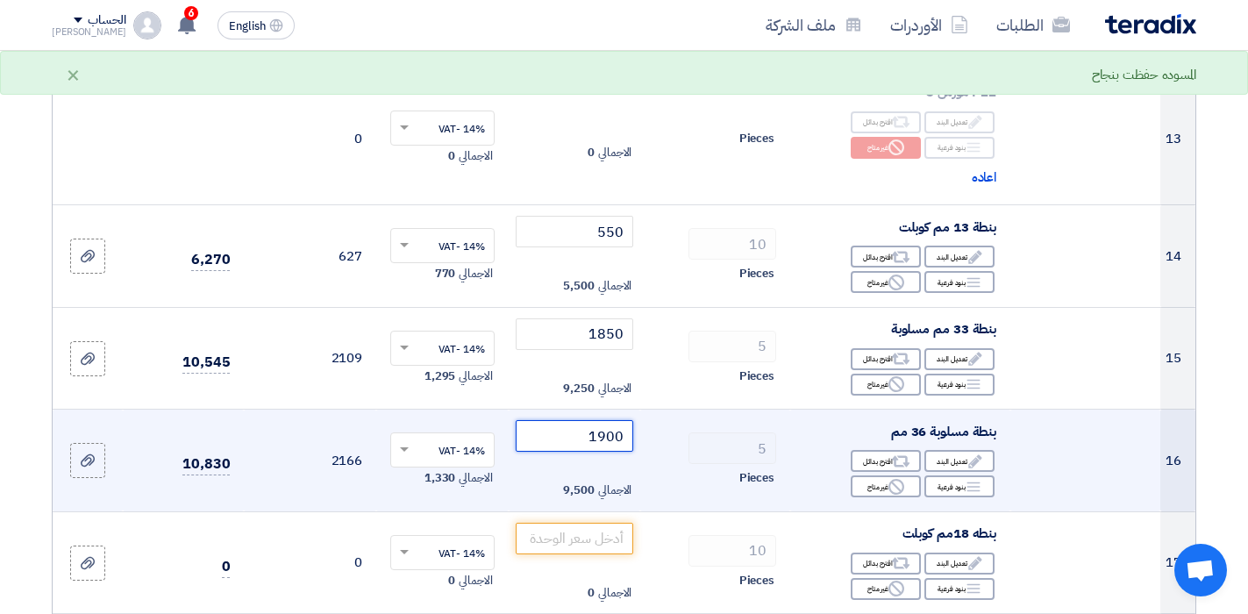
scroll to position [1667, 0]
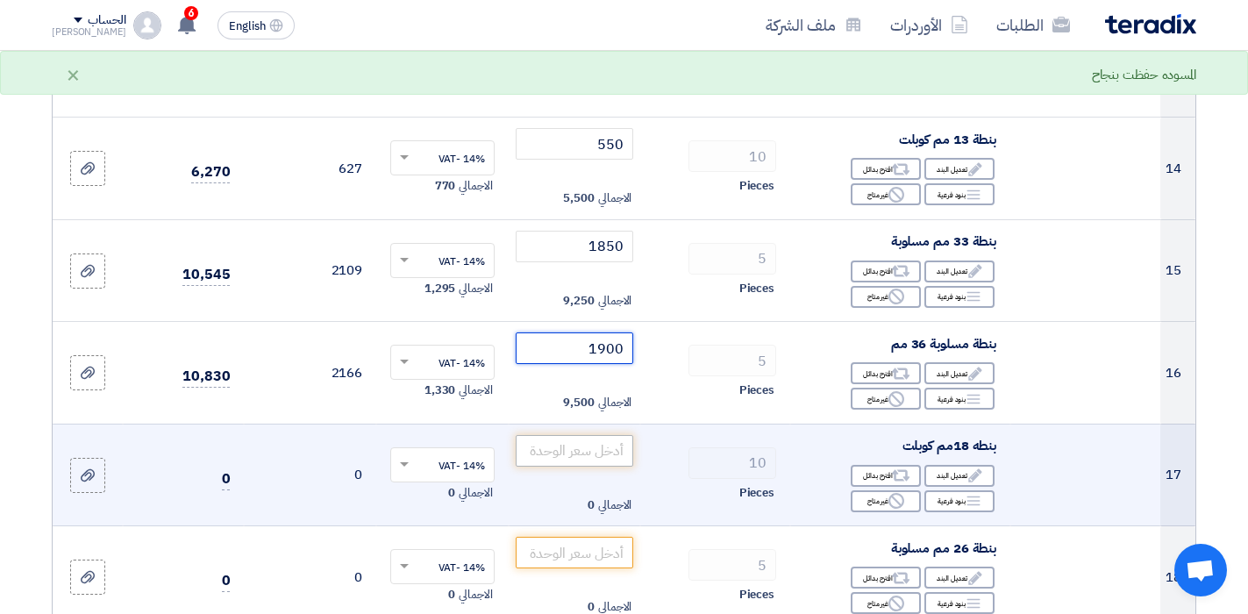
type input "1900"
click at [619, 458] on input "number" at bounding box center [575, 451] width 118 height 32
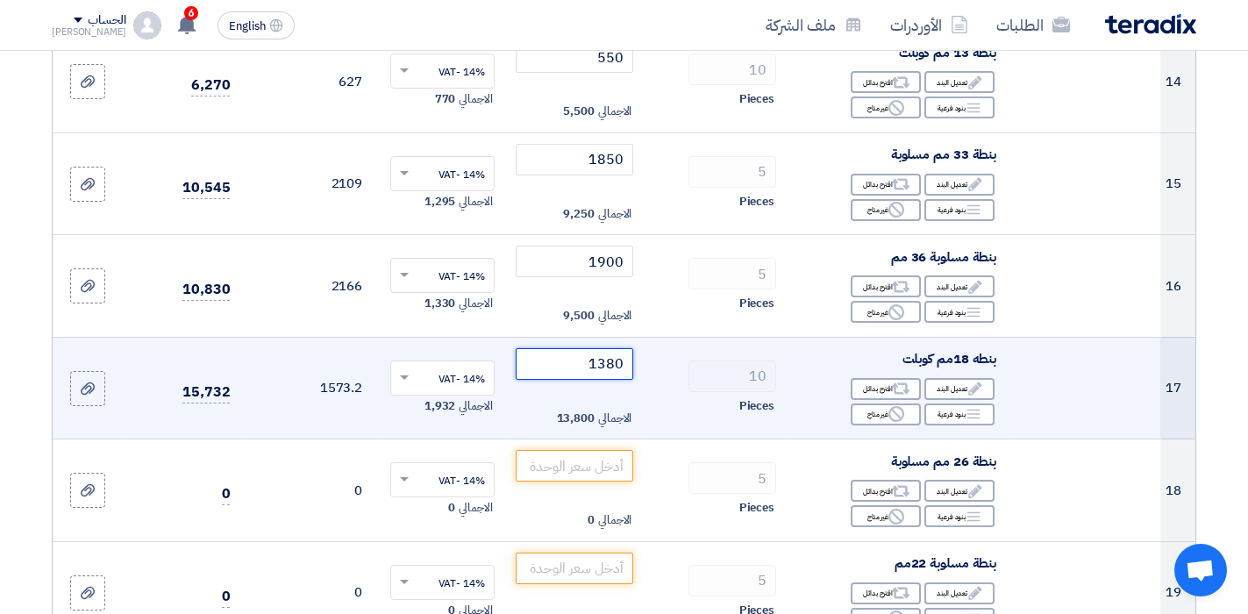
scroll to position [1755, 0]
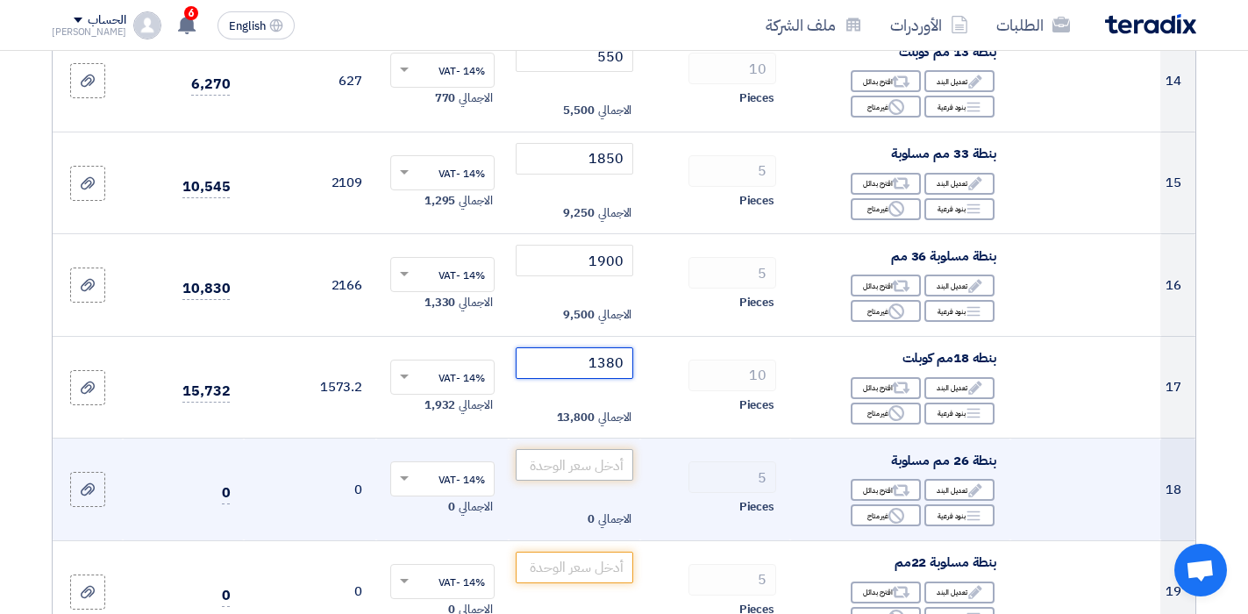
type input "1380"
click at [603, 468] on input "number" at bounding box center [575, 465] width 118 height 32
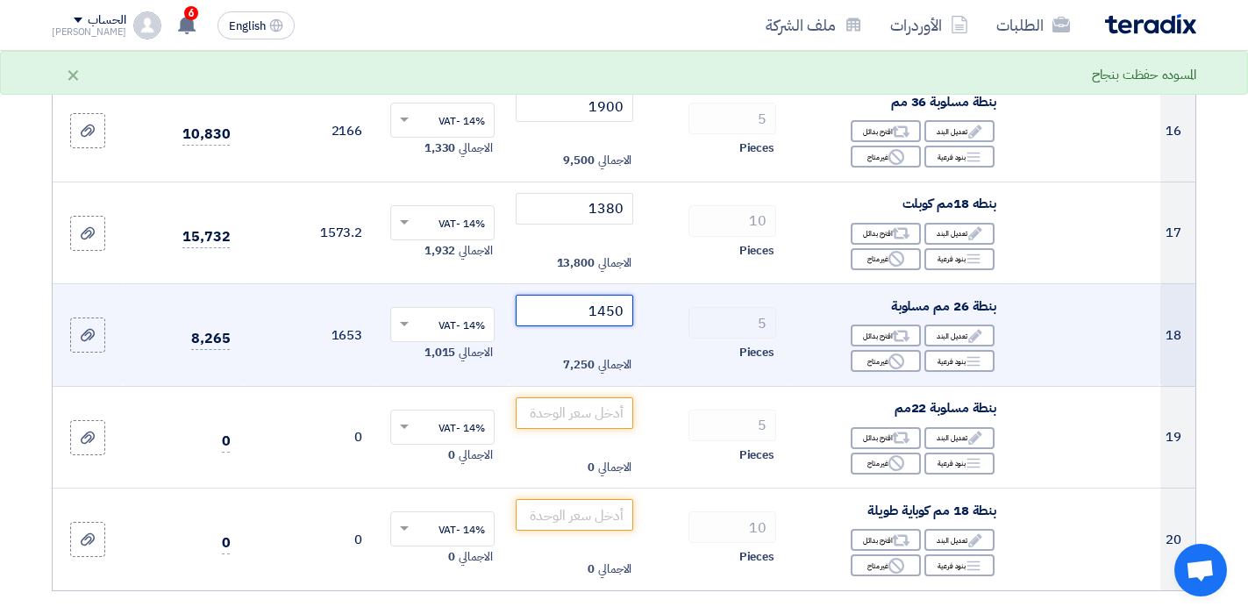
scroll to position [1930, 0]
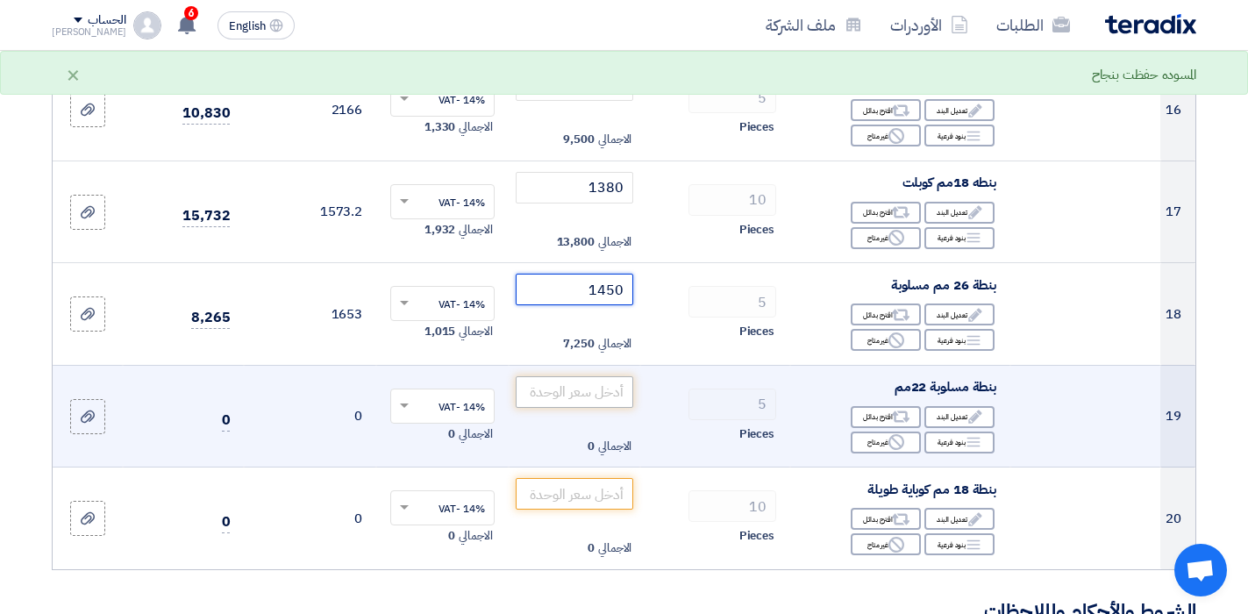
type input "1450"
click at [599, 399] on input "number" at bounding box center [575, 392] width 118 height 32
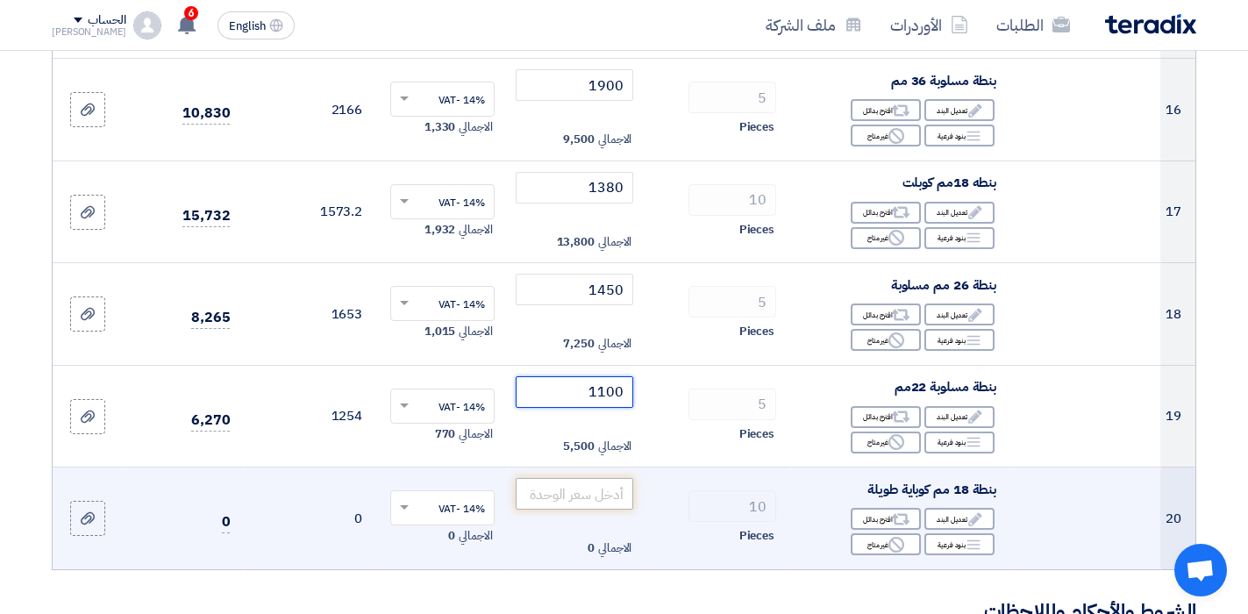
type input "1100"
click at [600, 490] on input "number" at bounding box center [575, 494] width 118 height 32
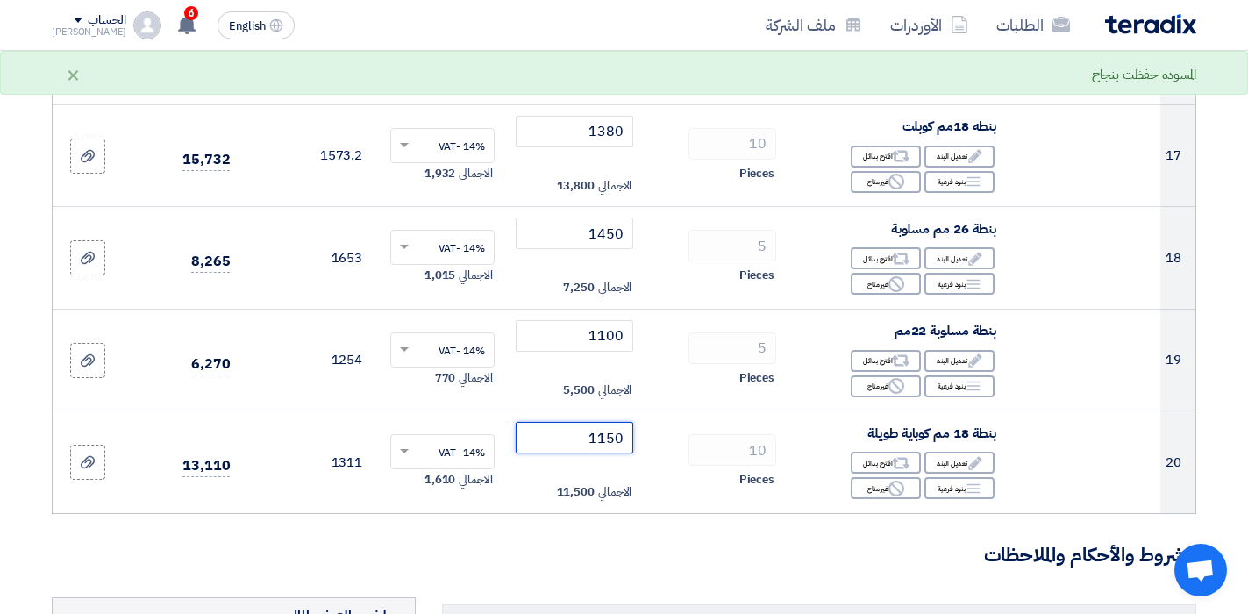
scroll to position [2018, 0]
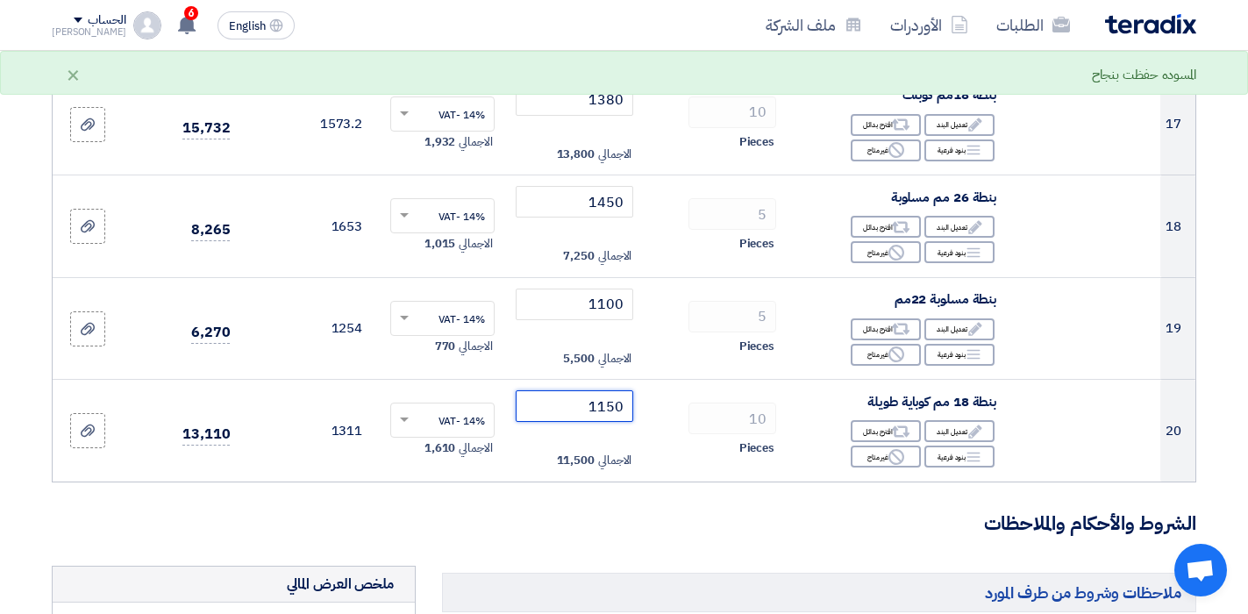
type input "1150"
click at [798, 526] on h3 "الشروط والأحكام والملاحظات" at bounding box center [624, 524] width 1145 height 27
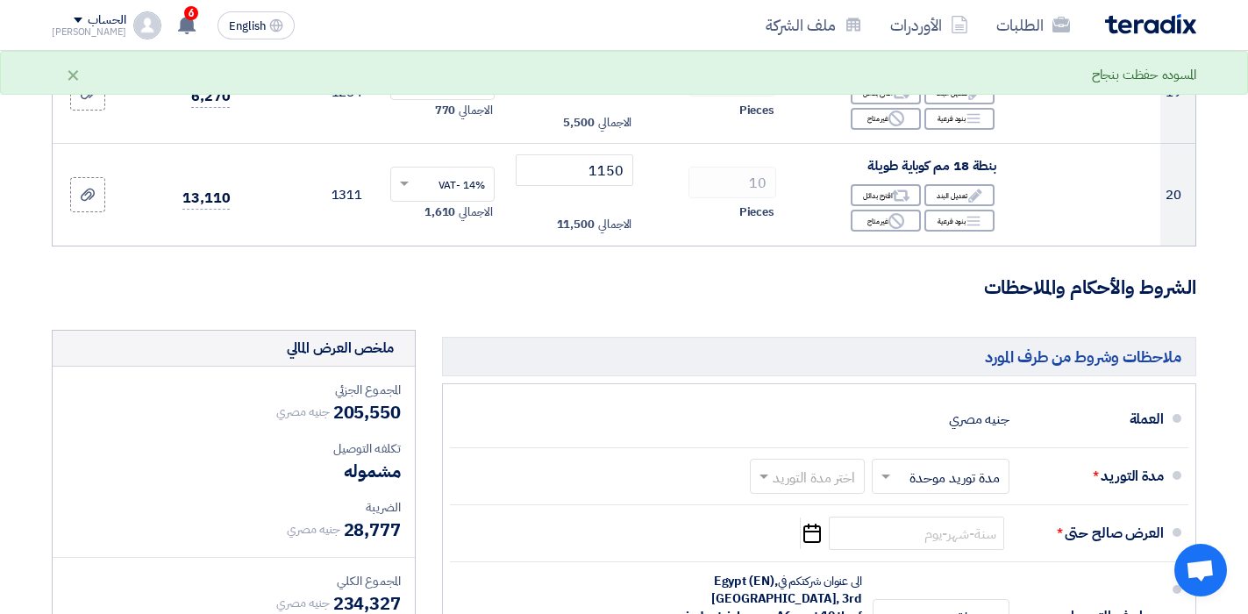
scroll to position [2281, 0]
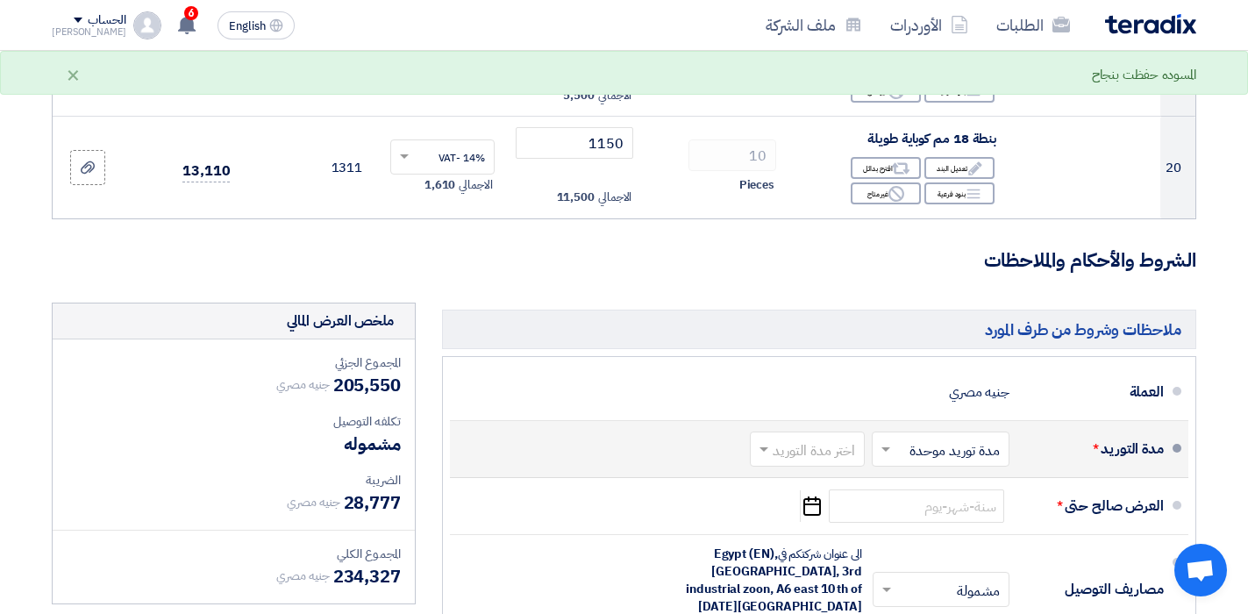
click at [830, 458] on input "text" at bounding box center [804, 451] width 106 height 25
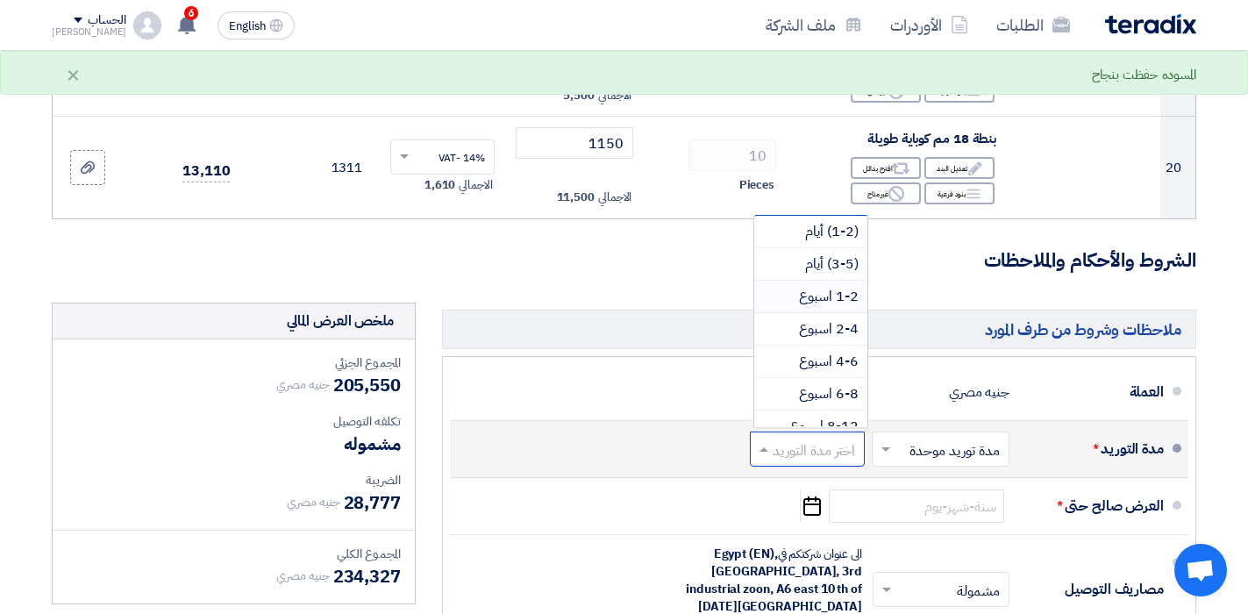
click at [822, 304] on span "1-2 اسبوع" at bounding box center [829, 296] width 60 height 21
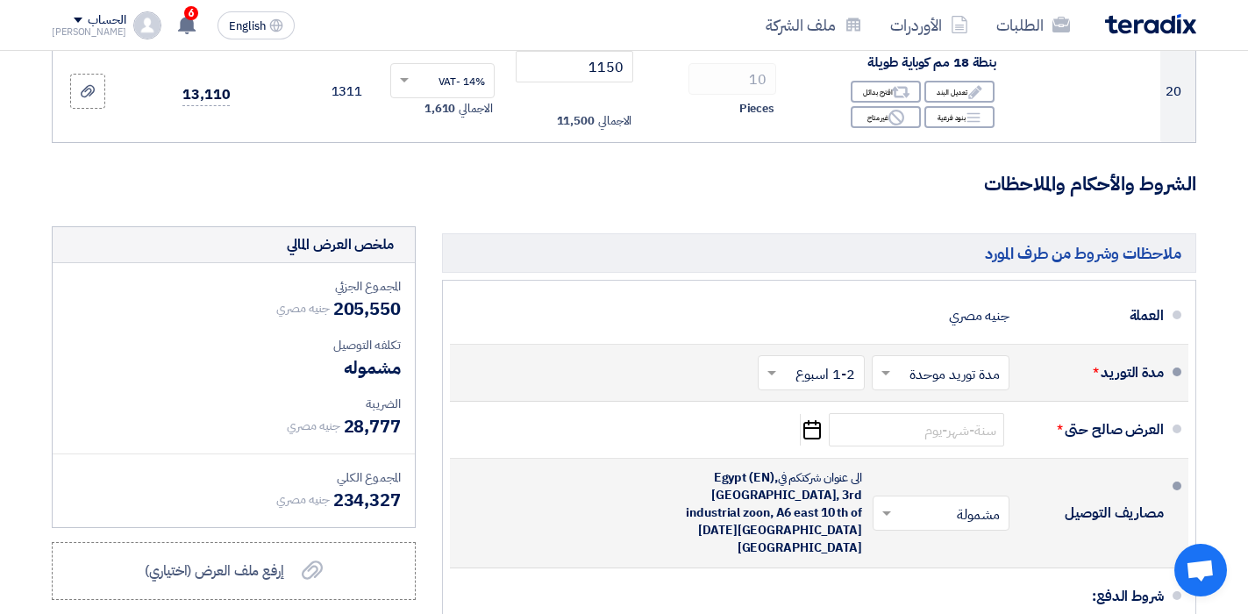
scroll to position [2369, 0]
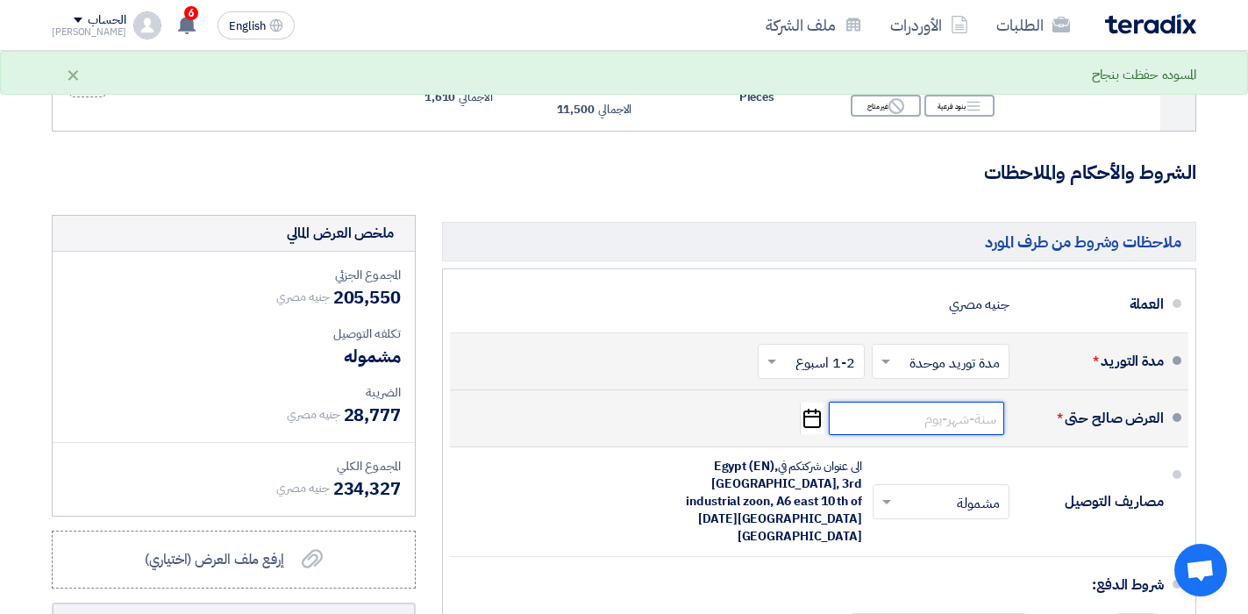
click at [913, 424] on input at bounding box center [916, 418] width 175 height 33
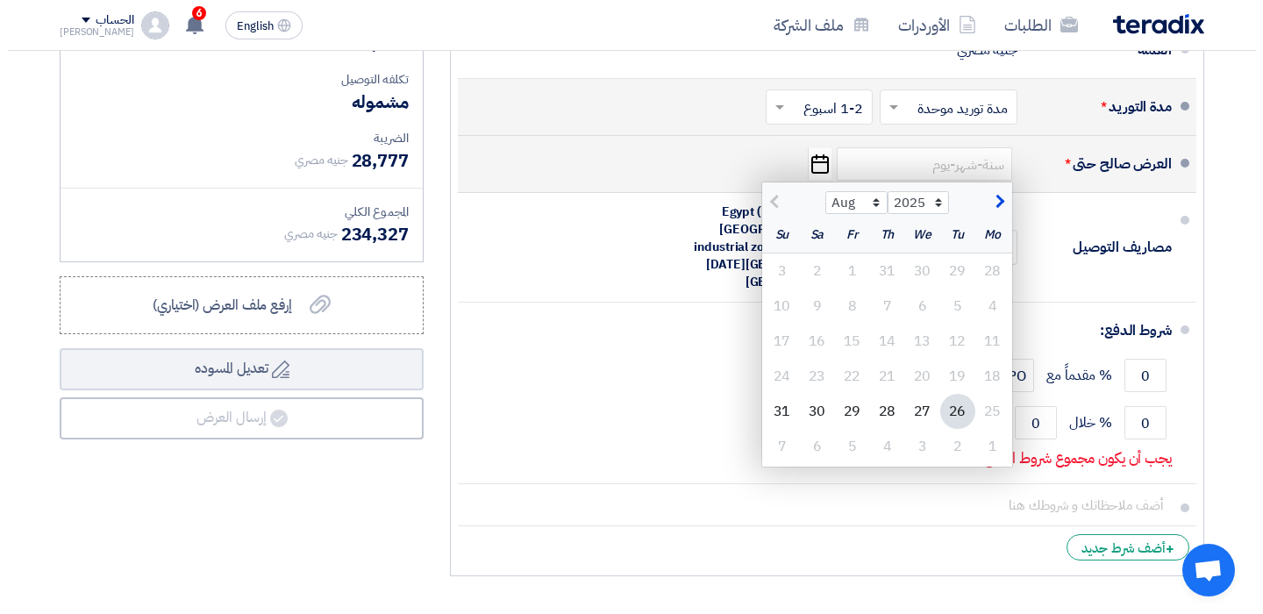
scroll to position [2632, 0]
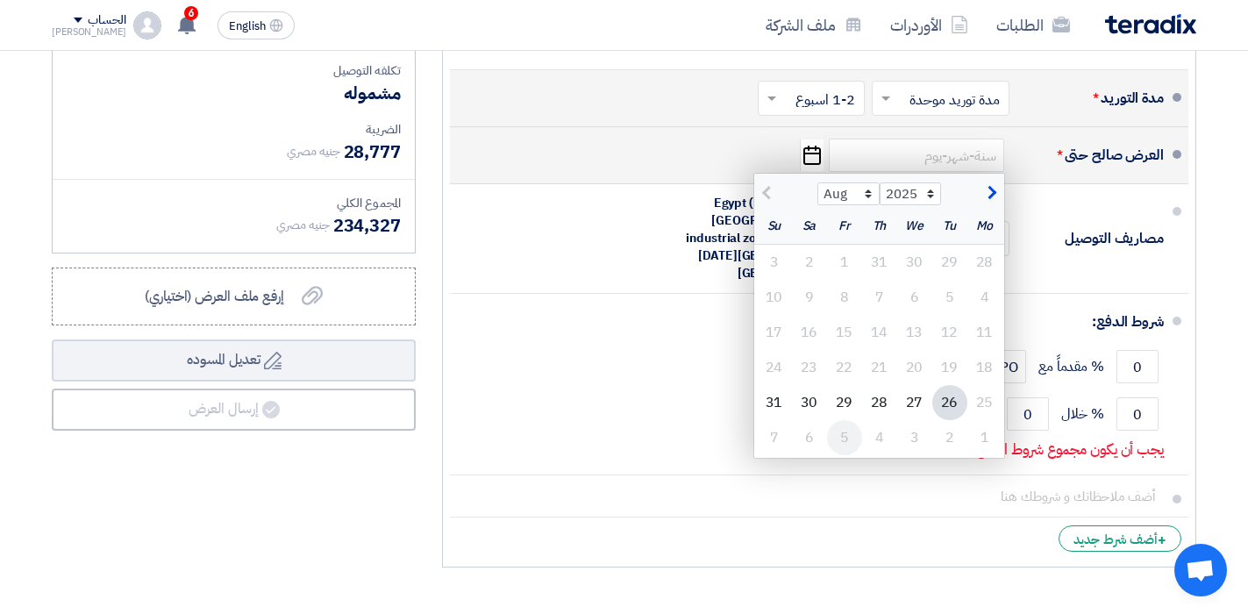
click at [859, 440] on div "5" at bounding box center [844, 437] width 35 height 35
type input "[DATE]"
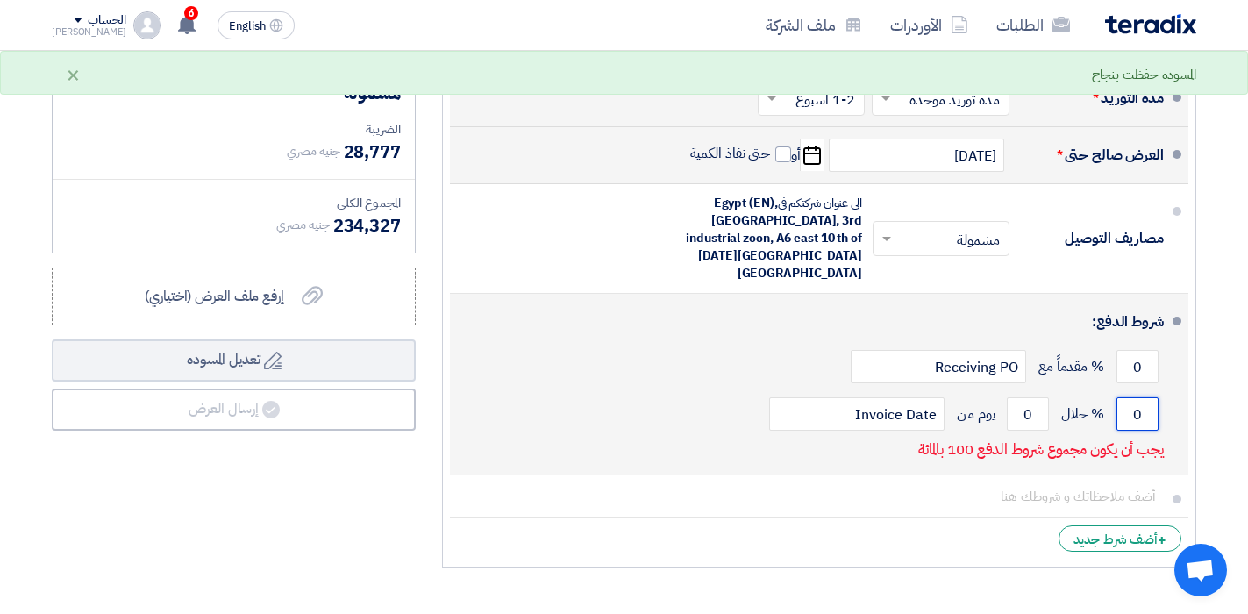
drag, startPoint x: 1135, startPoint y: 390, endPoint x: 1147, endPoint y: 385, distance: 12.2
click at [1147, 397] on input "0" at bounding box center [1138, 413] width 42 height 33
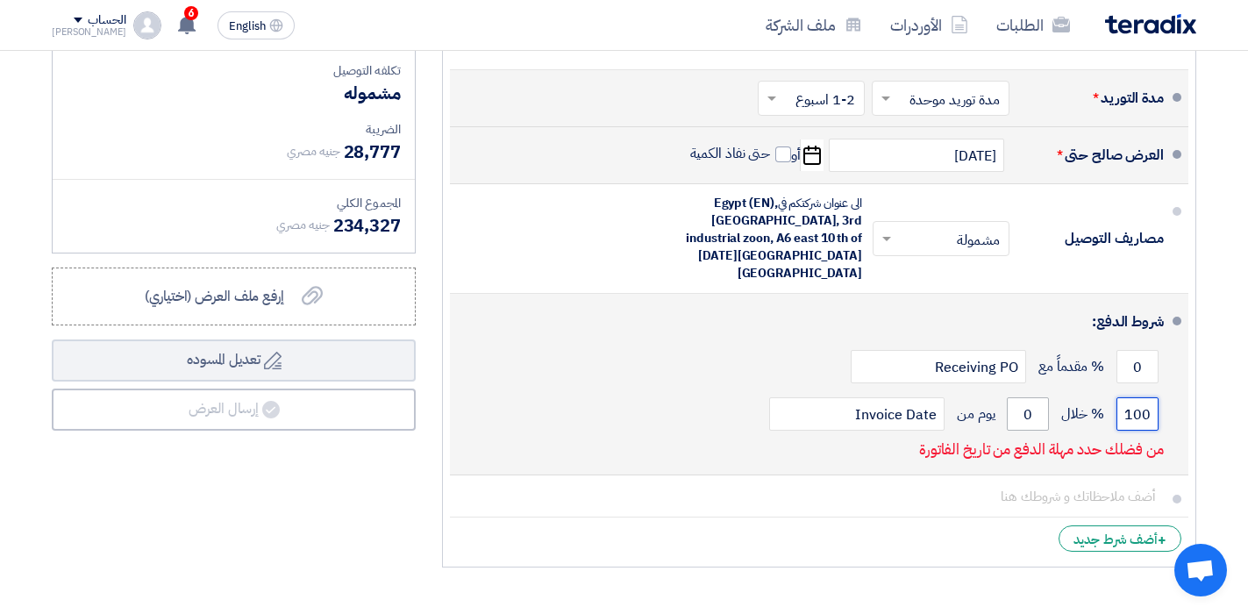
type input "100"
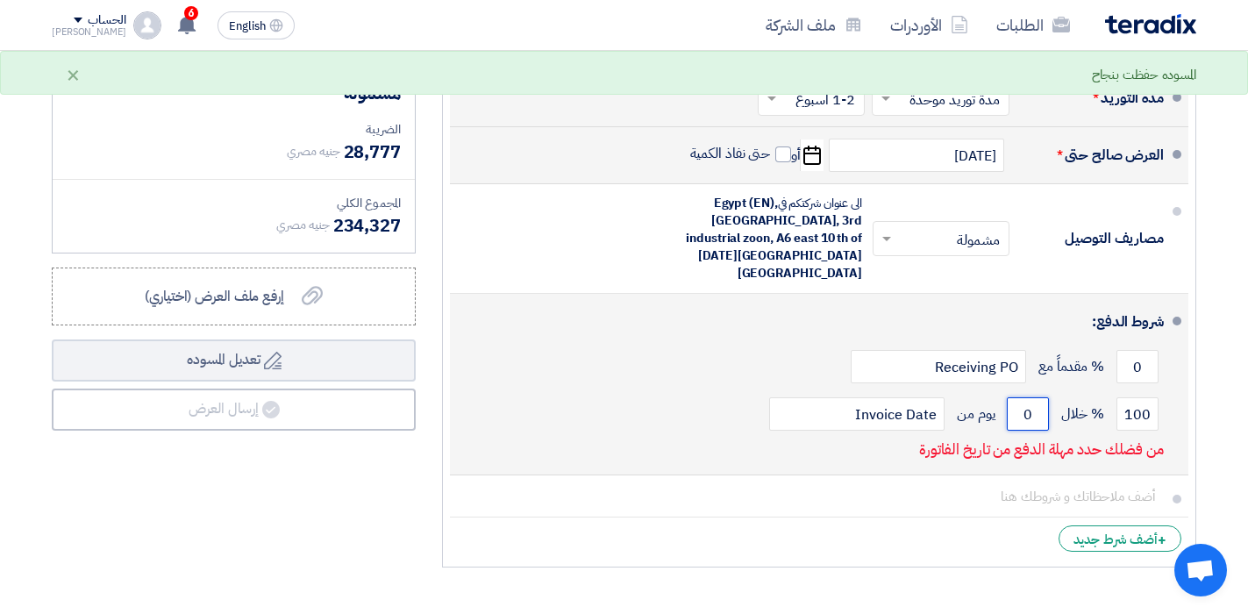
click at [1034, 397] on input "0" at bounding box center [1028, 413] width 42 height 33
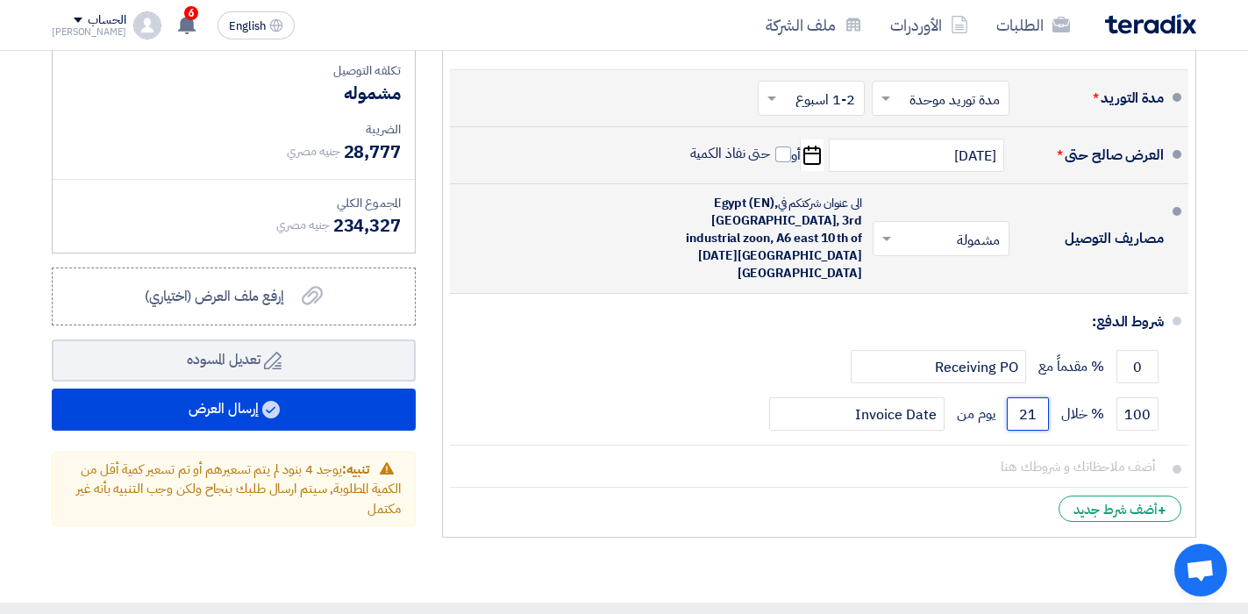
type input "21"
click at [934, 229] on input "text" at bounding box center [938, 240] width 128 height 25
click at [944, 298] on span "غير مشمولة" at bounding box center [972, 308] width 61 height 21
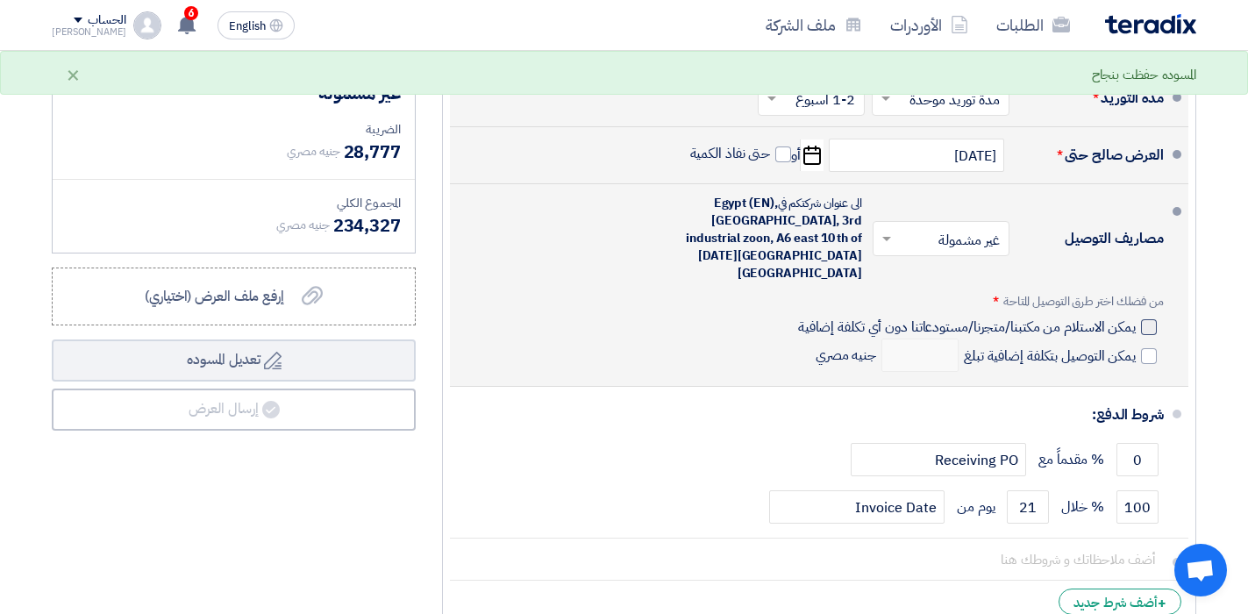
click at [1147, 319] on div at bounding box center [1149, 327] width 16 height 16
click at [1136, 318] on input "يمكن الاستلام من مكتبنا/متجرنا/مستودعاتنا دون أي تكلفة إضافية" at bounding box center [965, 334] width 341 height 33
checkbox input "true"
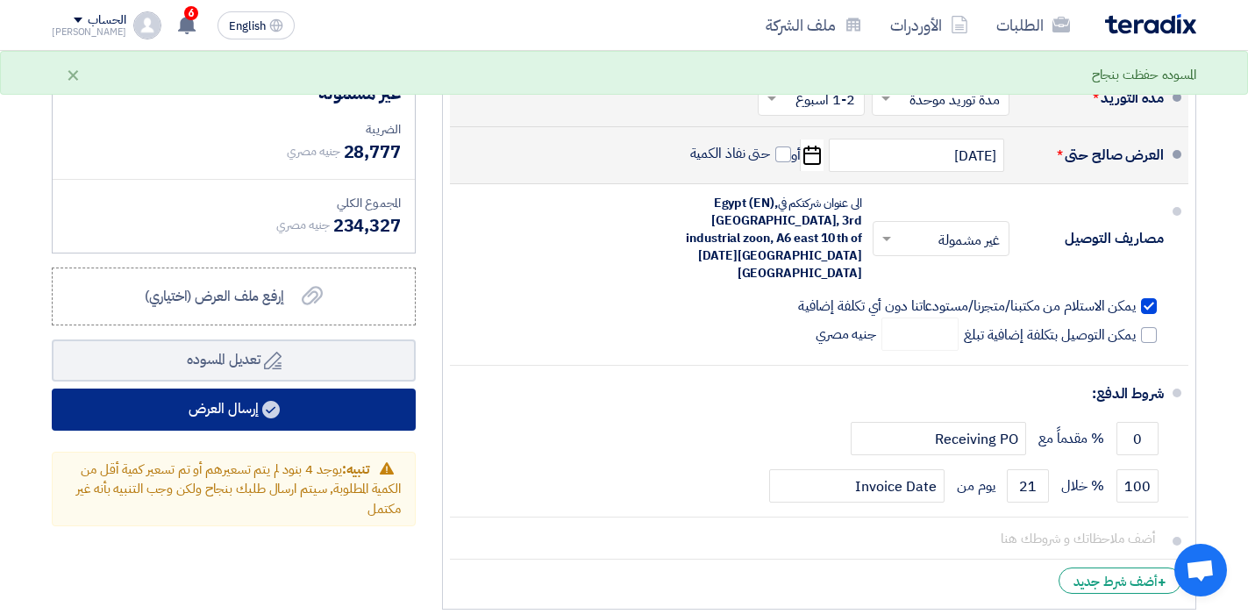
click at [218, 412] on button "إرسال العرض" at bounding box center [234, 410] width 364 height 42
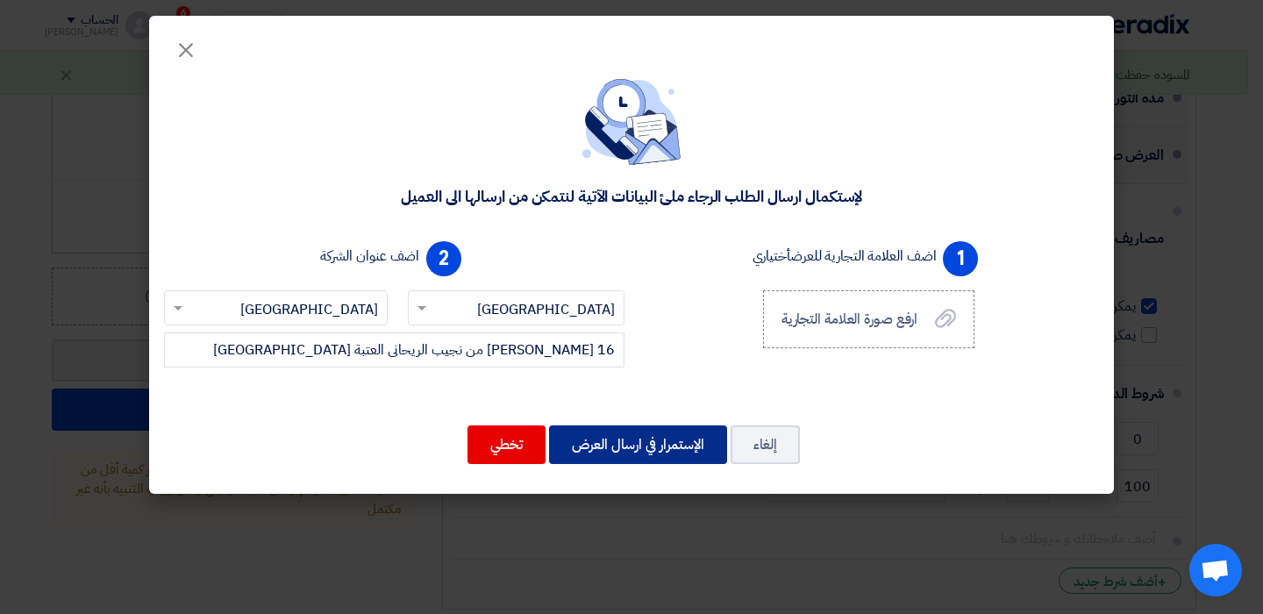
click at [613, 441] on button "الإستمرار في ارسال العرض" at bounding box center [638, 445] width 178 height 39
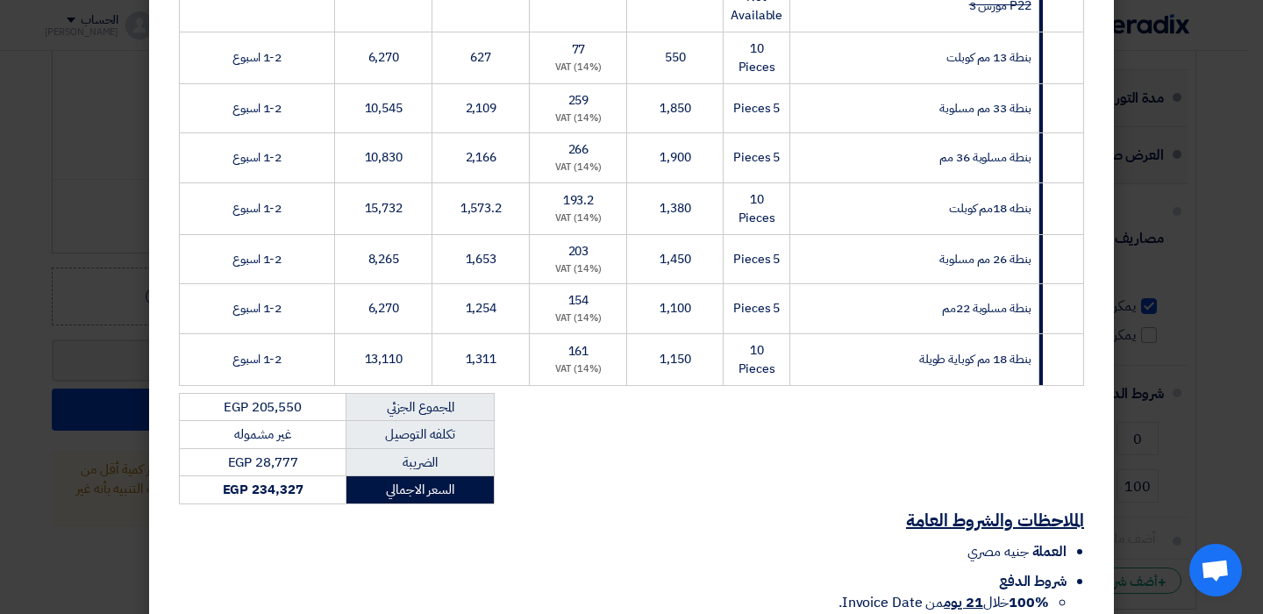
scroll to position [1129, 0]
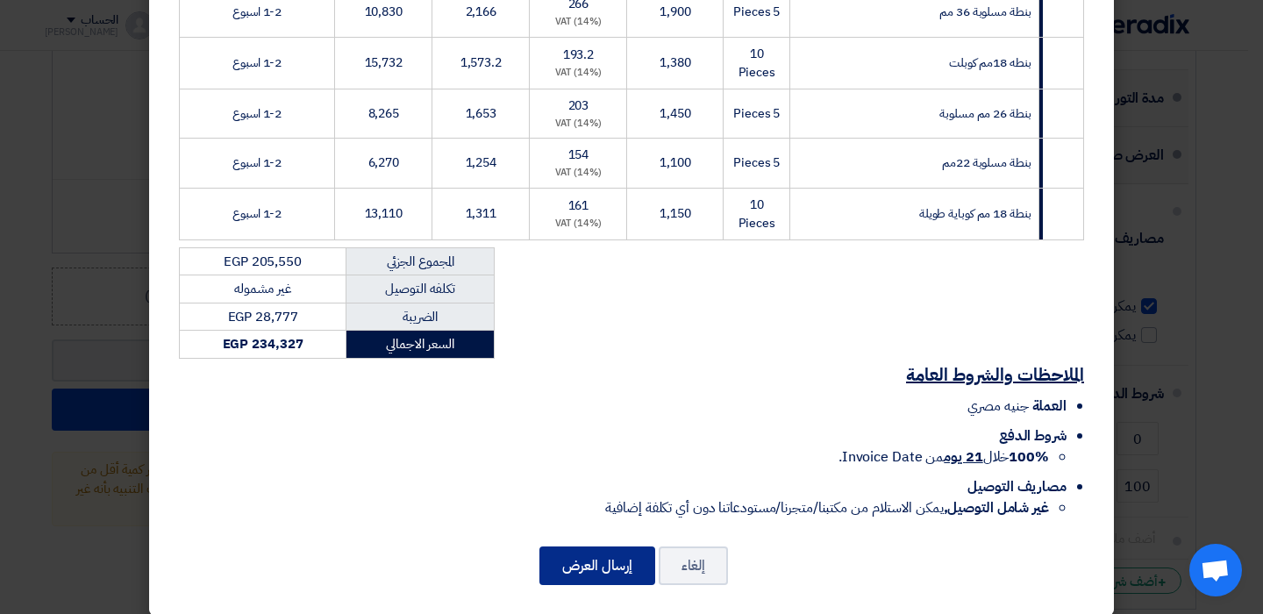
click at [612, 547] on button "إرسال العرض" at bounding box center [598, 566] width 116 height 39
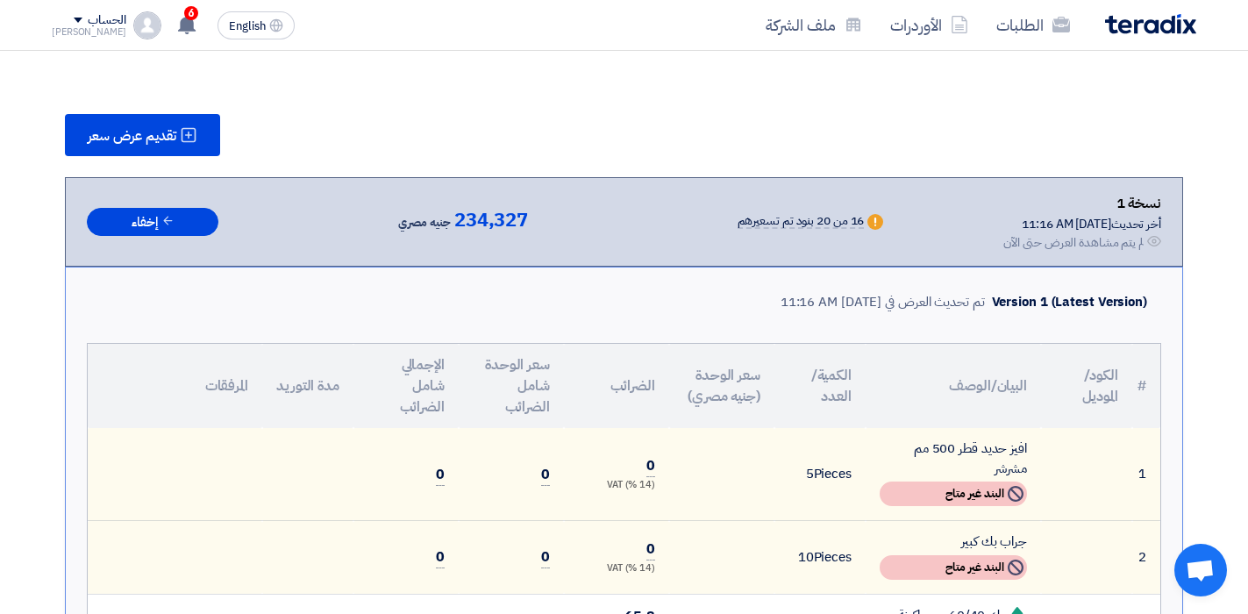
scroll to position [2227, 0]
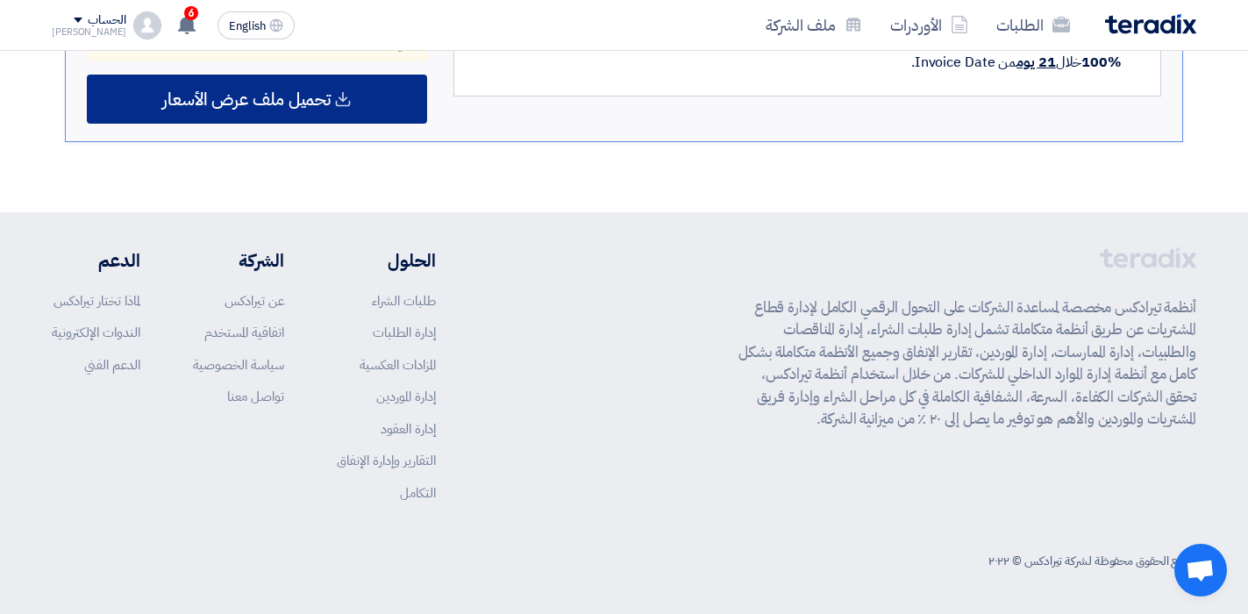
click at [290, 99] on span "تحميل ملف عرض الأسعار" at bounding box center [246, 99] width 168 height 16
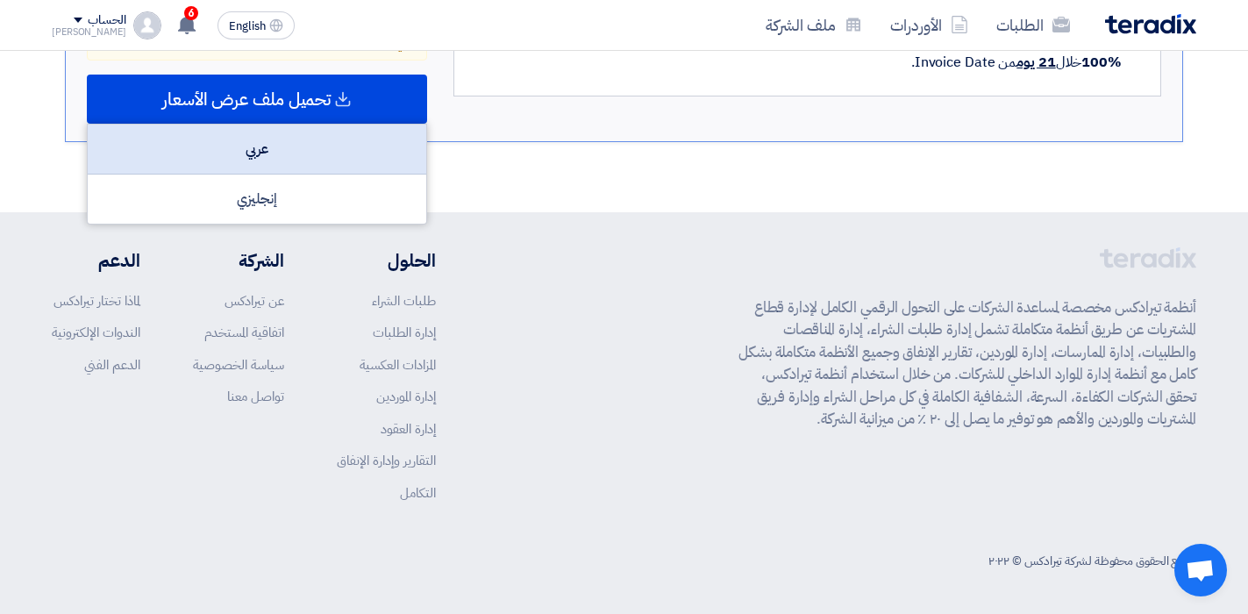
click at [288, 154] on div "عربي" at bounding box center [257, 150] width 339 height 50
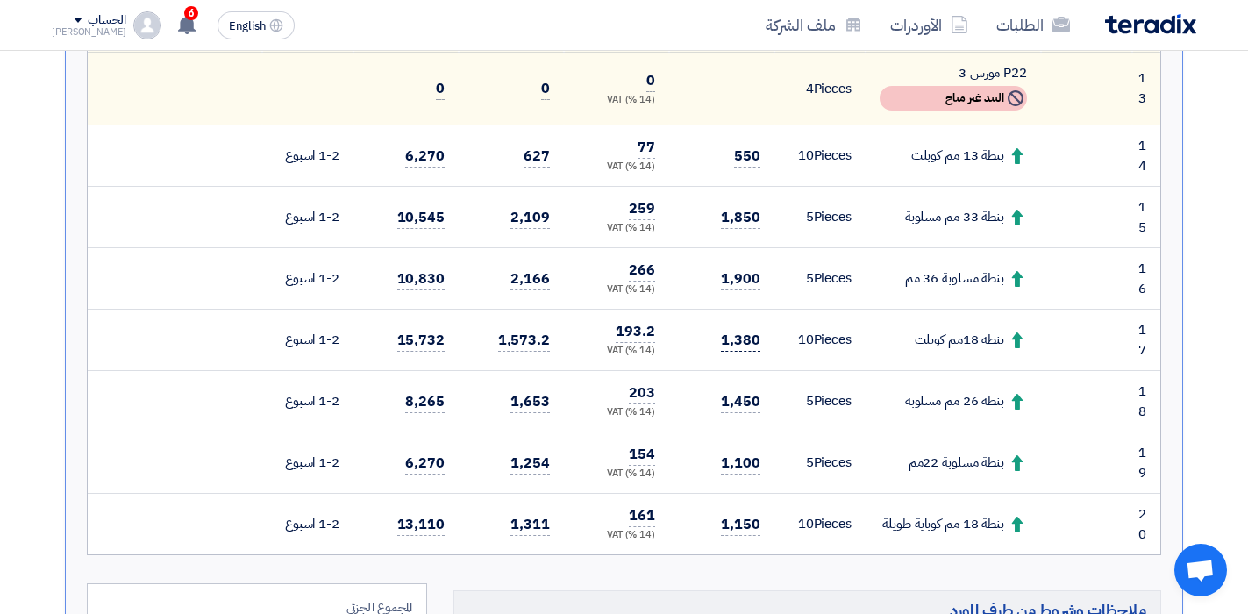
scroll to position [1349, 0]
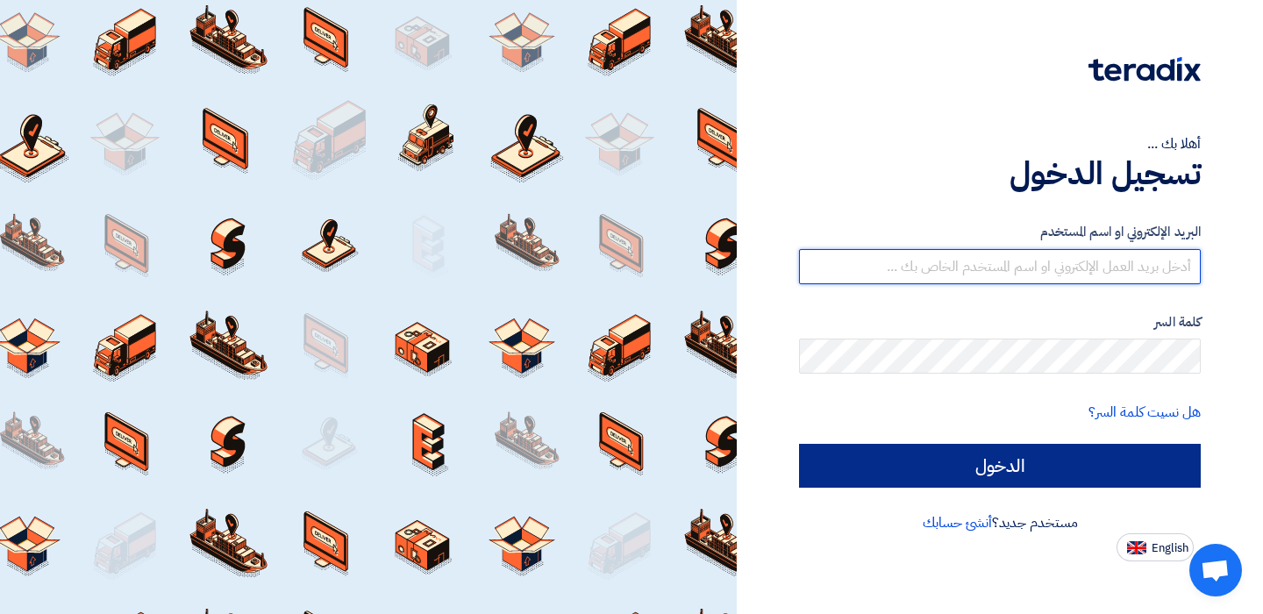
type input "[EMAIL_ADDRESS][DOMAIN_NAME]"
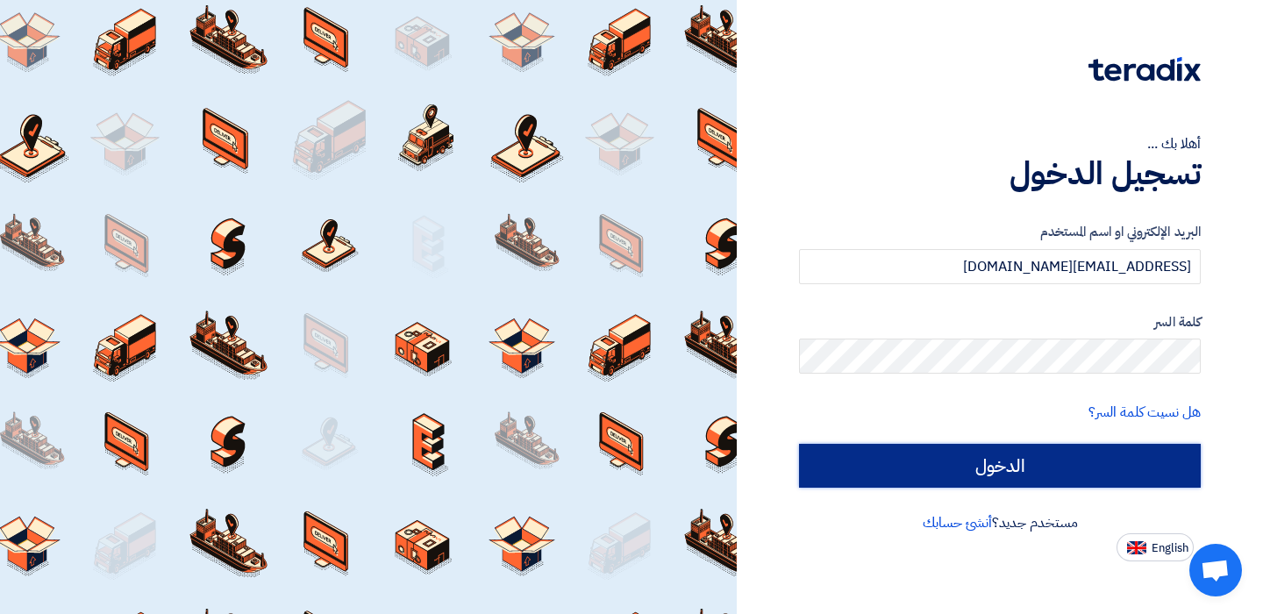
click at [993, 470] on input "الدخول" at bounding box center [1000, 466] width 402 height 44
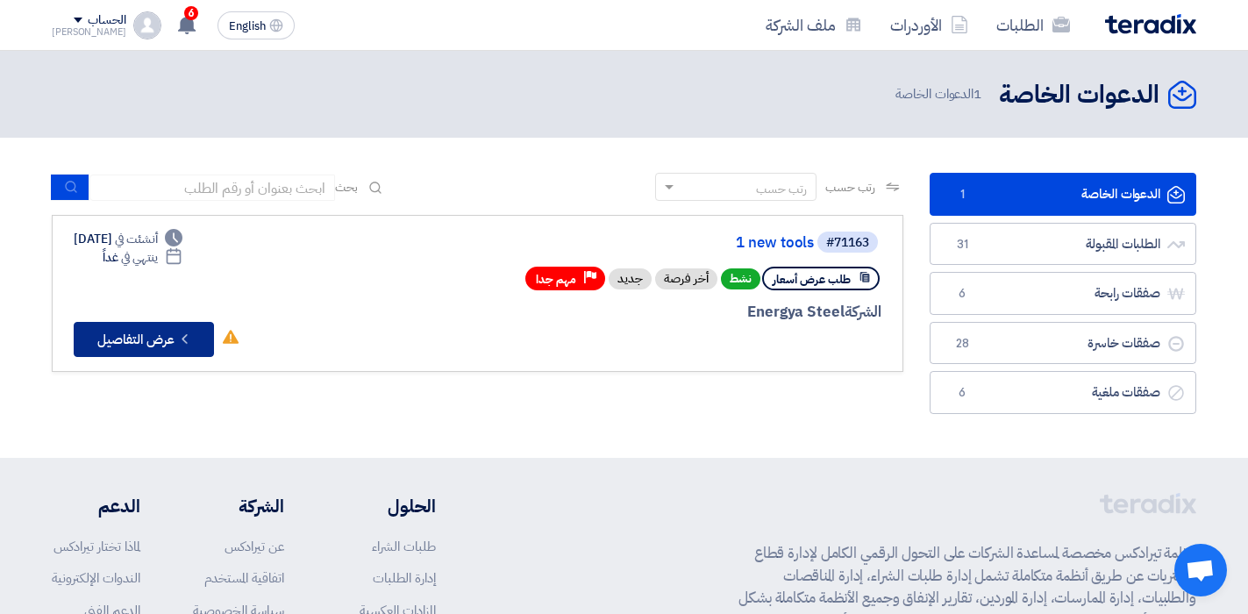
click at [164, 348] on button "Check details عرض التفاصيل" at bounding box center [144, 339] width 140 height 35
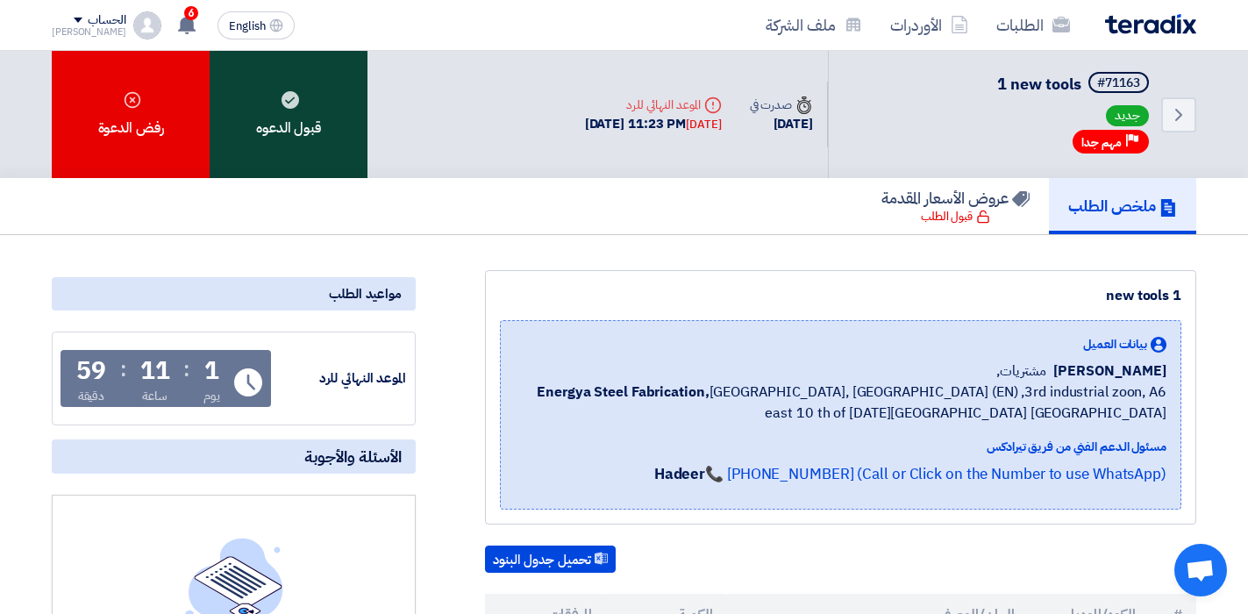
click at [320, 129] on div "قبول الدعوه" at bounding box center [289, 114] width 158 height 127
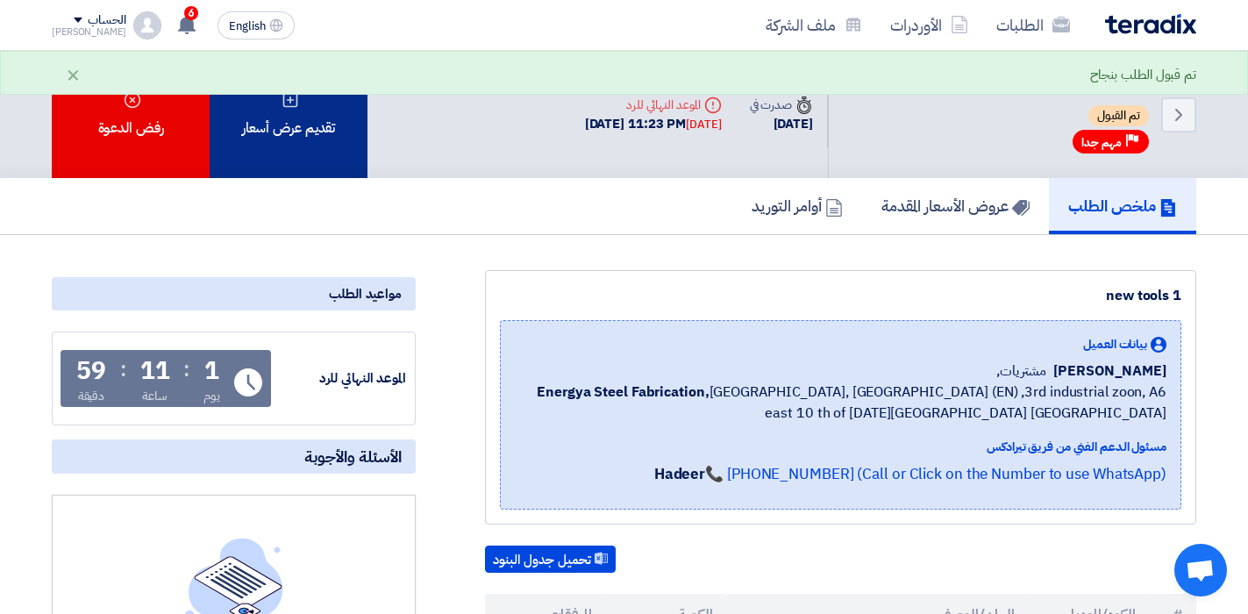
click at [309, 135] on div "تقديم عرض أسعار" at bounding box center [289, 114] width 158 height 127
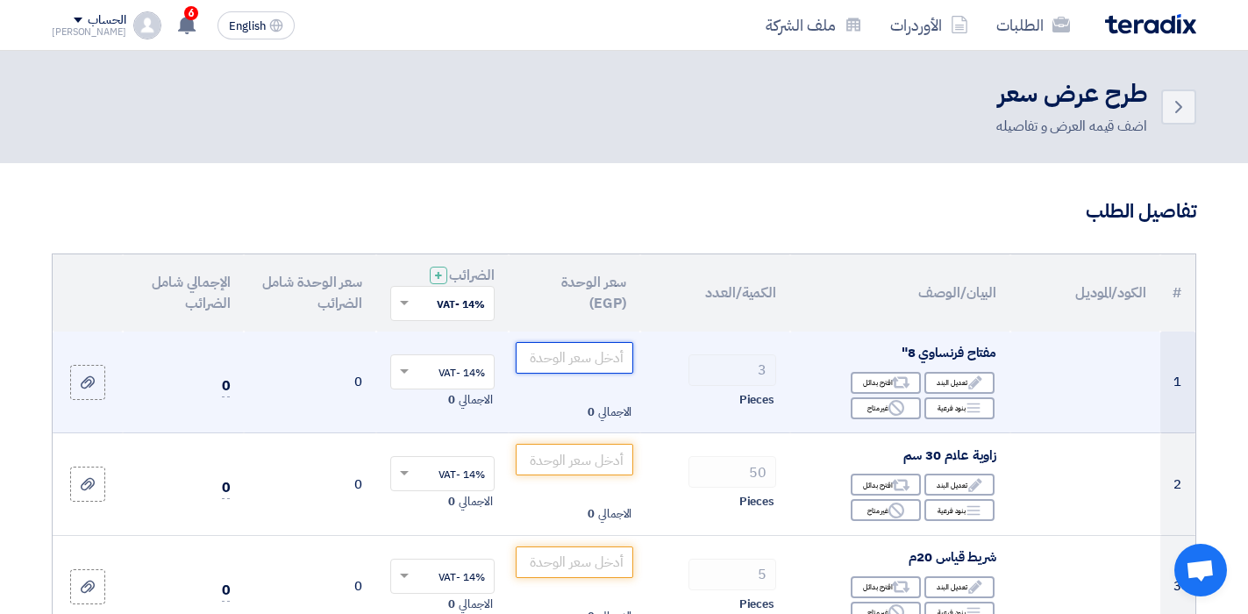
click at [576, 355] on input "number" at bounding box center [575, 358] width 118 height 32
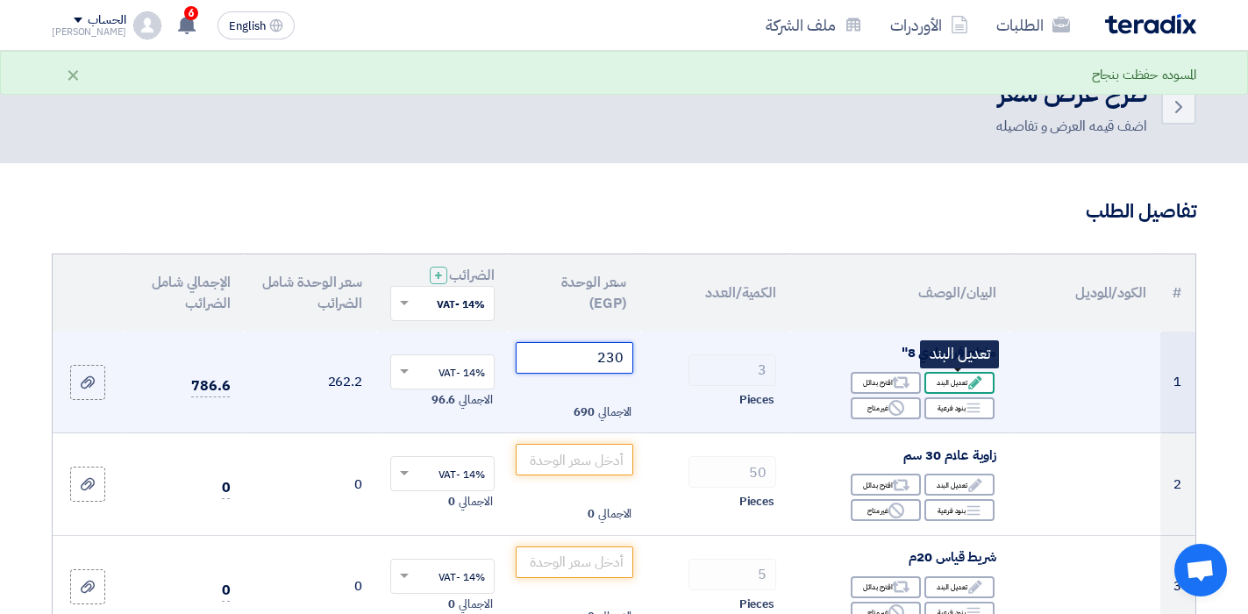
type input "230"
click at [955, 379] on div "Edit تعديل البند" at bounding box center [960, 383] width 70 height 22
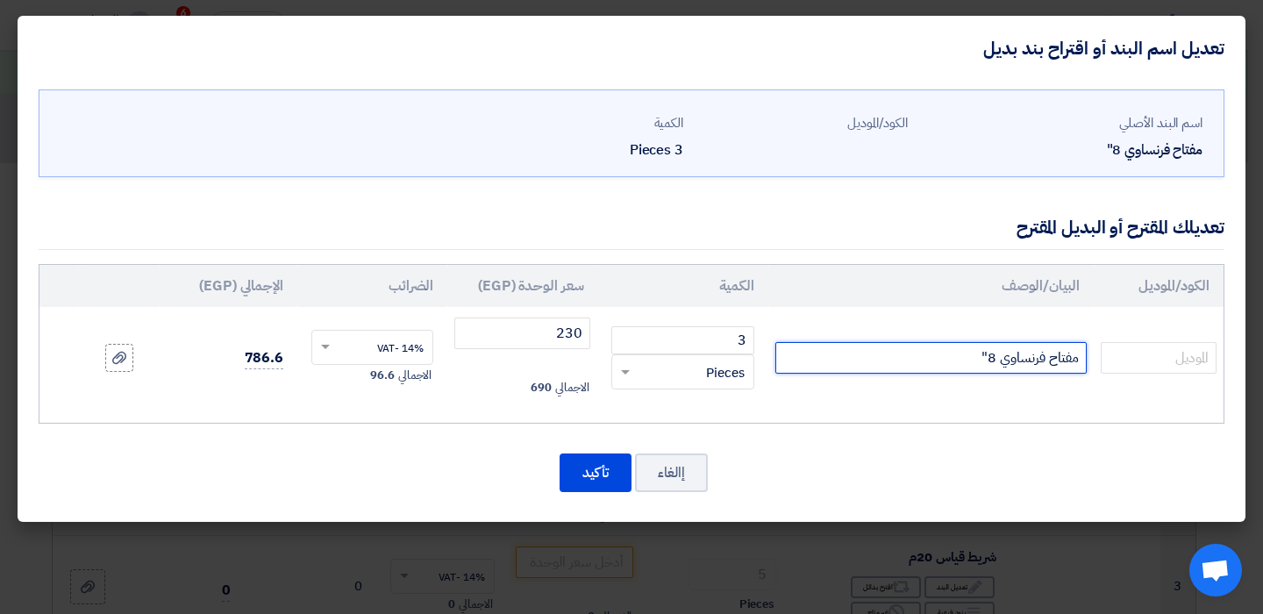
click at [891, 367] on input "مفتاح فرنساوي 8"" at bounding box center [931, 358] width 311 height 32
type input "مفتاح فرنساوي 8" ويزمان"
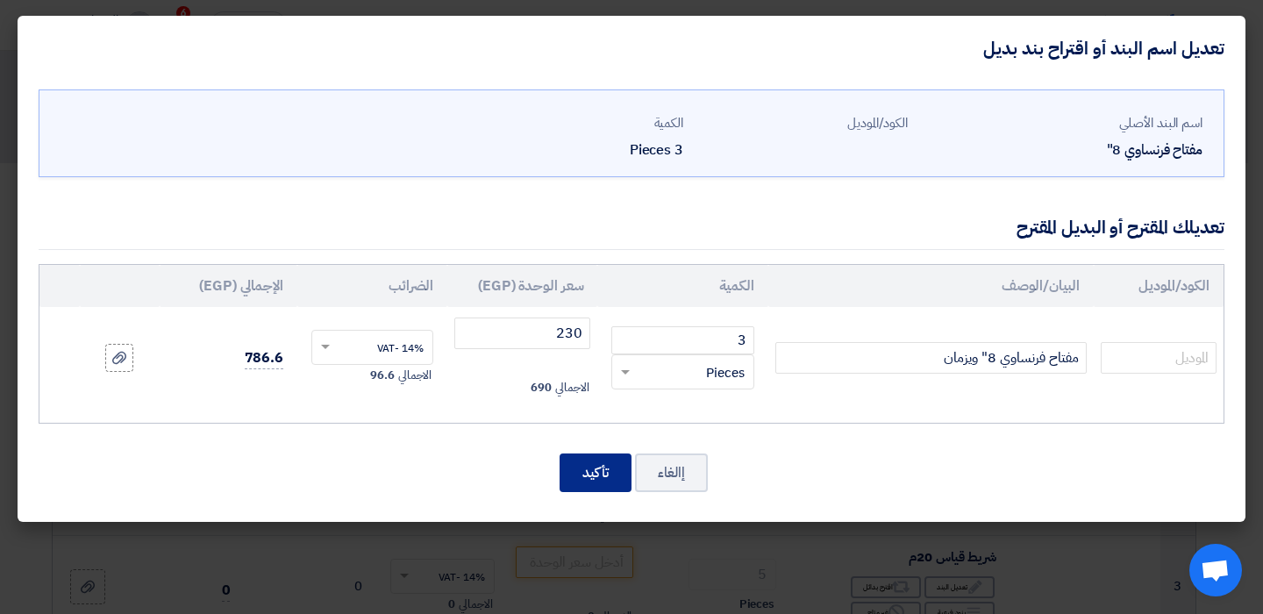
click at [620, 462] on button "تأكيد" at bounding box center [596, 473] width 72 height 39
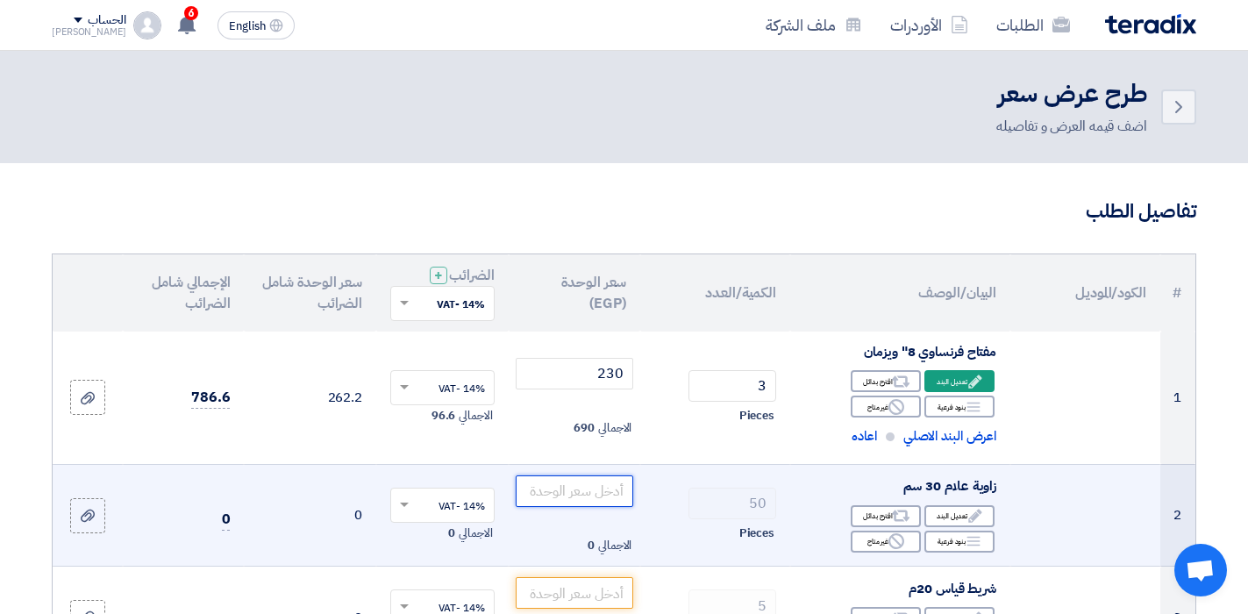
click at [598, 495] on input "number" at bounding box center [575, 492] width 118 height 32
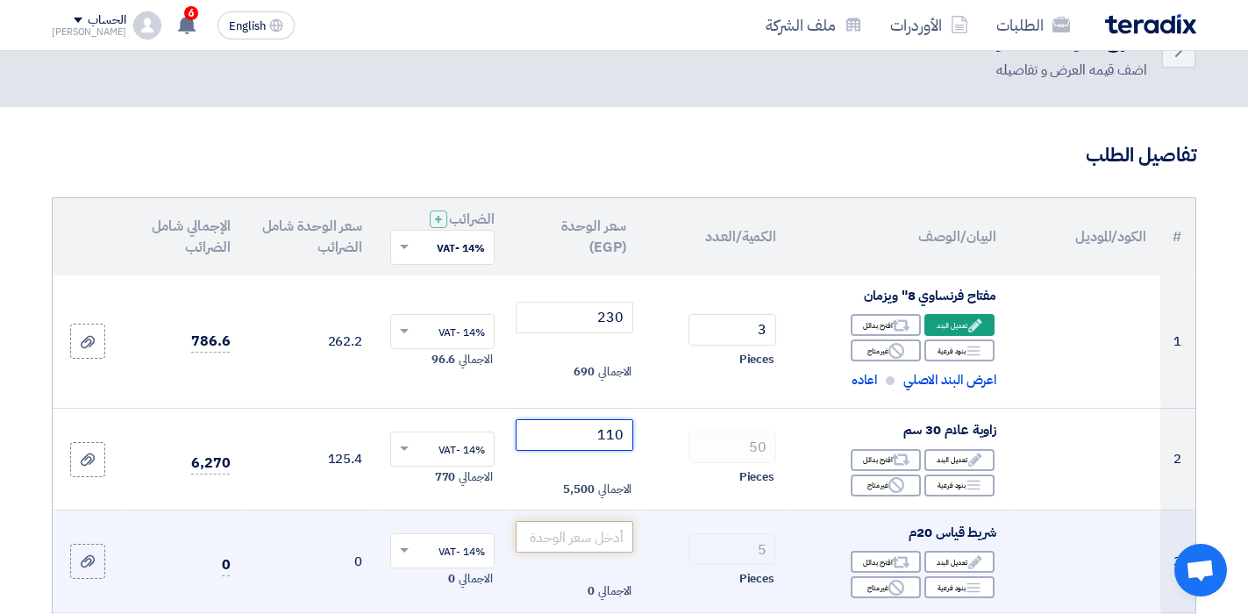
scroll to position [88, 0]
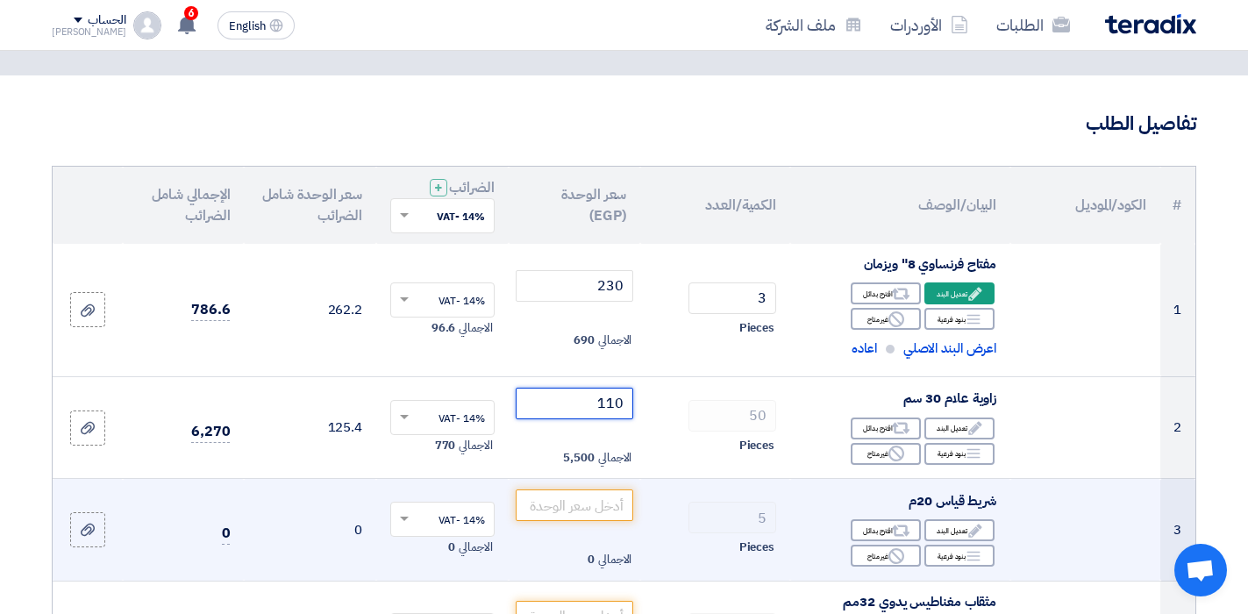
type input "110"
click at [581, 523] on td "الاجمالي 0" at bounding box center [575, 530] width 132 height 103
click at [589, 495] on input "number" at bounding box center [575, 506] width 118 height 32
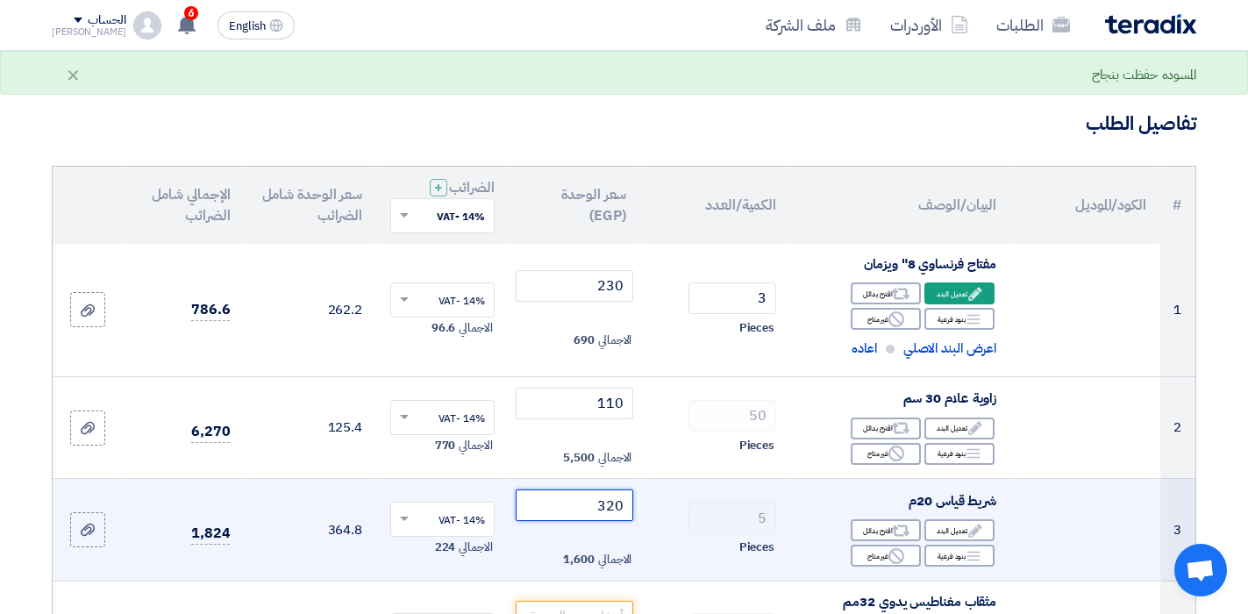
scroll to position [175, 0]
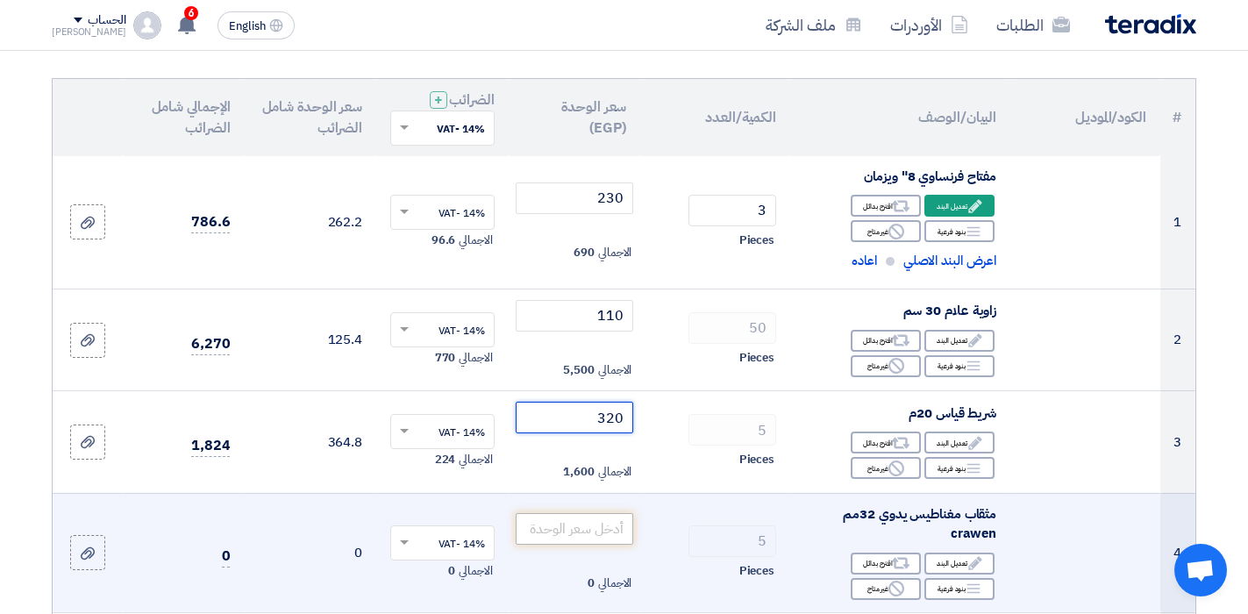
type input "320"
click at [586, 538] on input "number" at bounding box center [575, 529] width 118 height 32
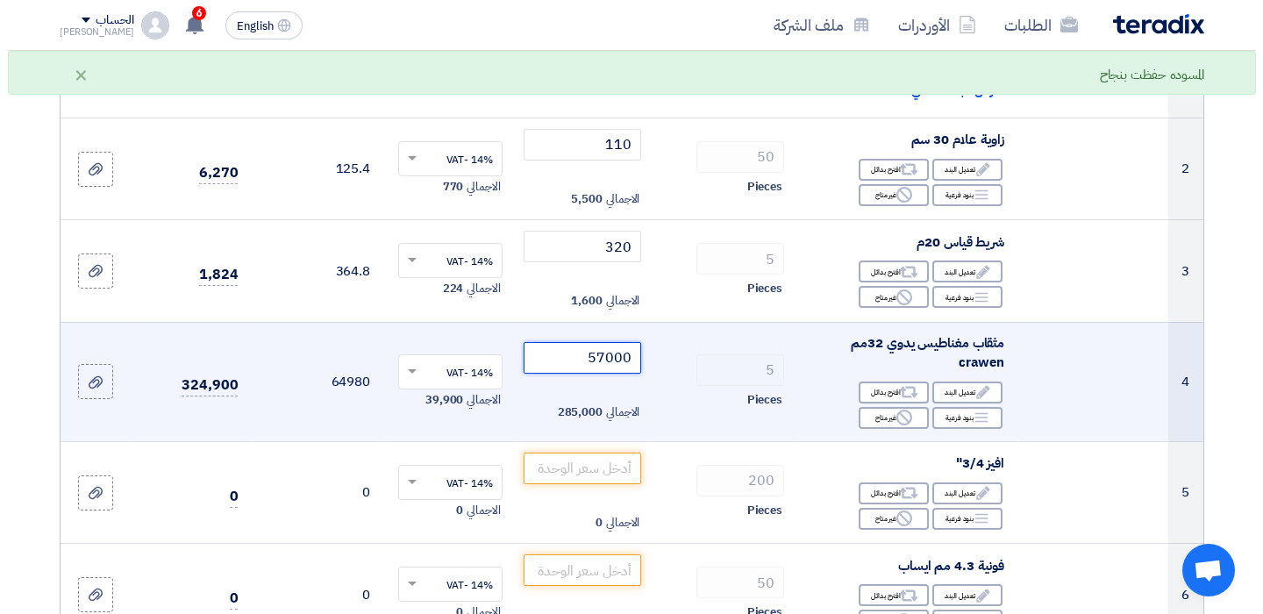
scroll to position [351, 0]
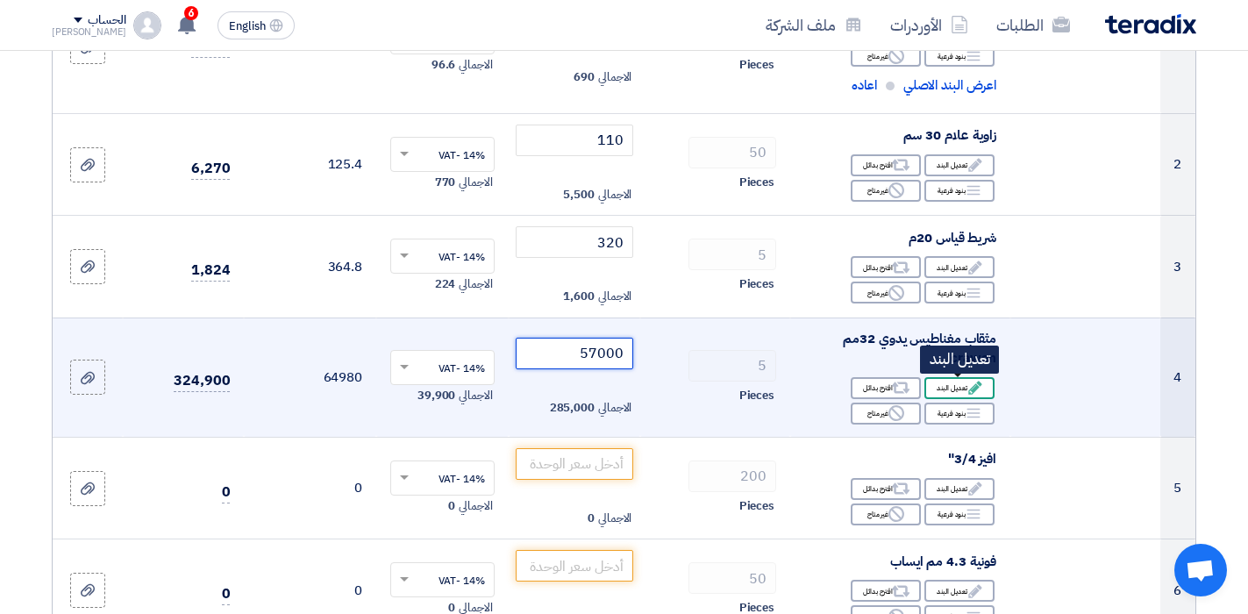
type input "57000"
click at [953, 390] on div "Edit تعديل البند" at bounding box center [960, 388] width 70 height 22
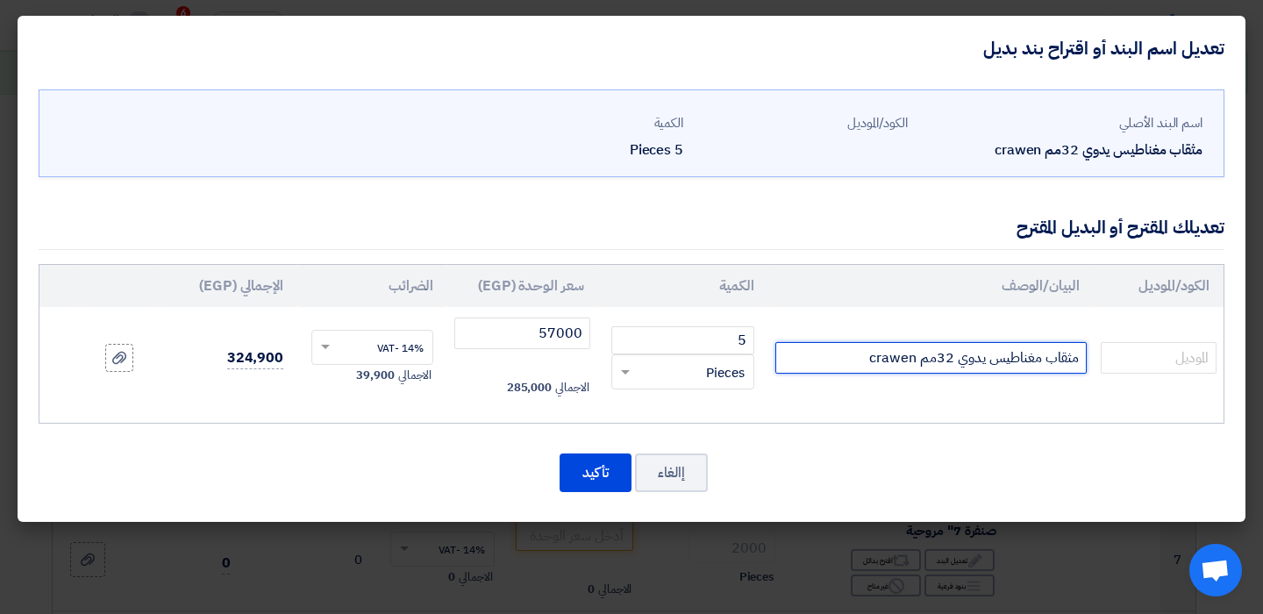
click at [944, 365] on input "مثقاب مغناطيس يدوي 32مم crawen" at bounding box center [931, 358] width 311 height 32
type input "مثقاب مغناطيس يدوي 38مم crawen"
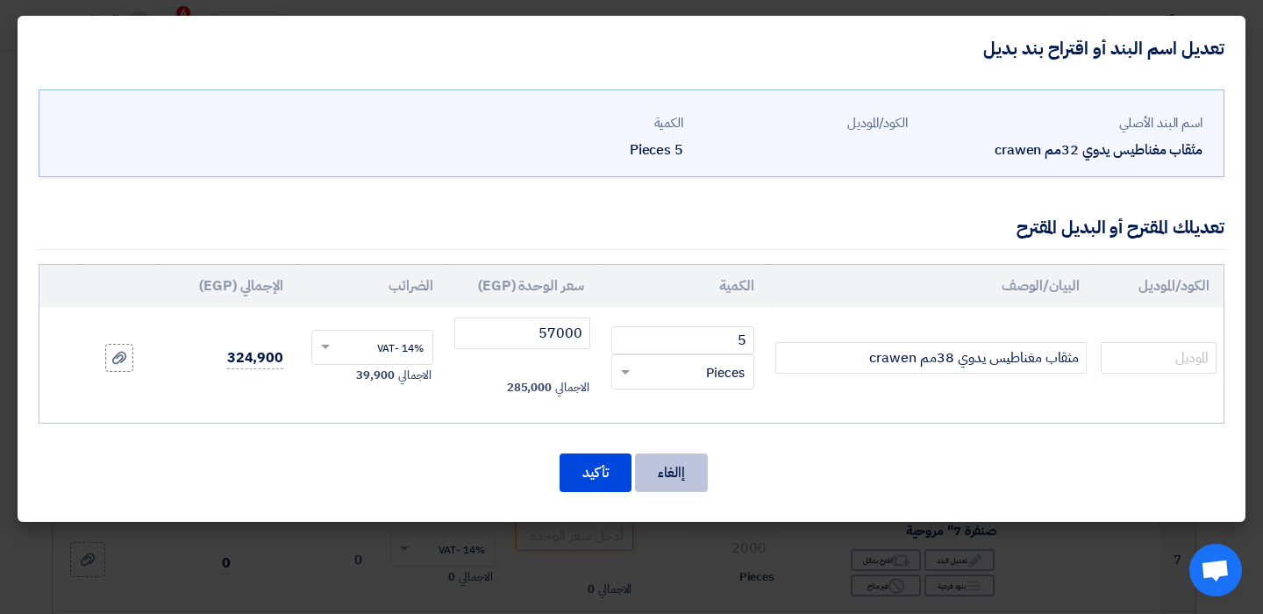
click at [697, 457] on button "إالغاء" at bounding box center [671, 473] width 73 height 39
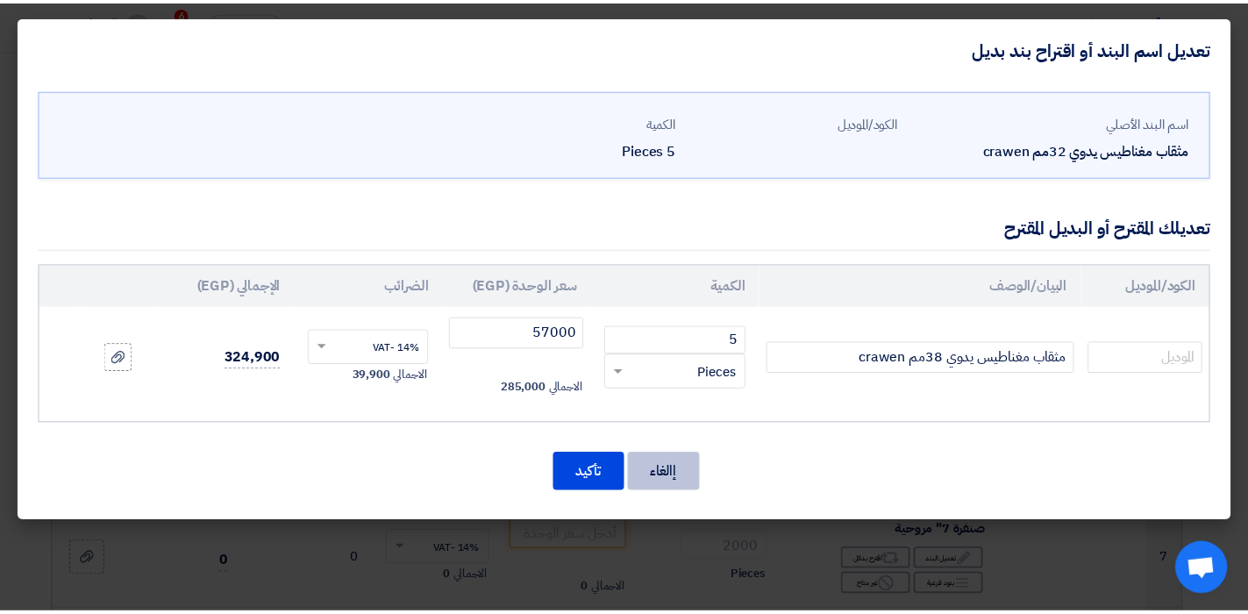
scroll to position [483, 0]
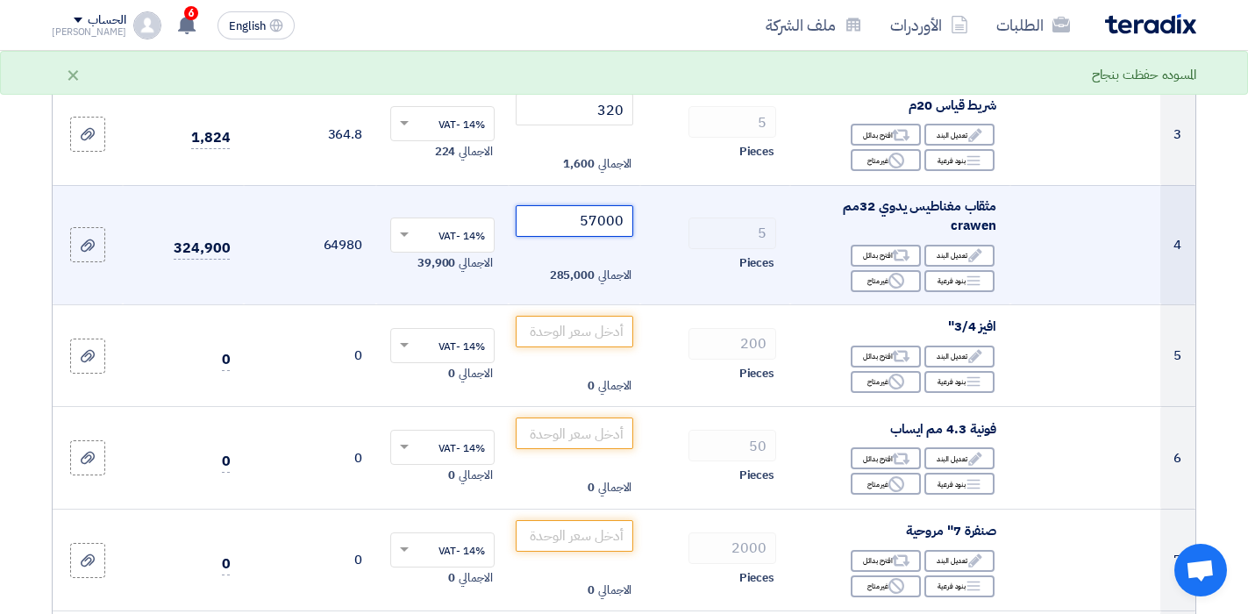
click at [547, 231] on input "57000" at bounding box center [575, 221] width 118 height 32
click at [568, 230] on input "57000" at bounding box center [575, 221] width 118 height 32
click at [592, 232] on input "57000" at bounding box center [575, 221] width 118 height 32
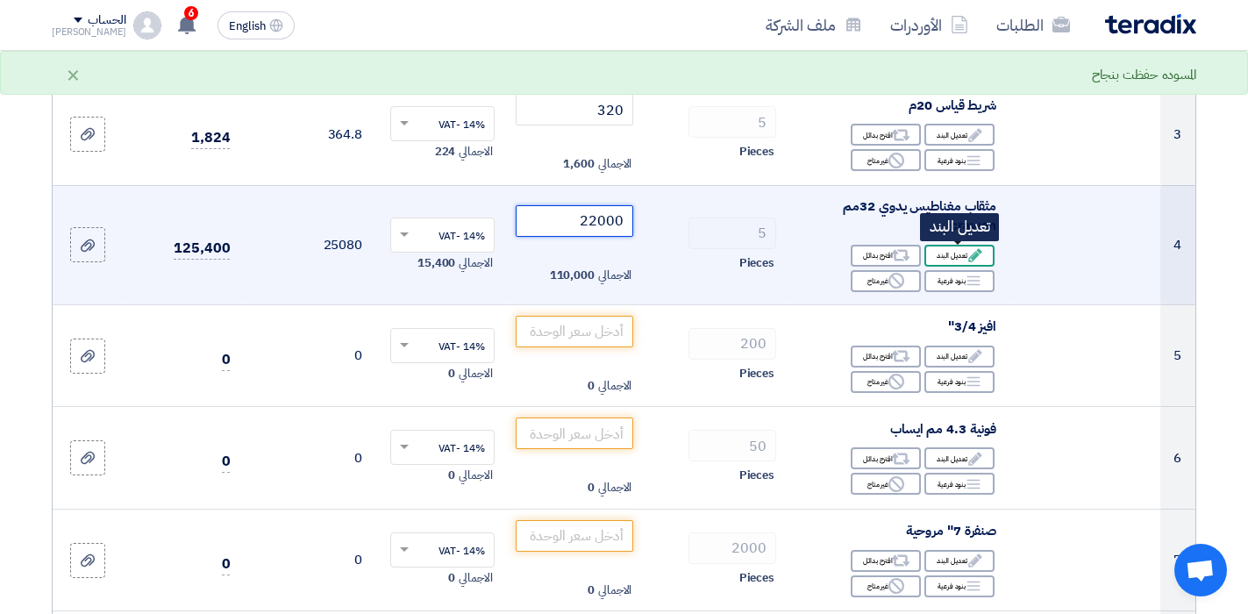
type input "22000"
click at [959, 256] on div "Edit تعديل البند" at bounding box center [960, 256] width 70 height 22
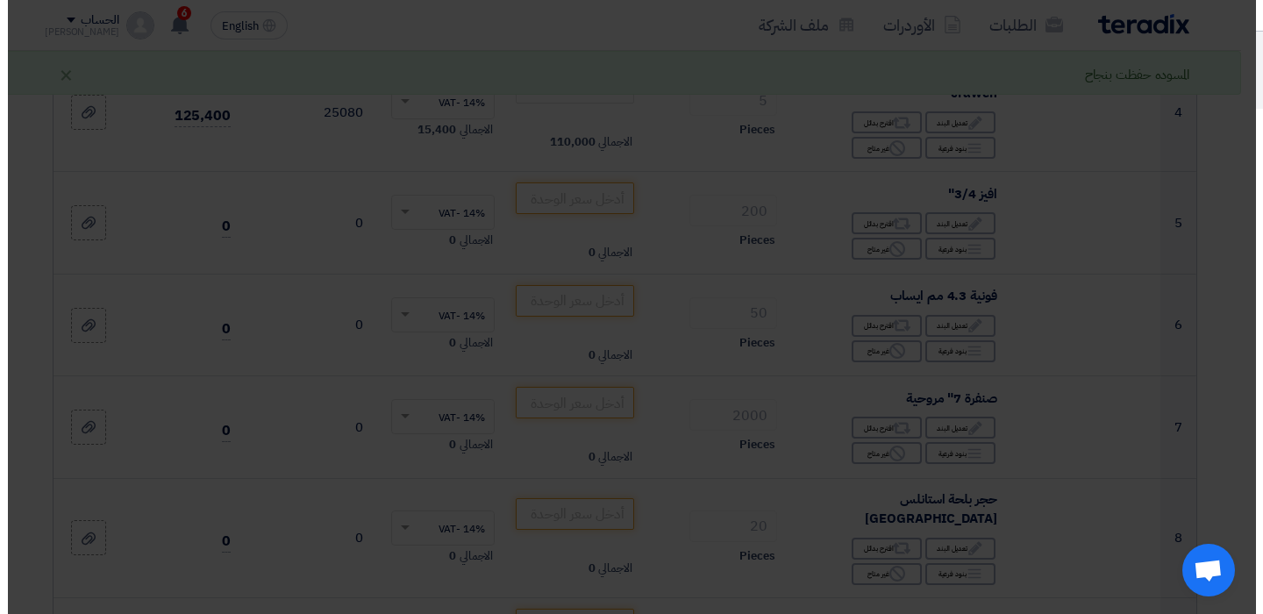
scroll to position [351, 0]
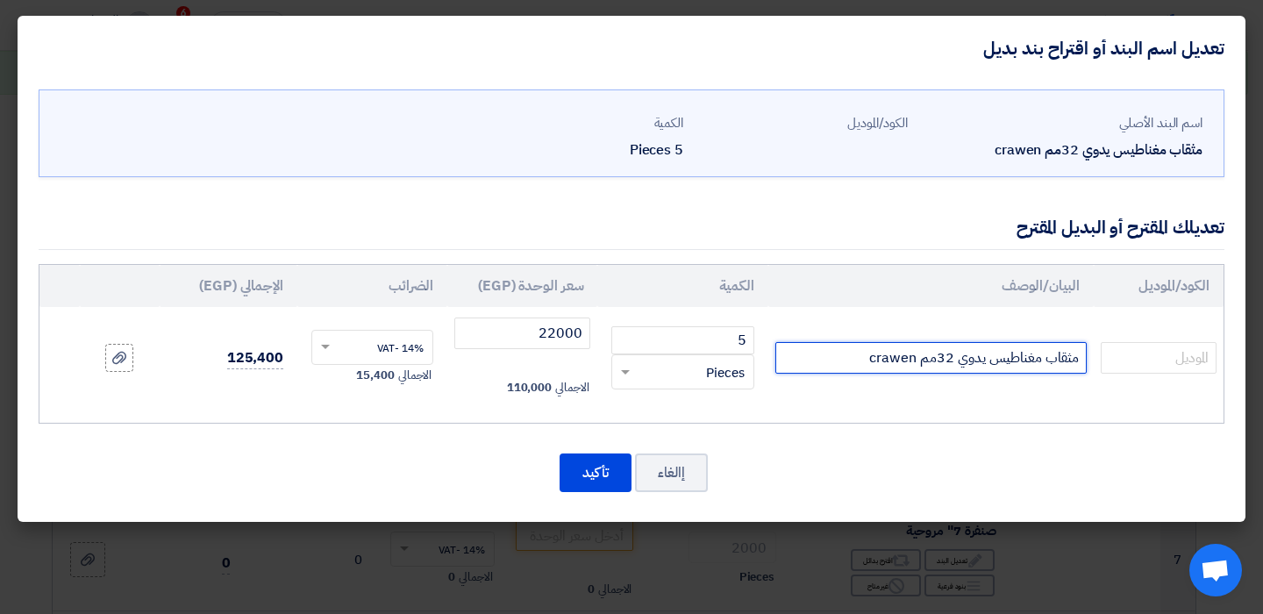
click at [883, 359] on input "مثقاب مغناطيس يدوي 32مم crawen" at bounding box center [931, 358] width 311 height 32
type input "مثقاب مغناطيس يدوي 32مم APT"
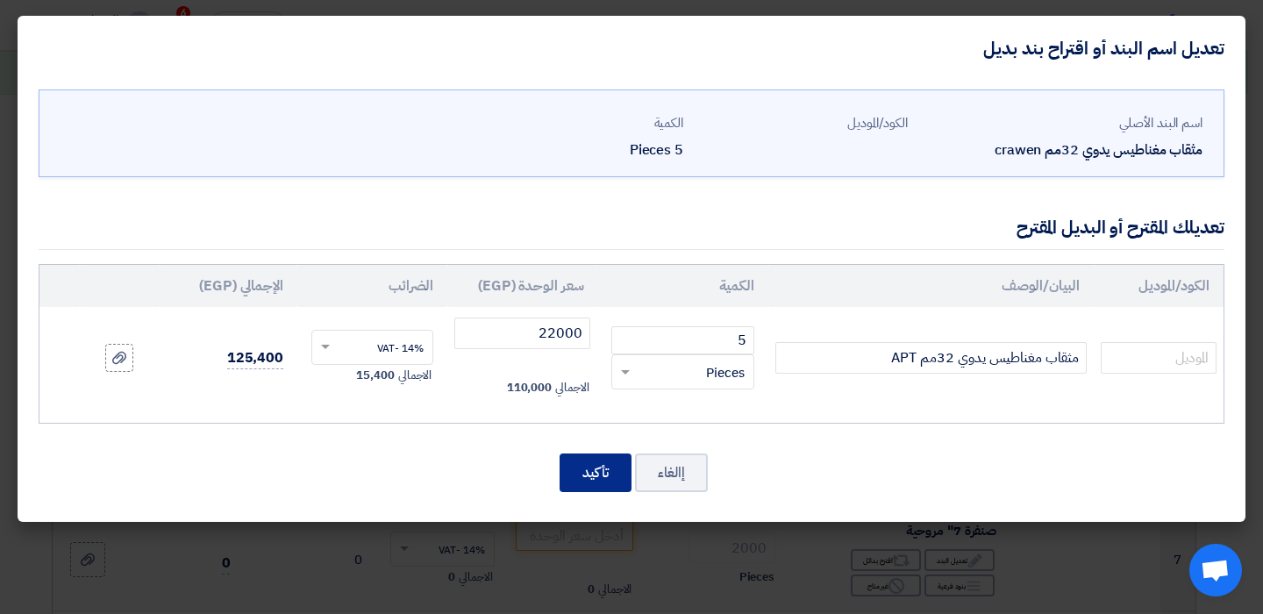
click at [590, 484] on button "تأكيد" at bounding box center [596, 473] width 72 height 39
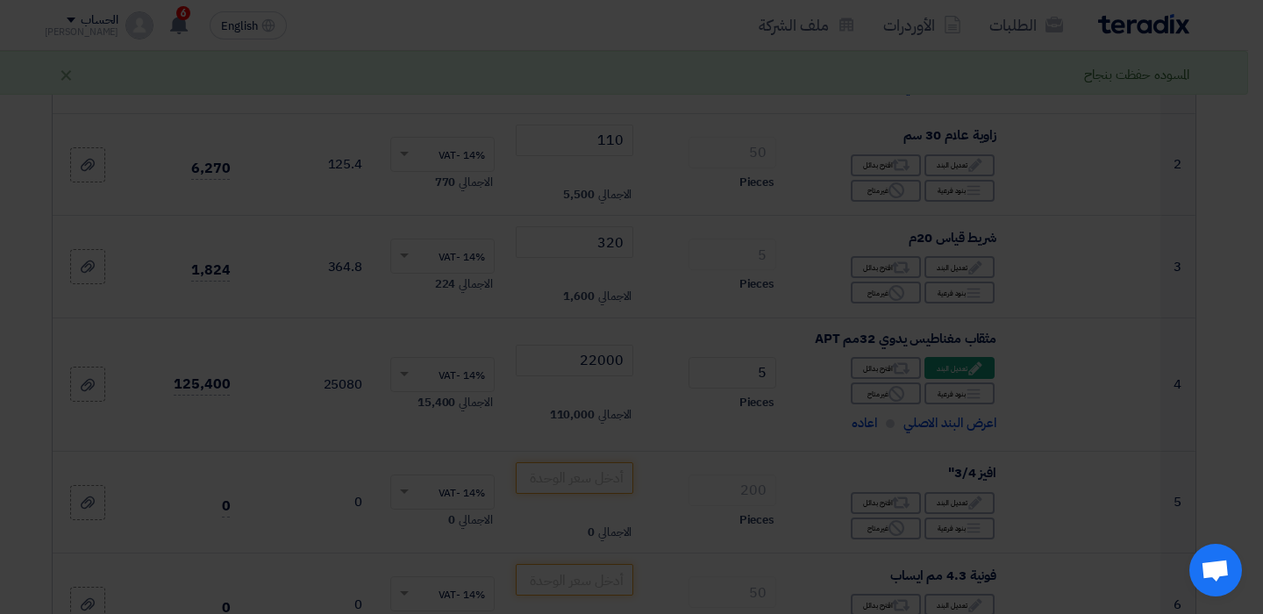
scroll to position [483, 0]
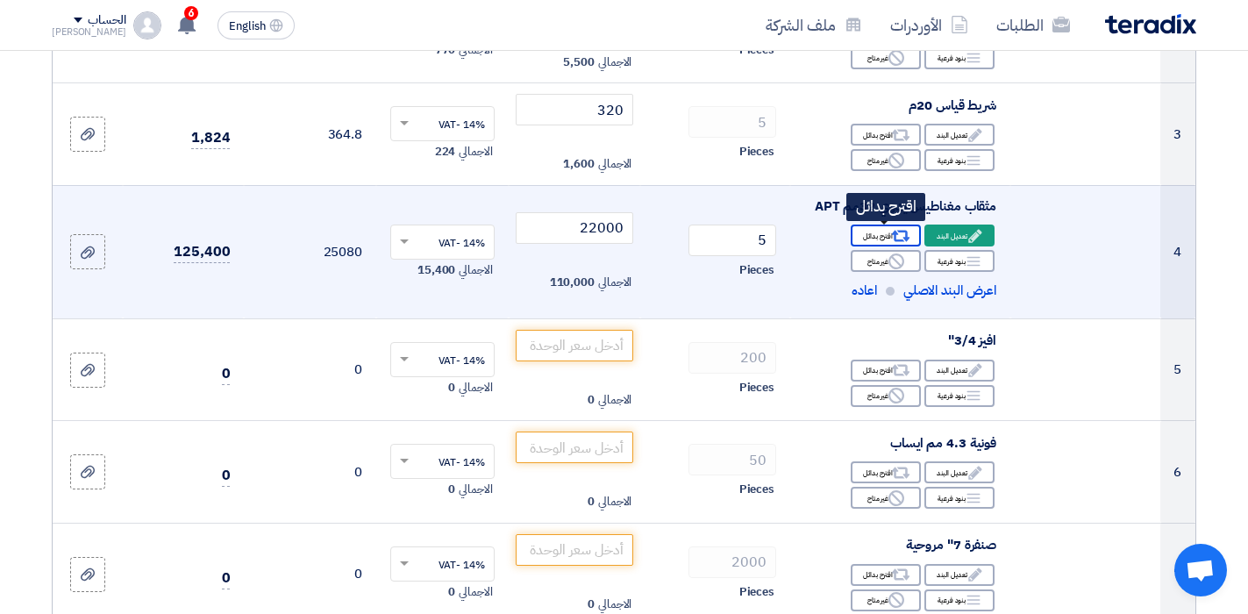
click at [869, 232] on div "Alternative اقترح بدائل" at bounding box center [886, 236] width 70 height 22
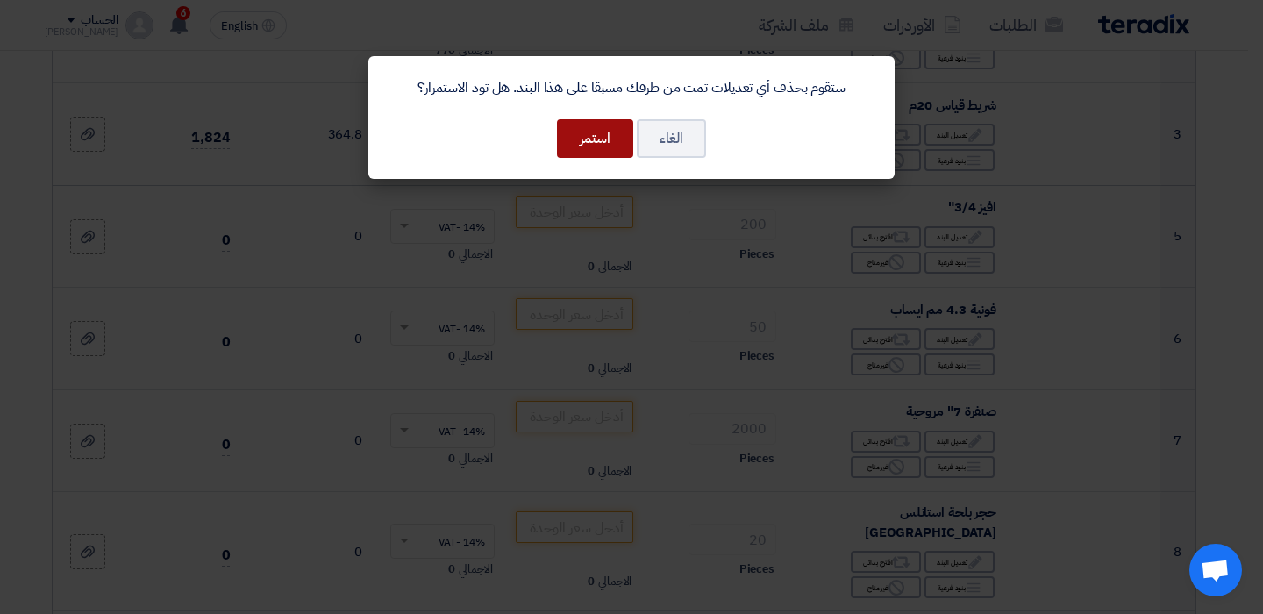
click at [598, 142] on button "استمر" at bounding box center [595, 138] width 76 height 39
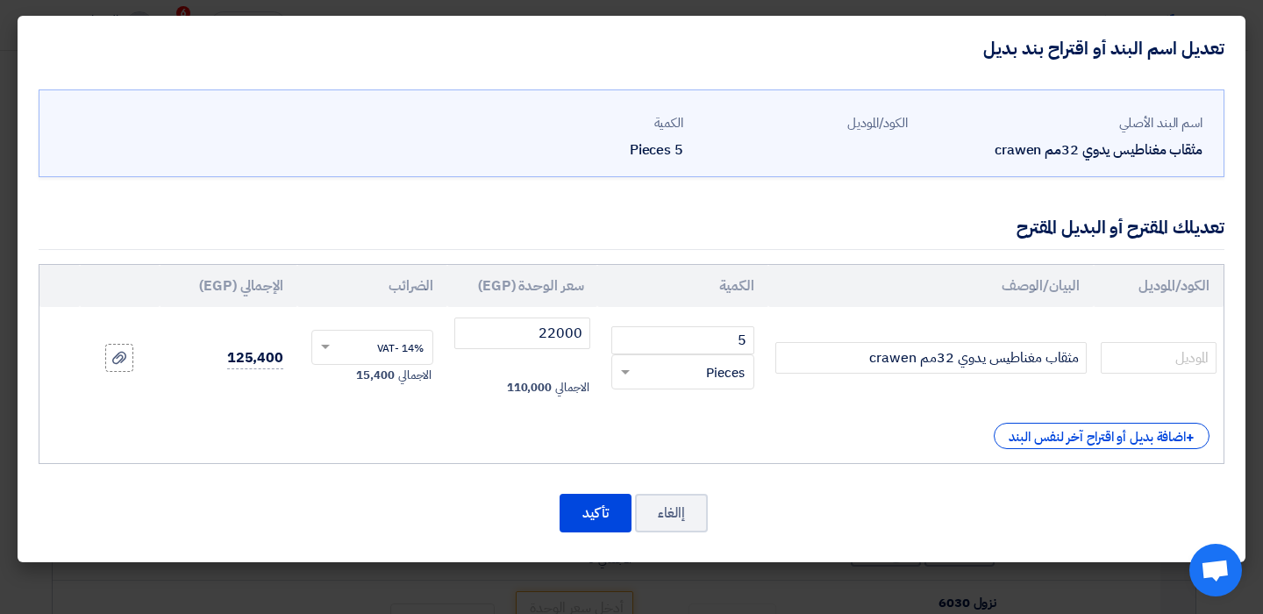
scroll to position [351, 0]
click at [1075, 443] on div "+ اضافة بديل أو اقتراح آخر لنفس البند" at bounding box center [1102, 436] width 216 height 26
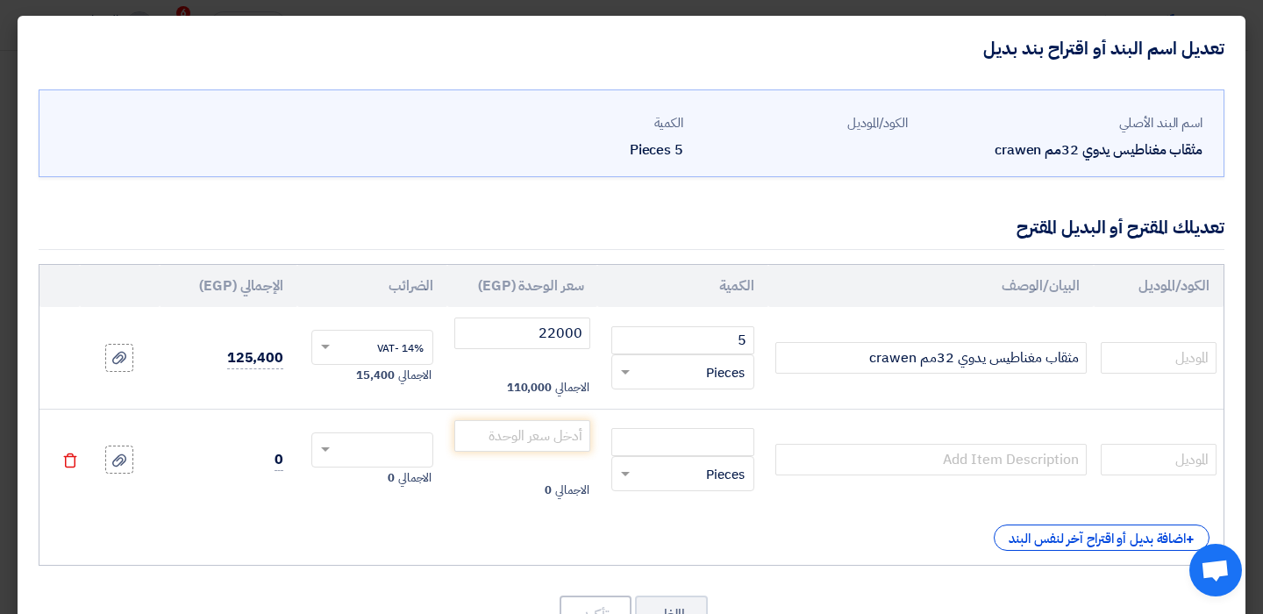
scroll to position [66, 0]
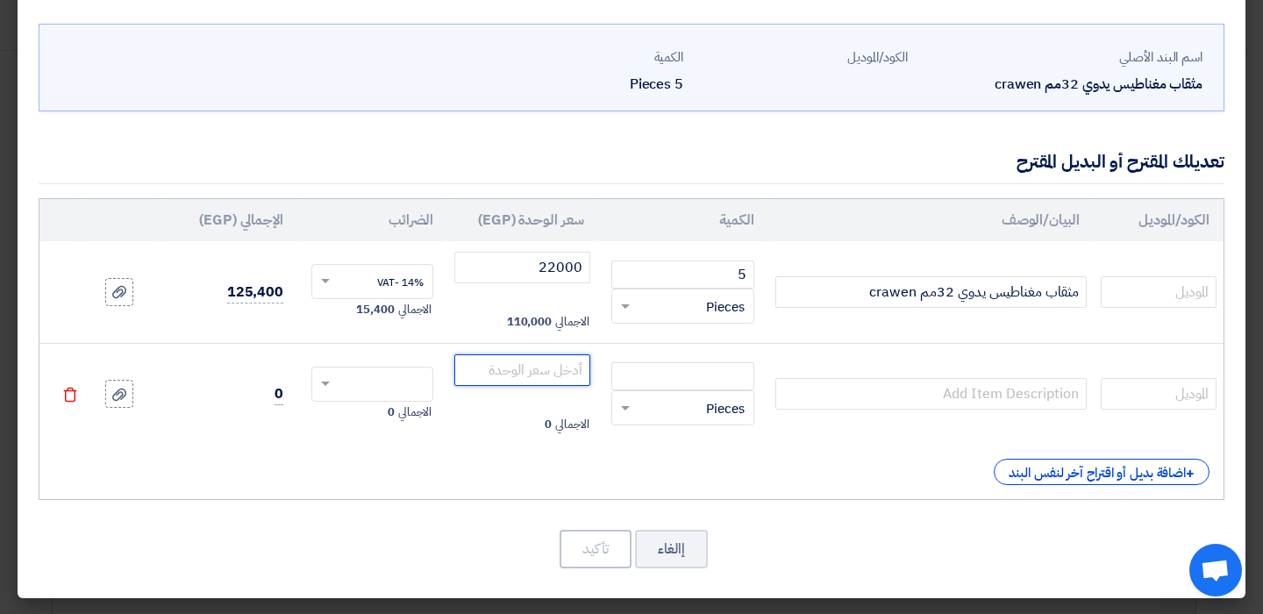
click at [510, 358] on input "number" at bounding box center [522, 370] width 136 height 32
type input "57000"
click at [698, 383] on input "number" at bounding box center [683, 376] width 142 height 28
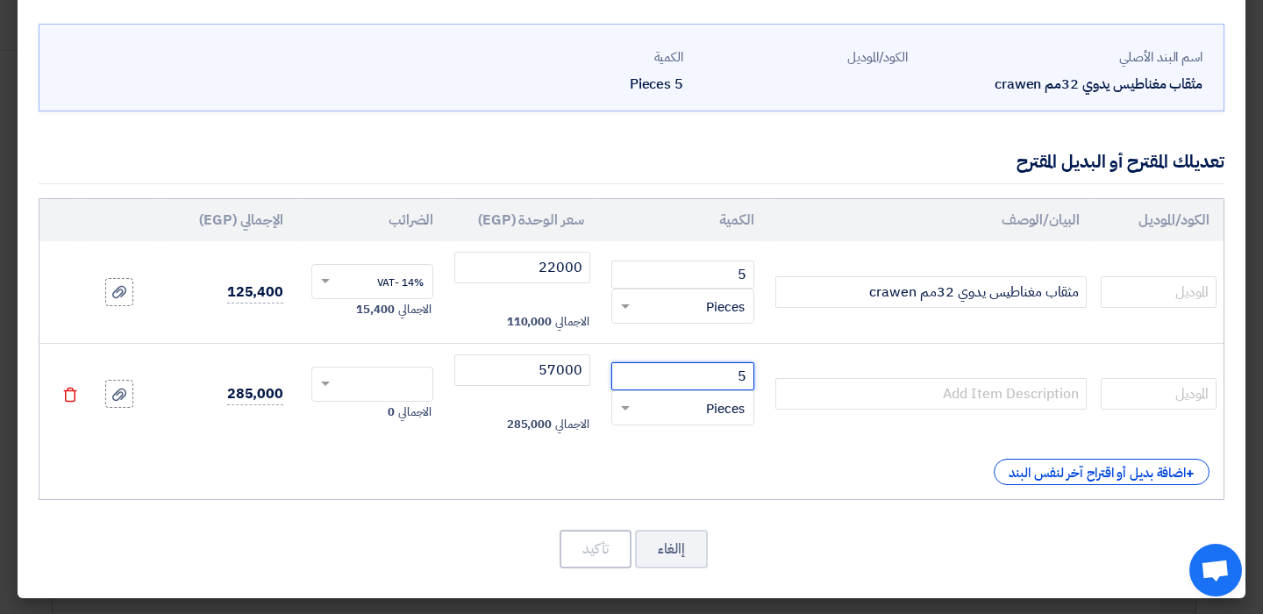
type input "5"
click at [919, 376] on td at bounding box center [931, 394] width 325 height 102
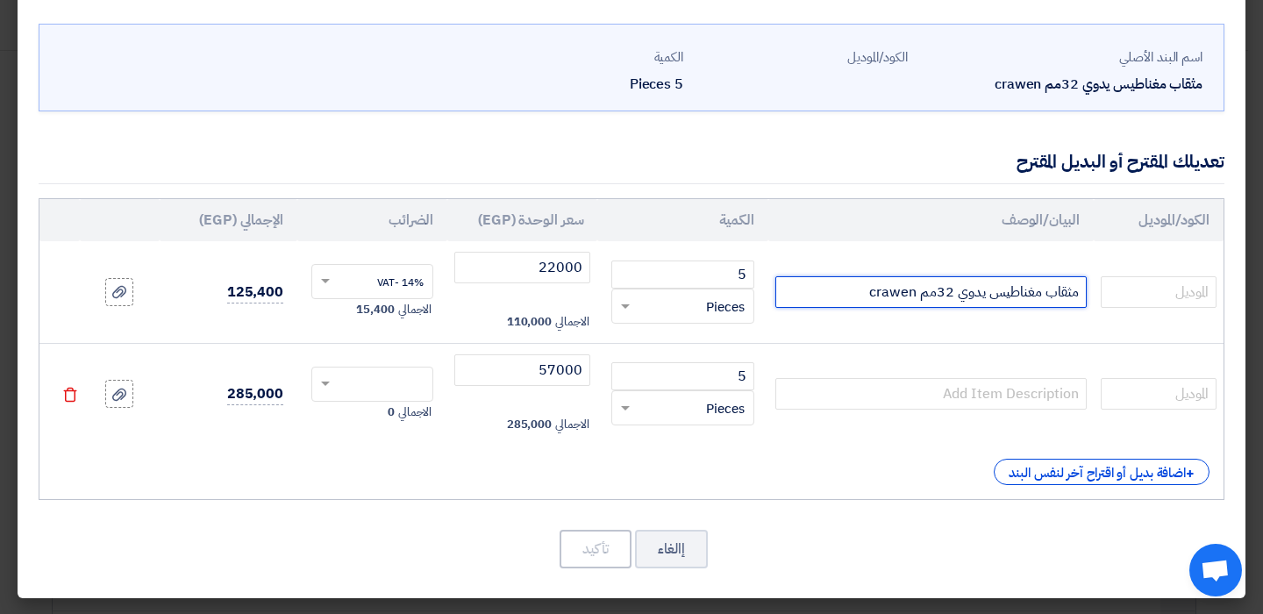
drag, startPoint x: 848, startPoint y: 296, endPoint x: 1040, endPoint y: 291, distance: 192.2
click at [1080, 290] on input "مثقاب مغناطيس يدوي 32مم crawen" at bounding box center [931, 292] width 311 height 32
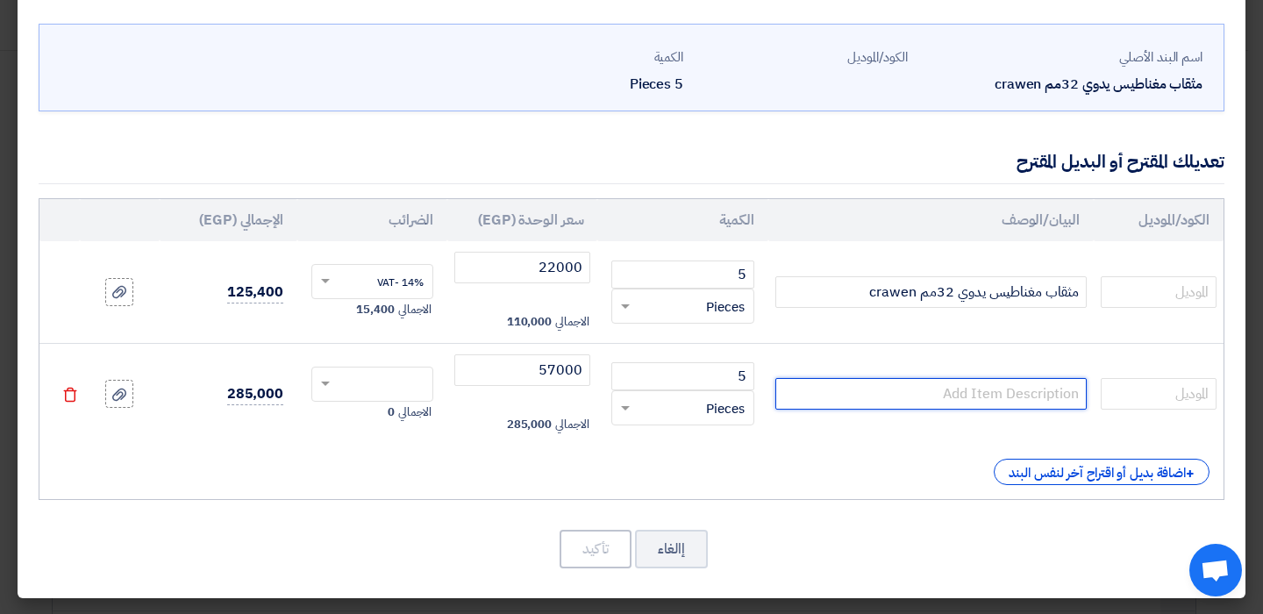
click at [993, 397] on input "text" at bounding box center [931, 394] width 311 height 32
paste input "مثقاب مغناطيس يدوي 32مم crawen"
click at [949, 397] on input "مثقاب مغناطيس يدوي 32مم crawen" at bounding box center [931, 394] width 311 height 32
click at [954, 397] on input "مثقاب مغناطيس يدوي 32مم crawen" at bounding box center [931, 394] width 311 height 32
type input "مثقاب مغناطيس يدوي 38مم crawen"
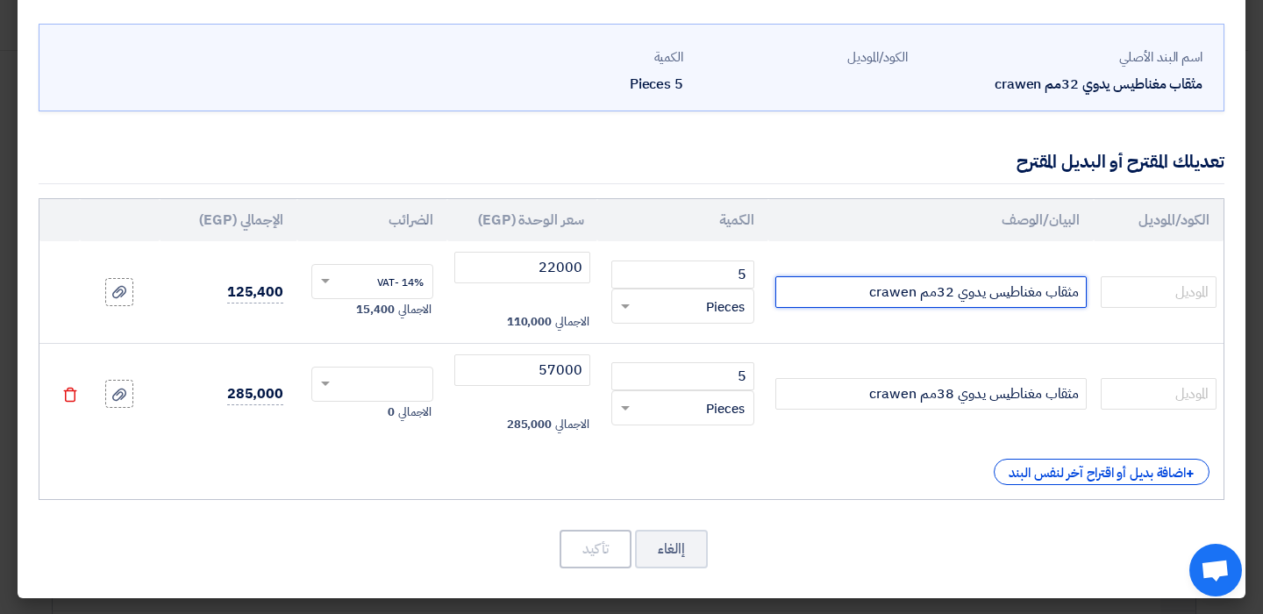
click at [905, 290] on input "مثقاب مغناطيس يدوي 32مم crawen" at bounding box center [931, 292] width 311 height 32
type input "مثقاب مغناطيس يدوي 32مم APT"
click at [881, 443] on td "مثقاب مغناطيس يدوي 38مم crawen" at bounding box center [931, 394] width 325 height 102
click at [906, 290] on input "مثقاب مغناطيس يدوي 32مم APT" at bounding box center [931, 292] width 311 height 32
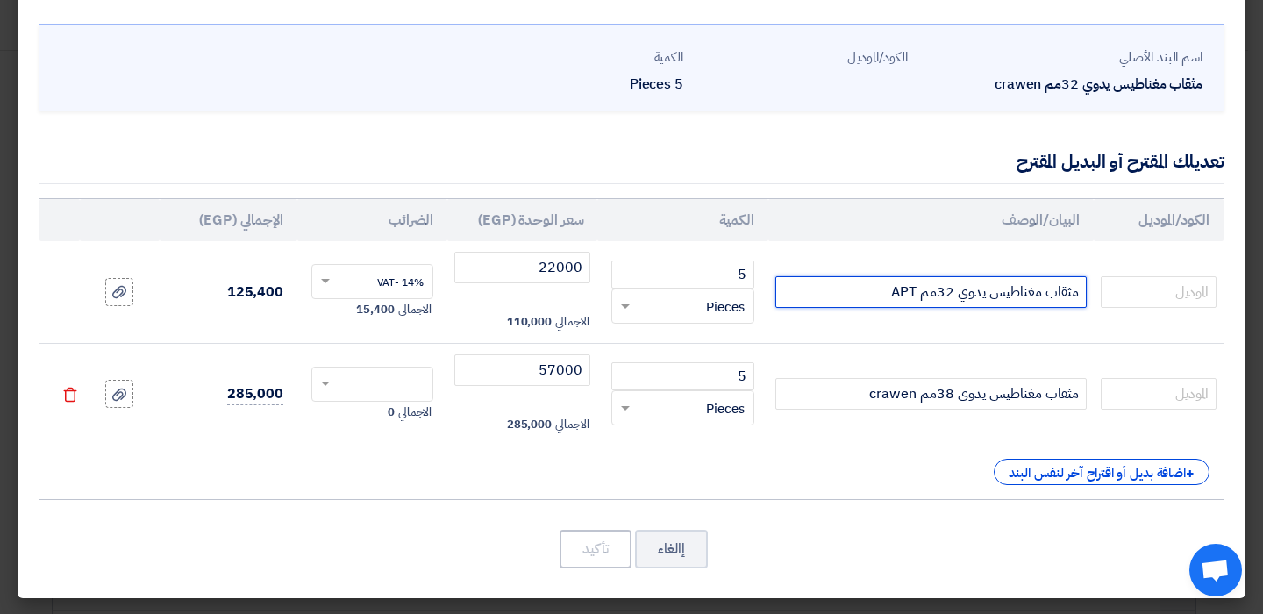
click at [906, 290] on input "مثقاب مغناطيس يدوي 32مم APT" at bounding box center [931, 292] width 311 height 32
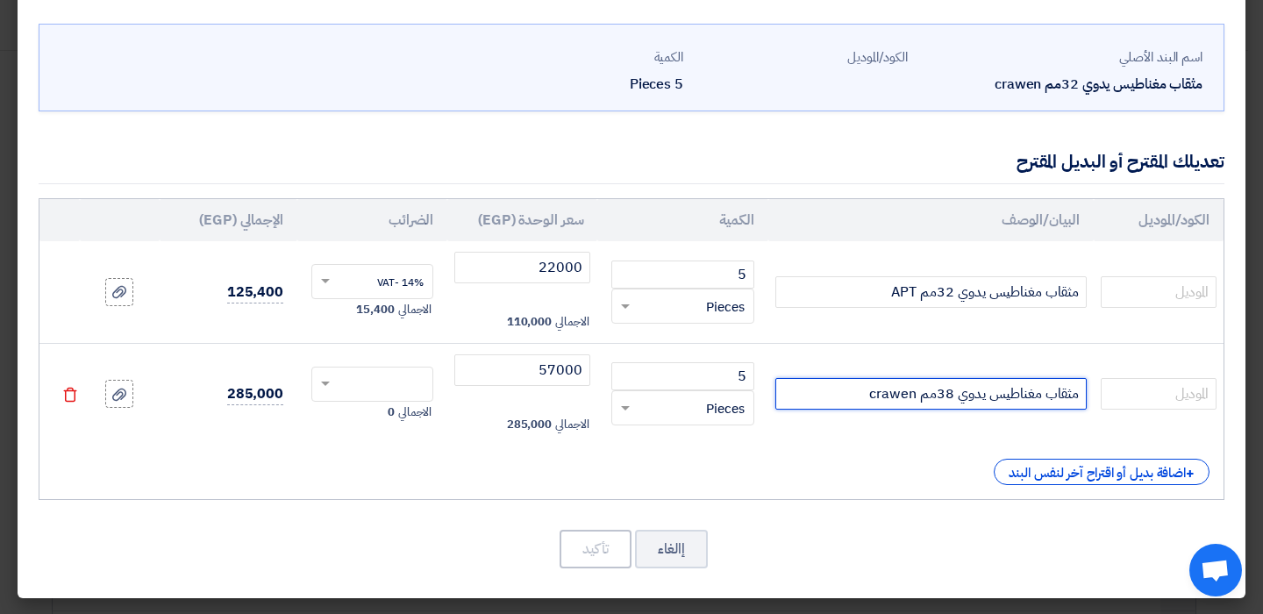
click at [894, 379] on input "مثقاب مغناطيس يدوي 38مم crawen" at bounding box center [931, 394] width 311 height 32
type input "مثقاب مغناطيس يدوي 38مم"
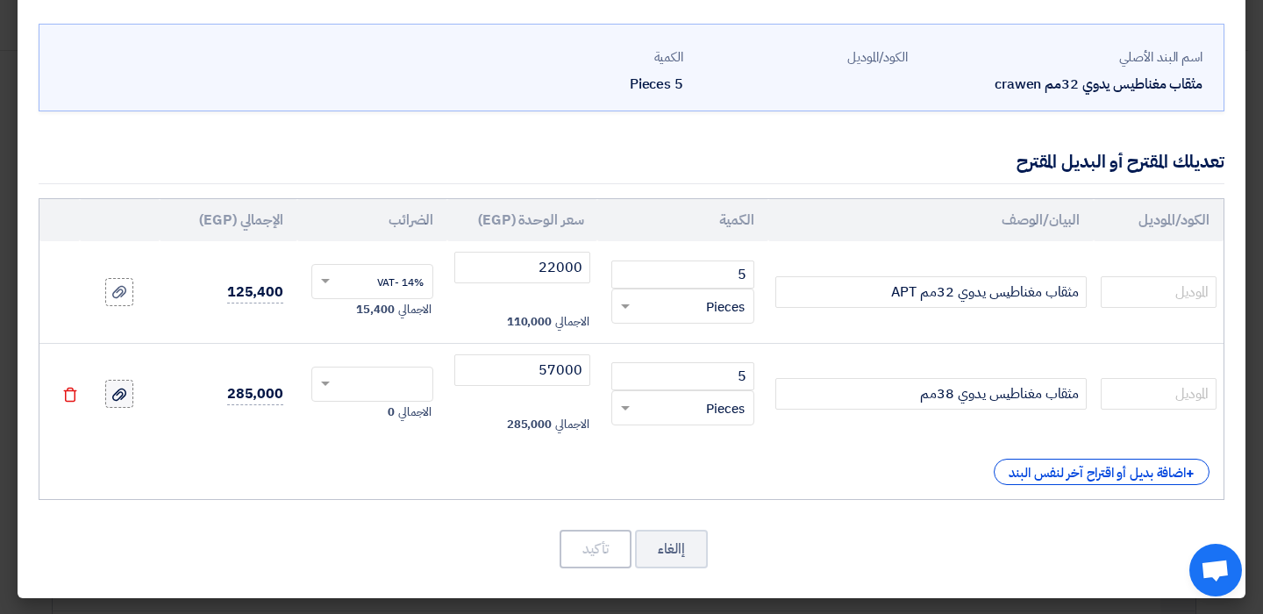
click at [128, 393] on div at bounding box center [120, 394] width 18 height 20
click at [0, 0] on input "file" at bounding box center [0, 0] width 0 height 0
